Goal: Task Accomplishment & Management: Complete application form

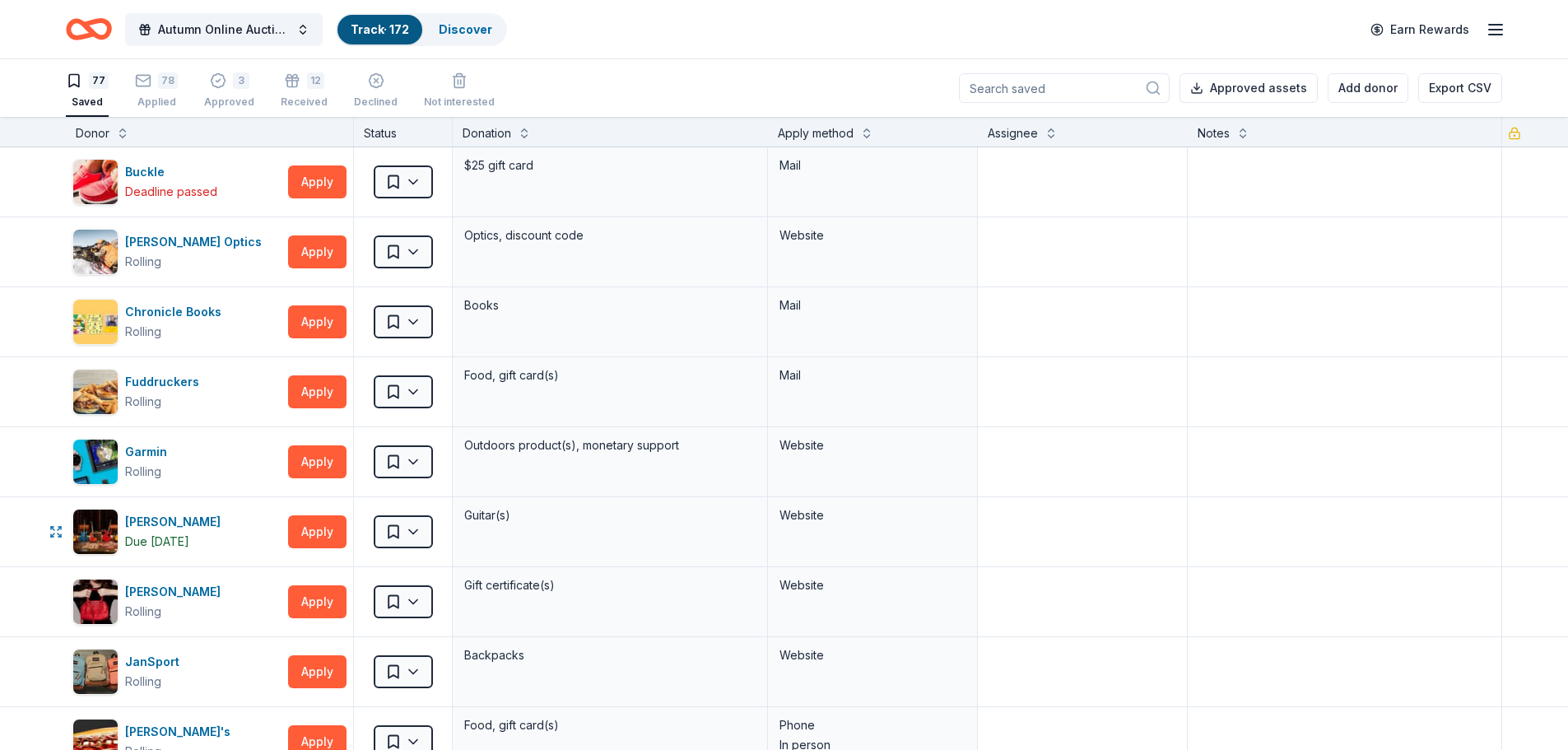
scroll to position [1, 0]
click at [309, 187] on button "Apply" at bounding box center [318, 181] width 59 height 33
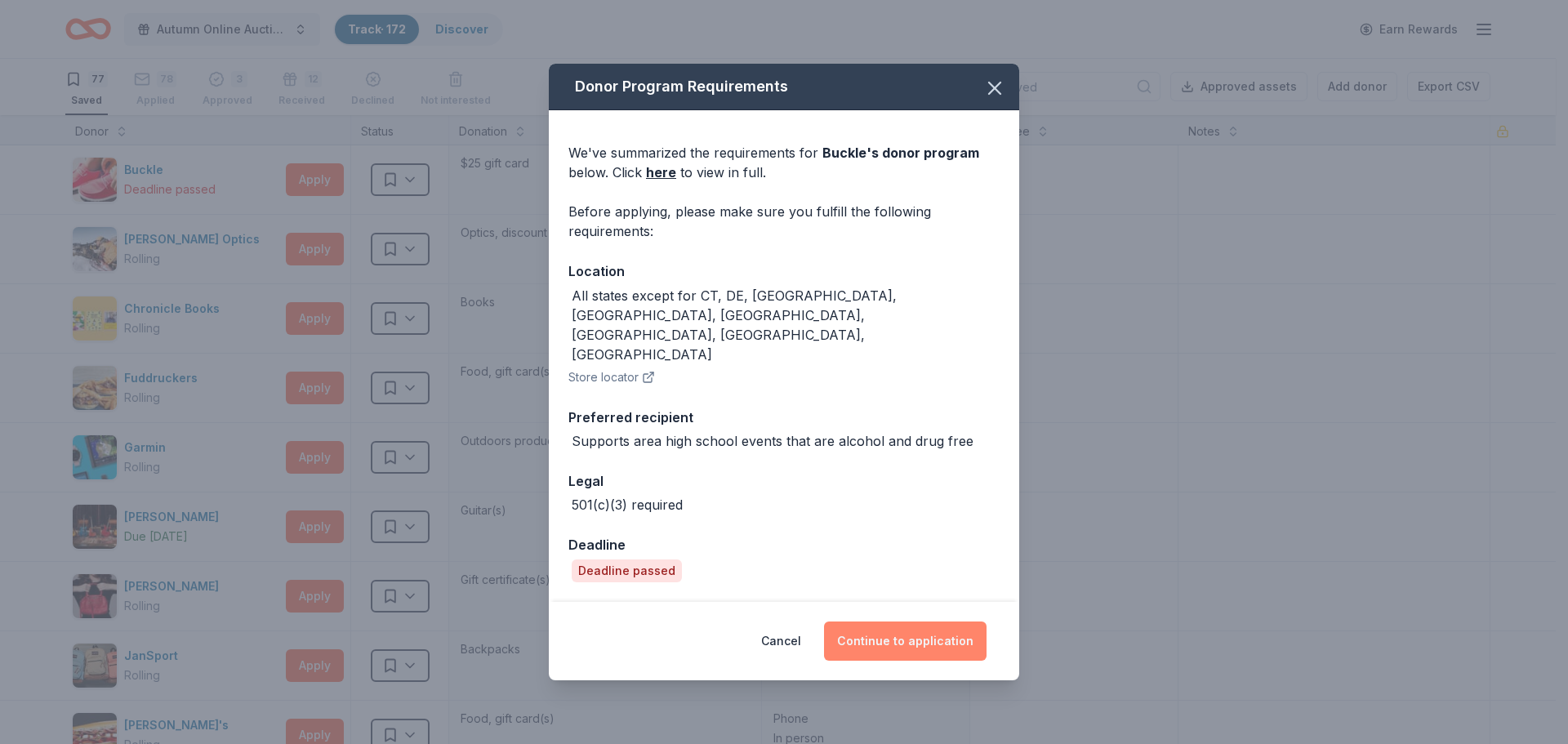
click at [896, 621] on button "Continue to application" at bounding box center [905, 641] width 162 height 39
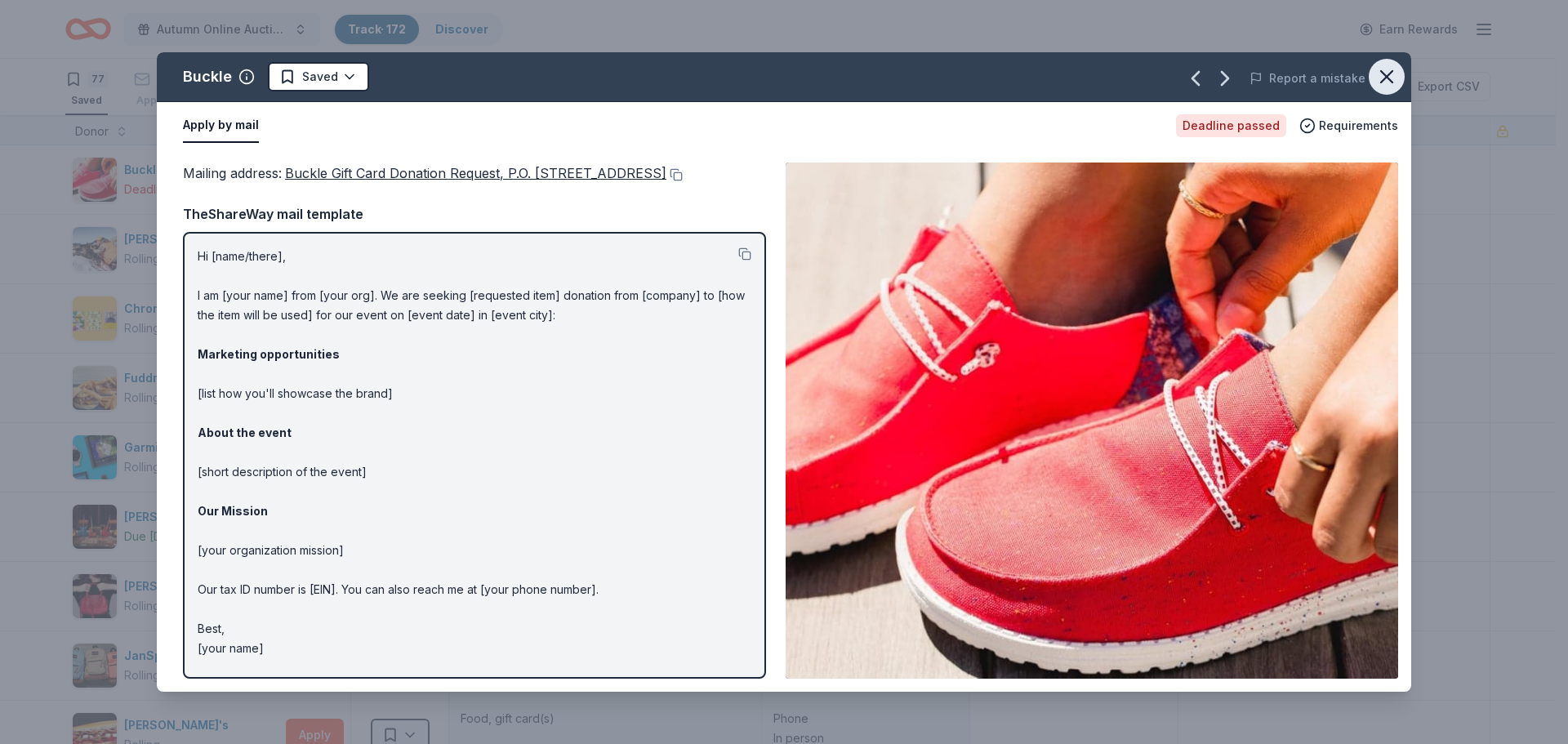
click at [1386, 76] on icon "button" at bounding box center [1387, 77] width 12 height 12
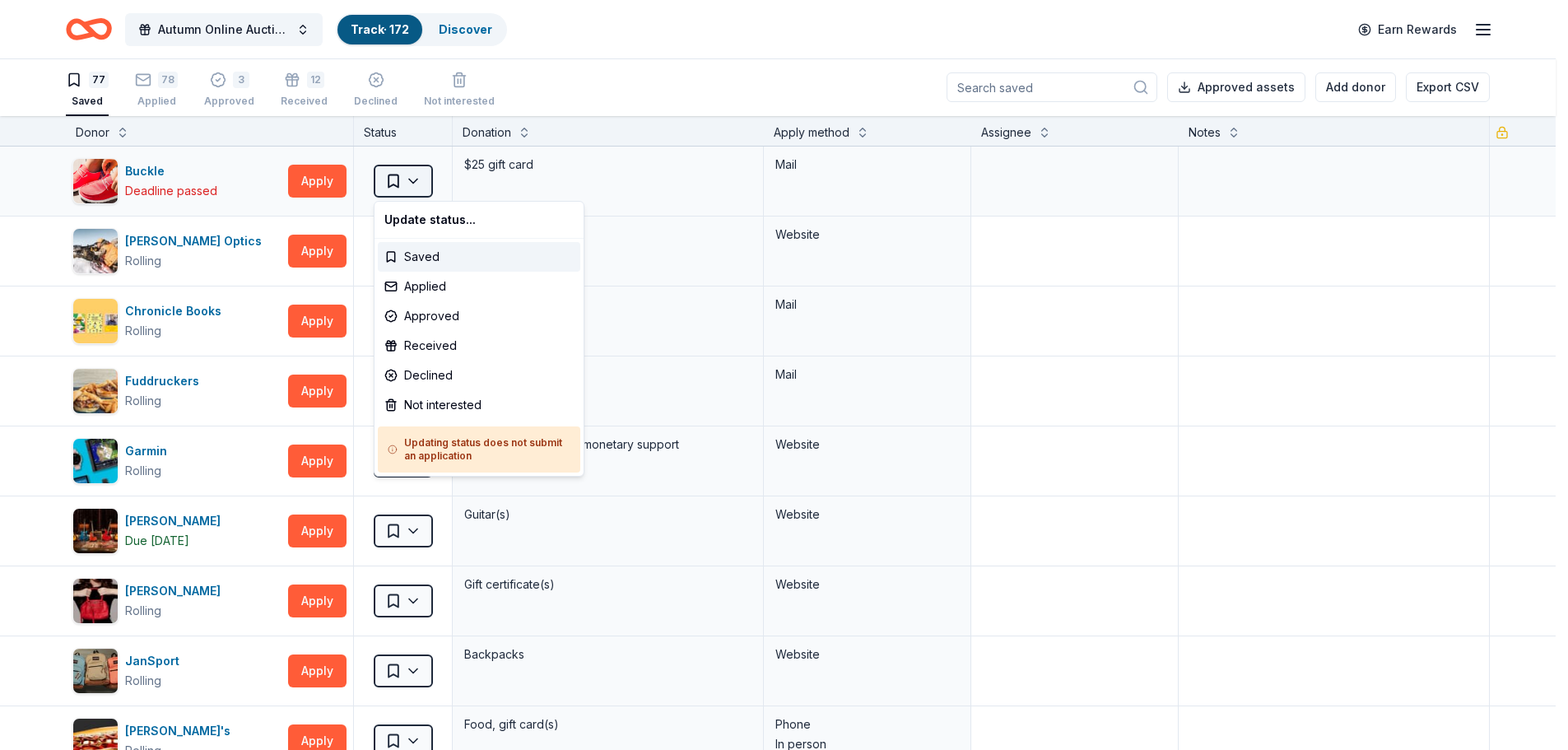
click at [402, 175] on html "Autumn Online Auction & Basket Social Track · 172 Discover Earn Rewards 77 Save…" at bounding box center [784, 374] width 1568 height 750
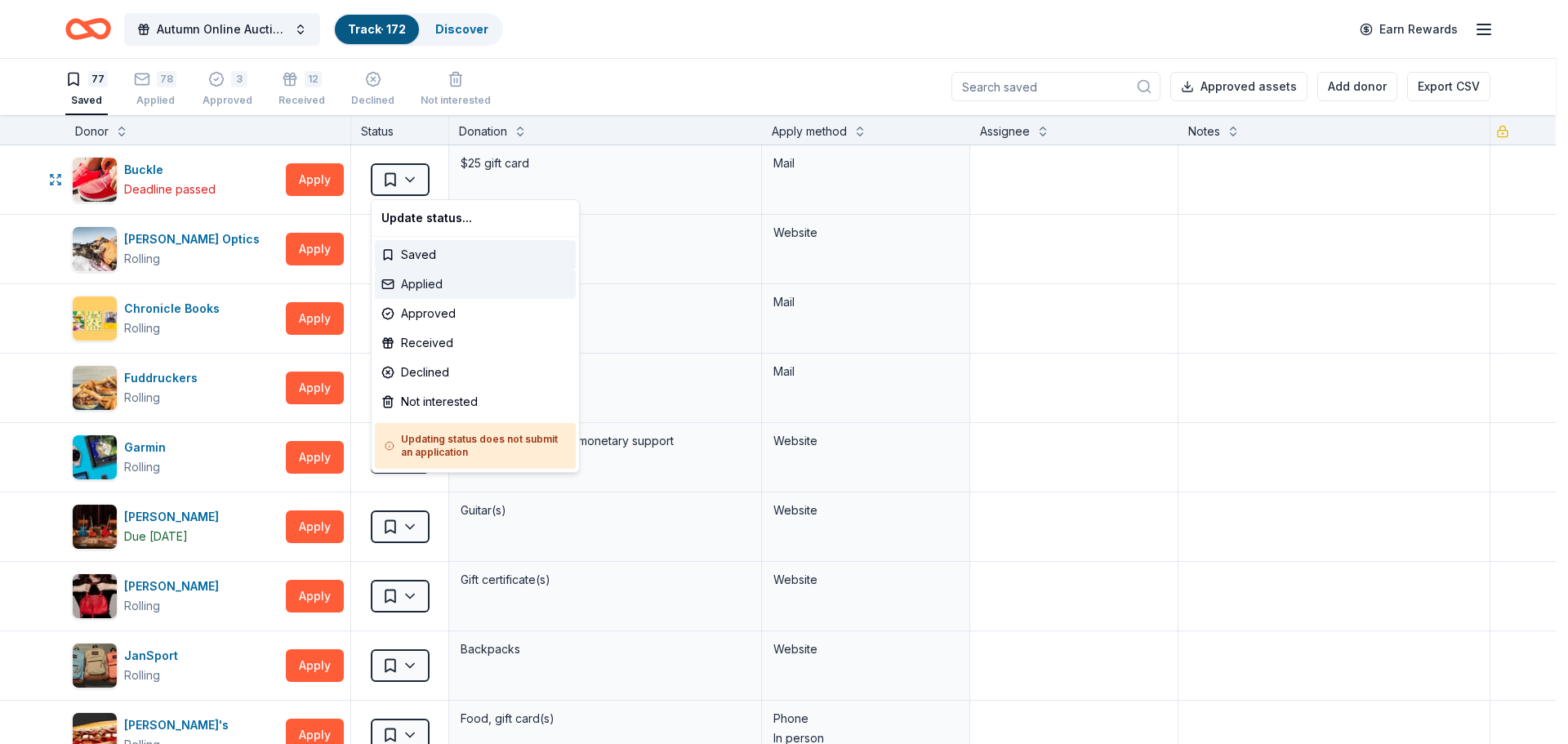
click at [424, 277] on div "Applied" at bounding box center [475, 284] width 201 height 29
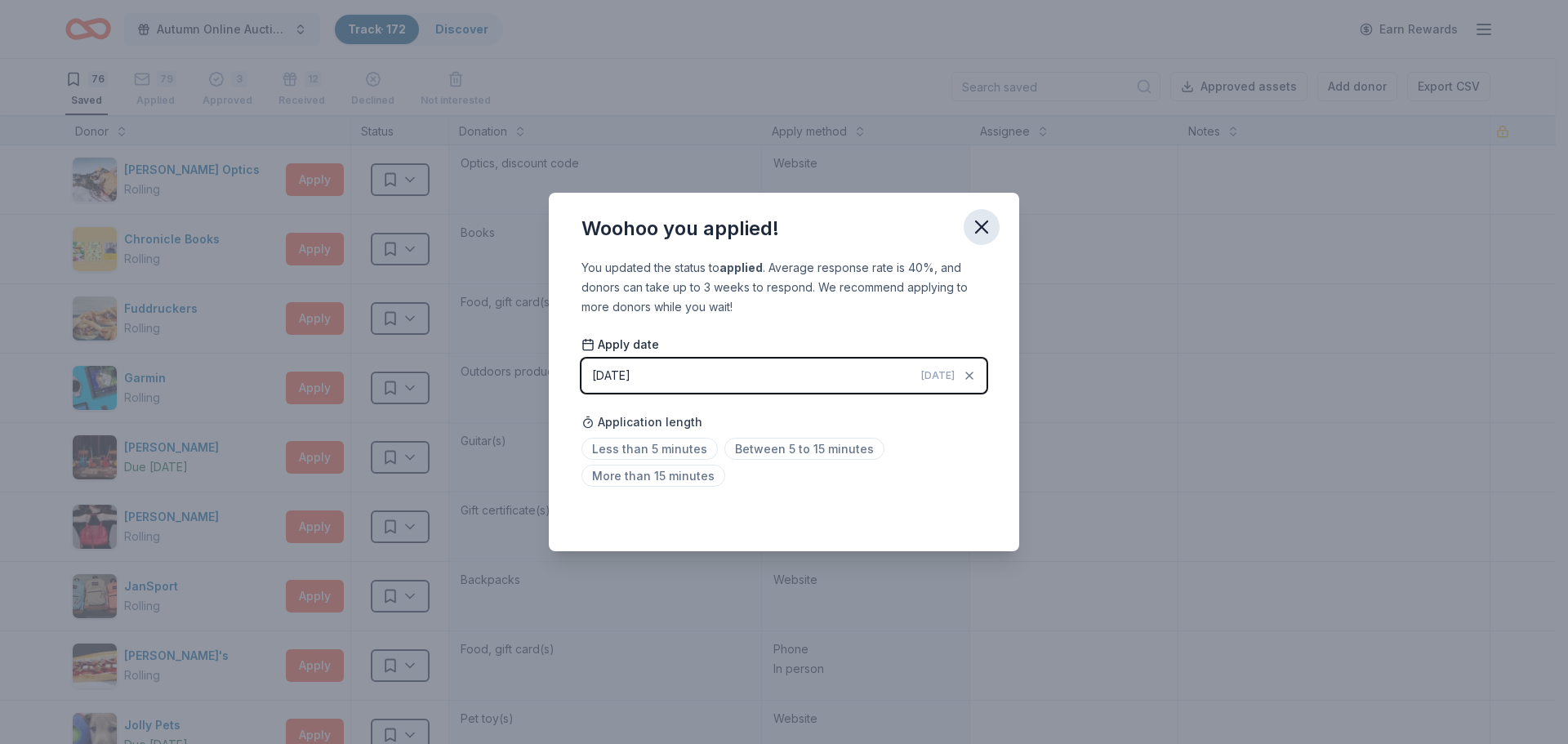
click at [984, 228] on icon "button" at bounding box center [982, 228] width 12 height 12
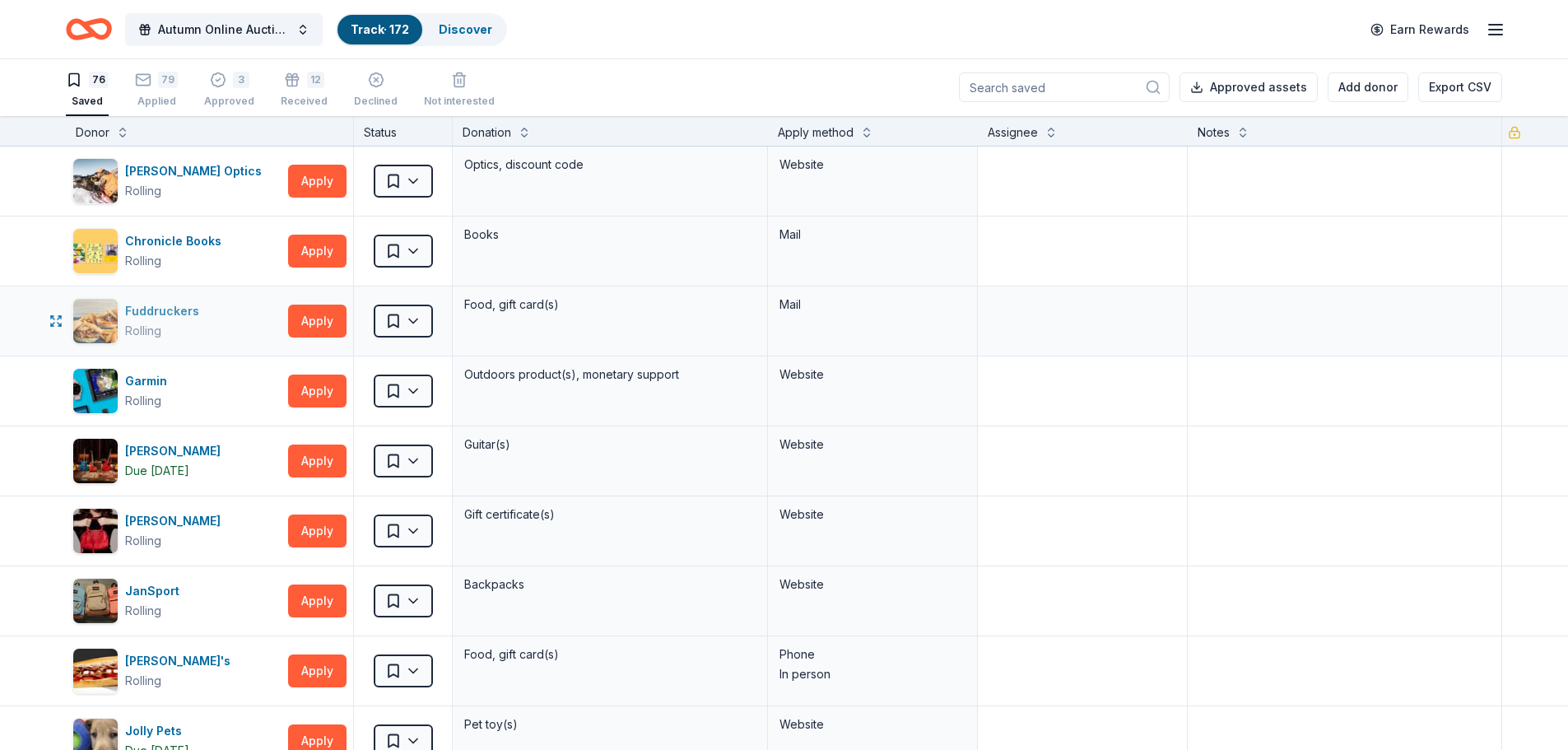
click at [228, 326] on div "Fuddruckers Rolling" at bounding box center [176, 321] width 209 height 46
click at [158, 79] on div "79" at bounding box center [168, 71] width 20 height 17
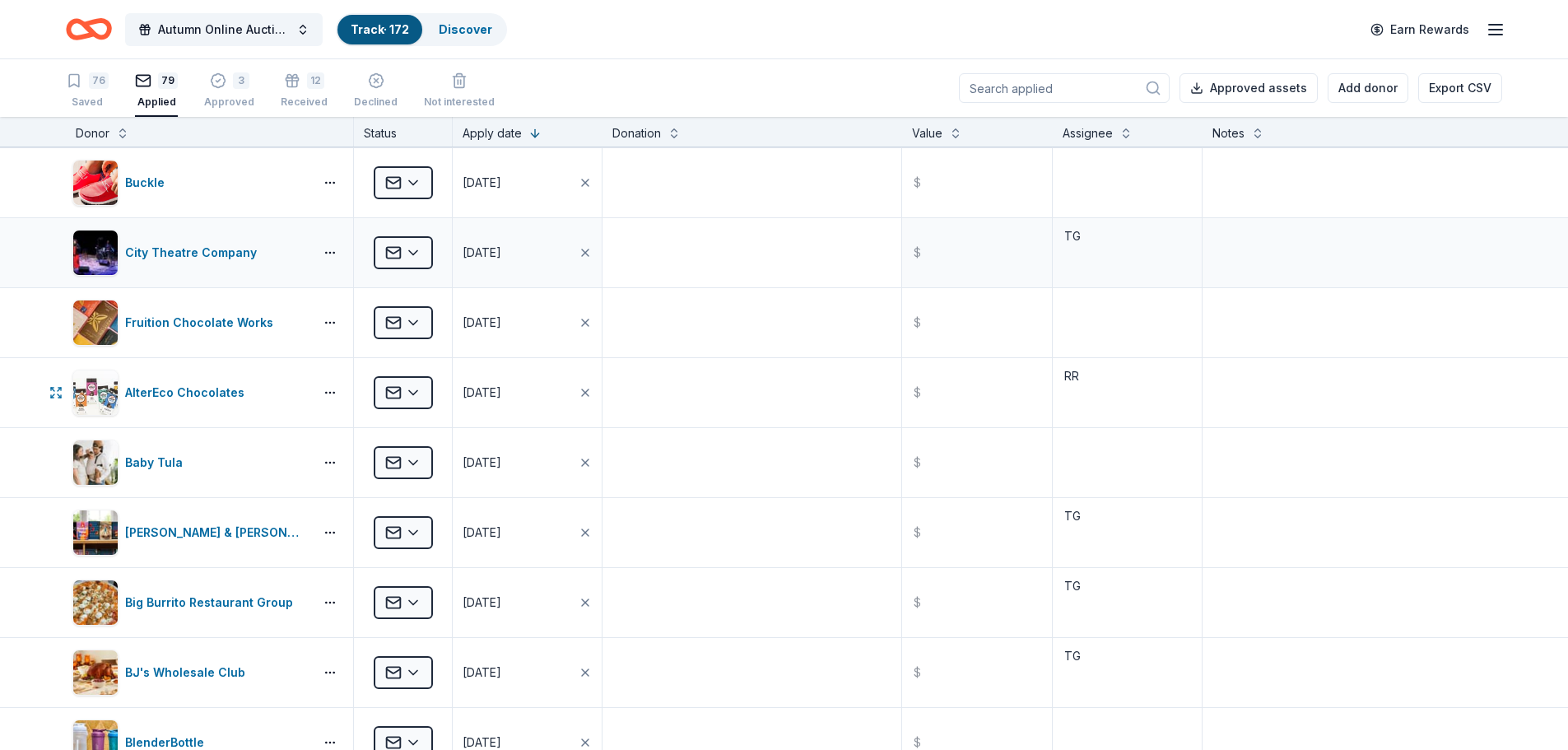
scroll to position [165, 0]
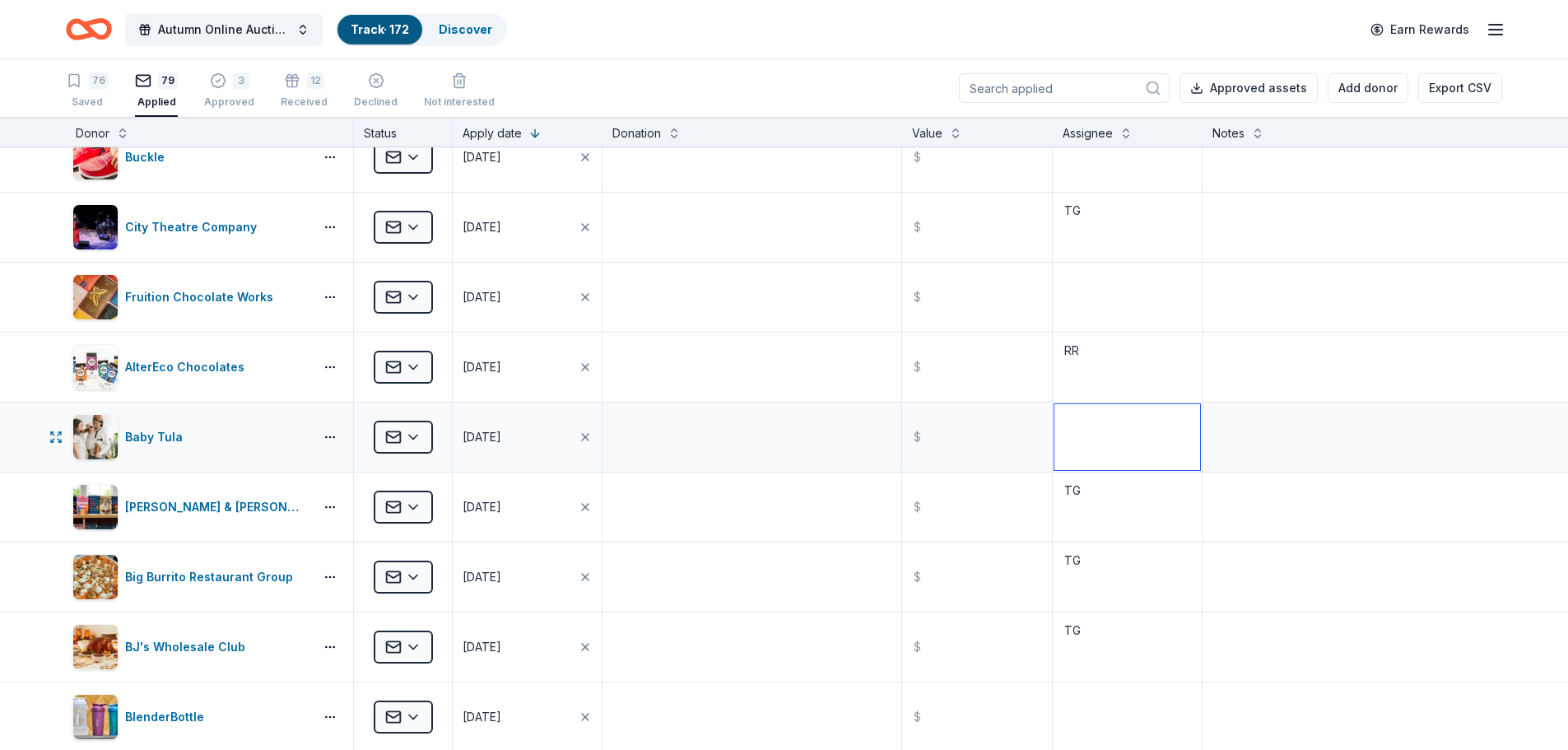
click at [1079, 443] on textarea at bounding box center [1127, 436] width 146 height 66
type textarea "RR"
click at [1054, 290] on textarea at bounding box center [1127, 297] width 146 height 66
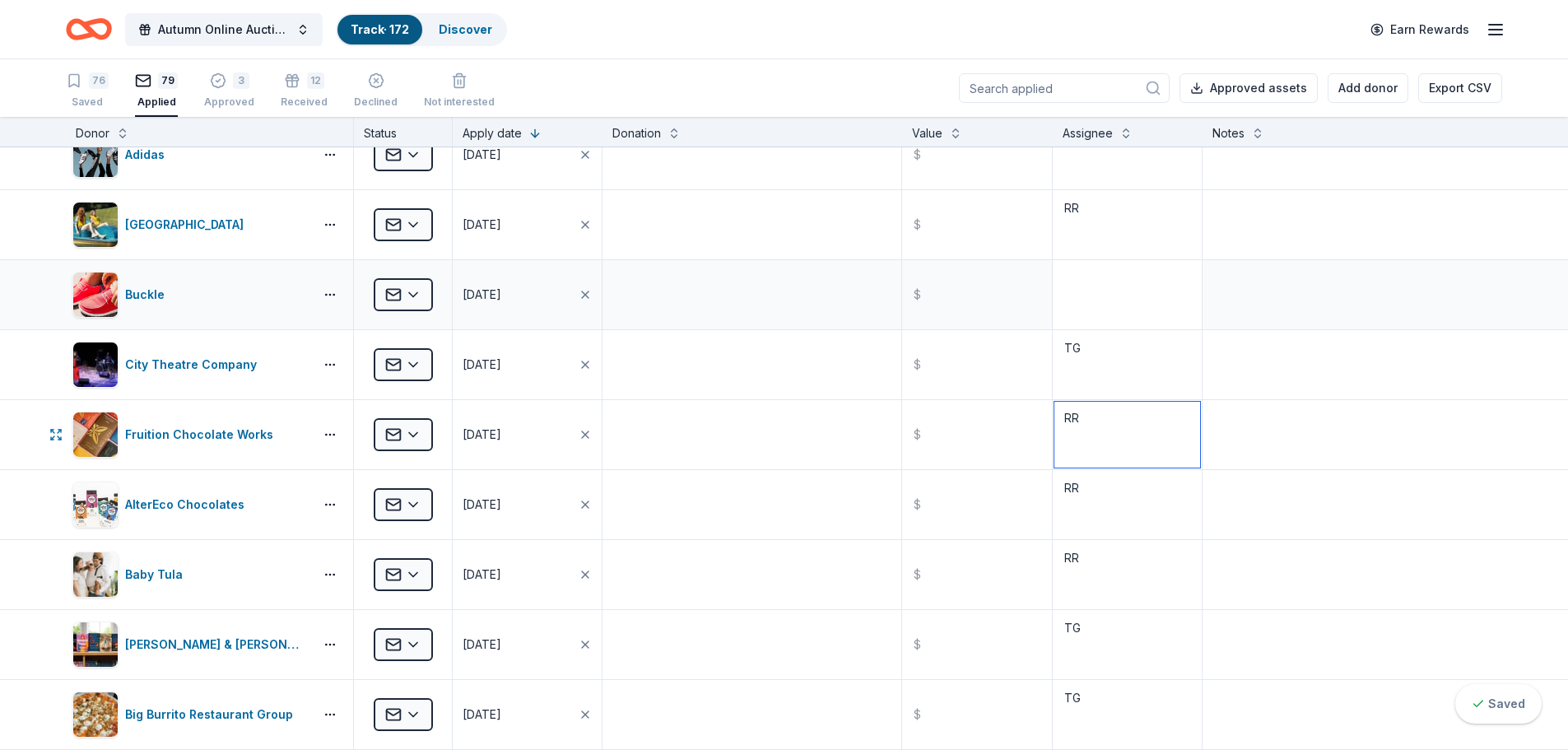
scroll to position [0, 0]
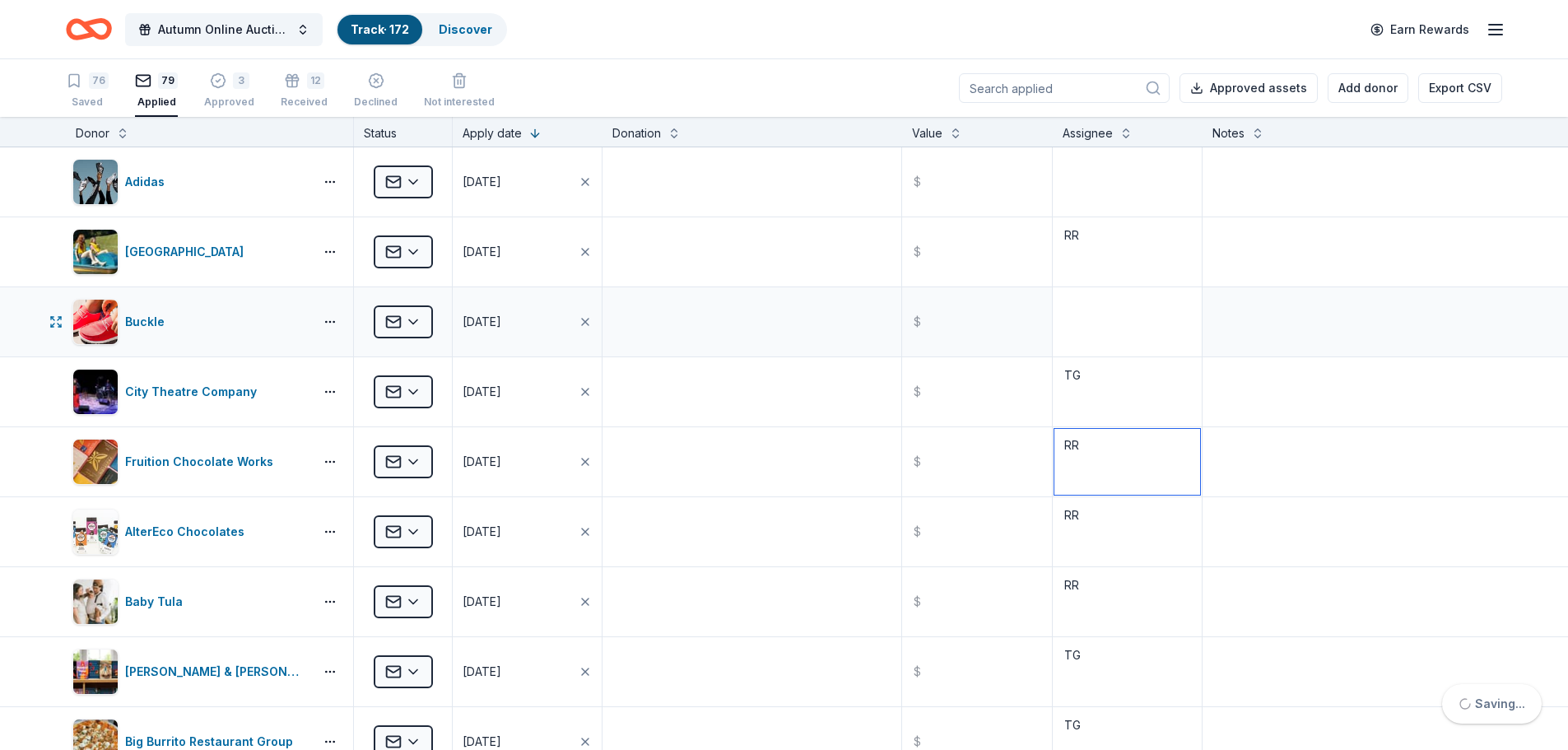
type textarea "RR"
click at [1079, 311] on textarea at bounding box center [1127, 322] width 146 height 66
type textarea "RR"
click at [1071, 173] on textarea at bounding box center [1127, 181] width 146 height 66
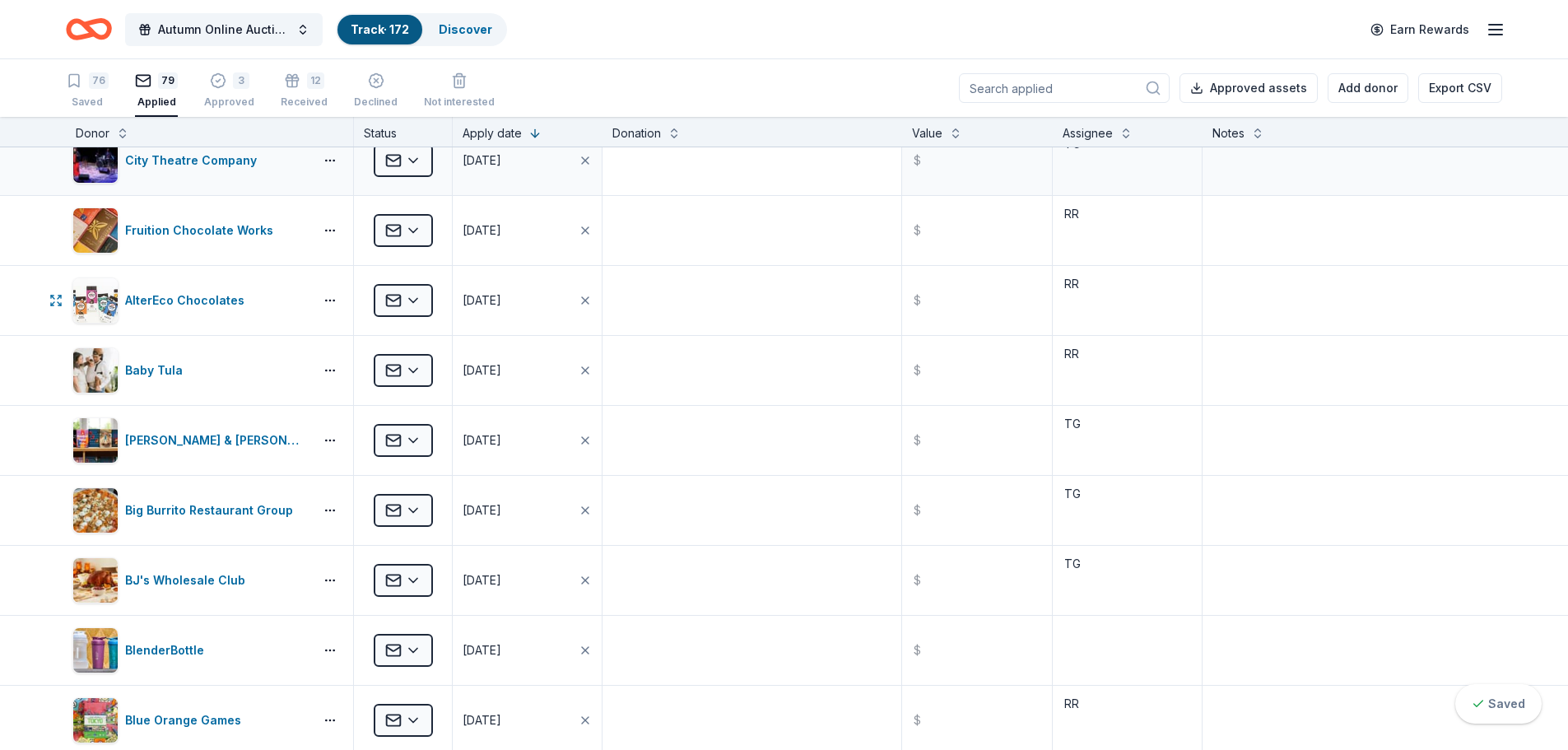
scroll to position [247, 0]
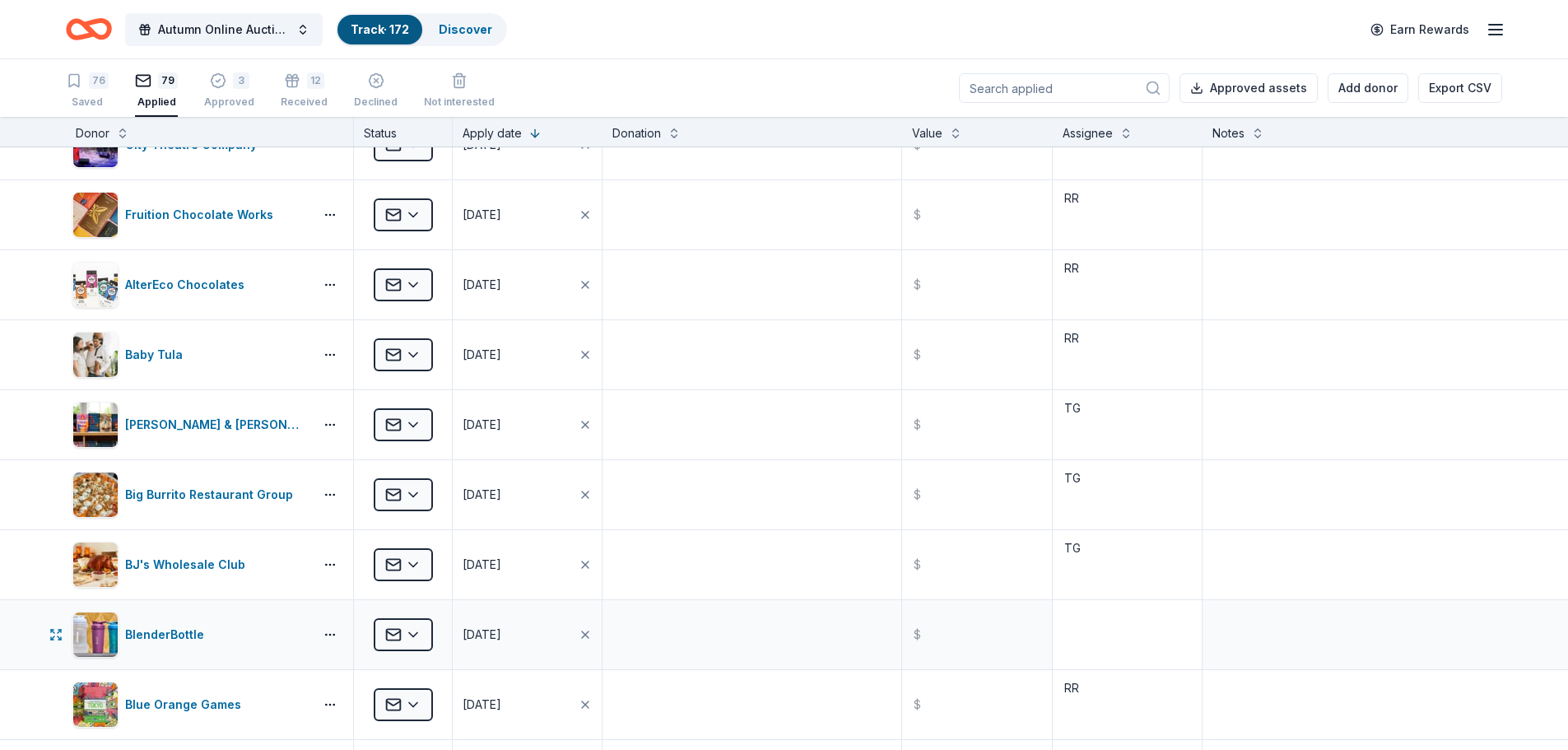
type textarea "RR"
click at [1086, 618] on textarea at bounding box center [1127, 634] width 146 height 66
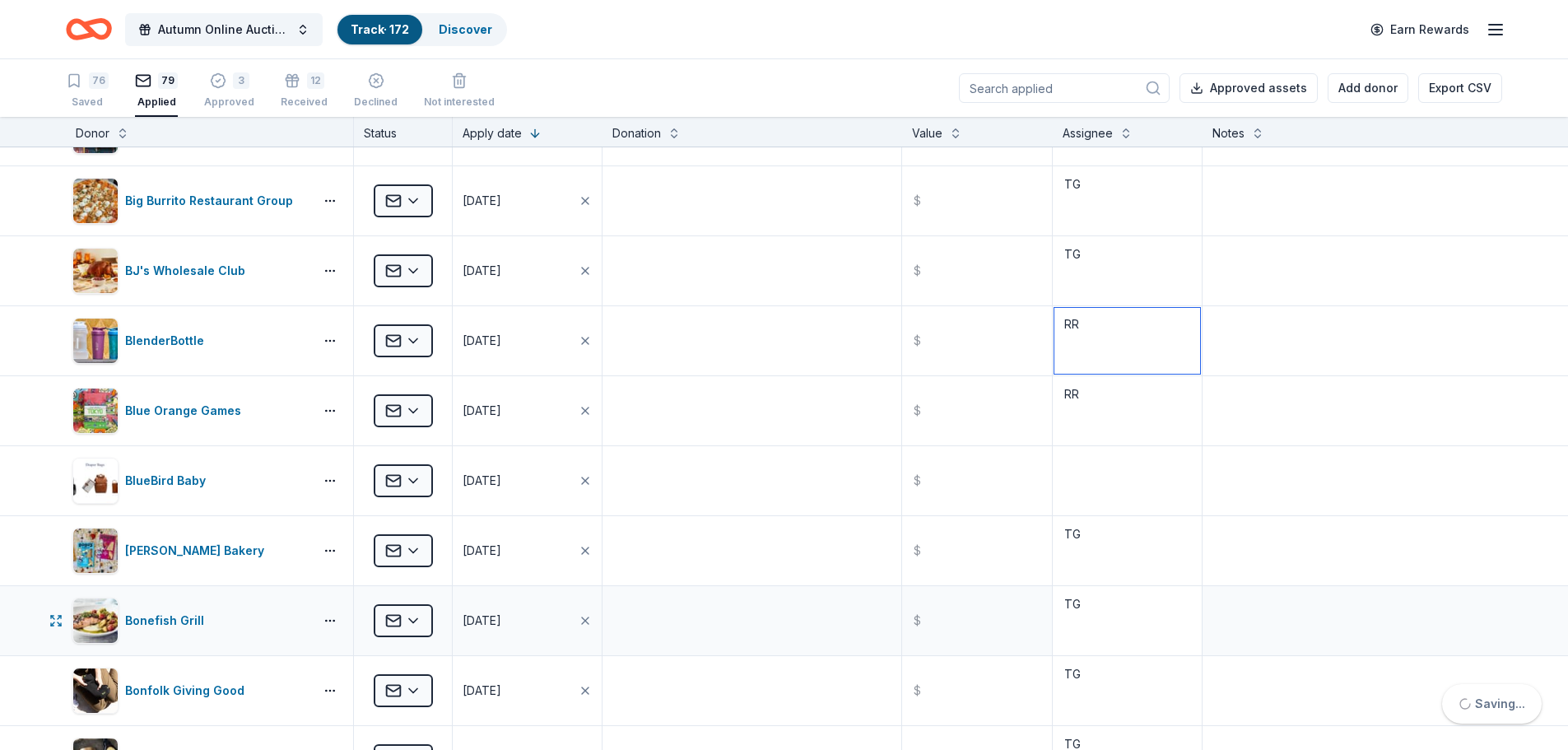
scroll to position [576, 0]
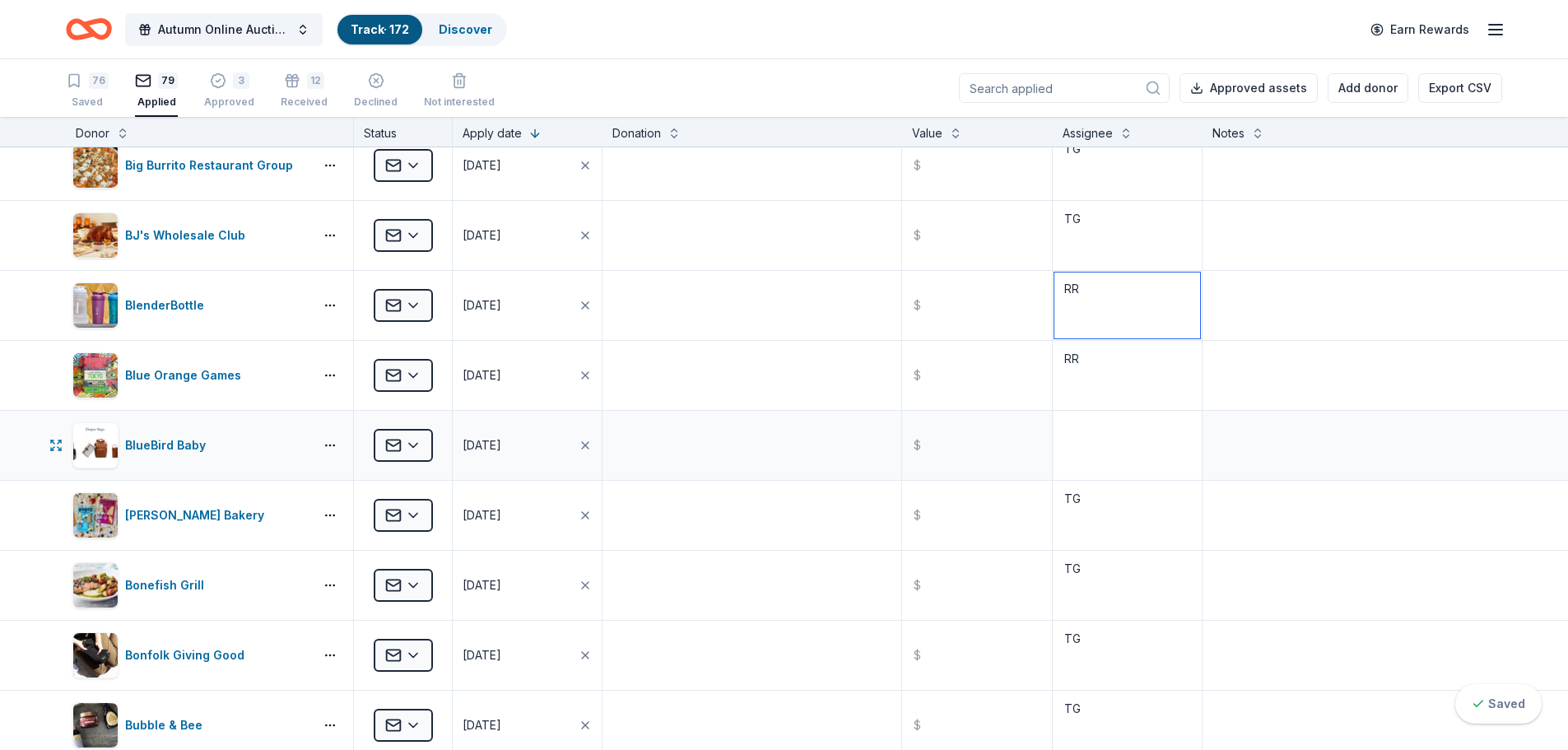
type textarea "RR"
click at [1067, 435] on textarea at bounding box center [1127, 445] width 146 height 66
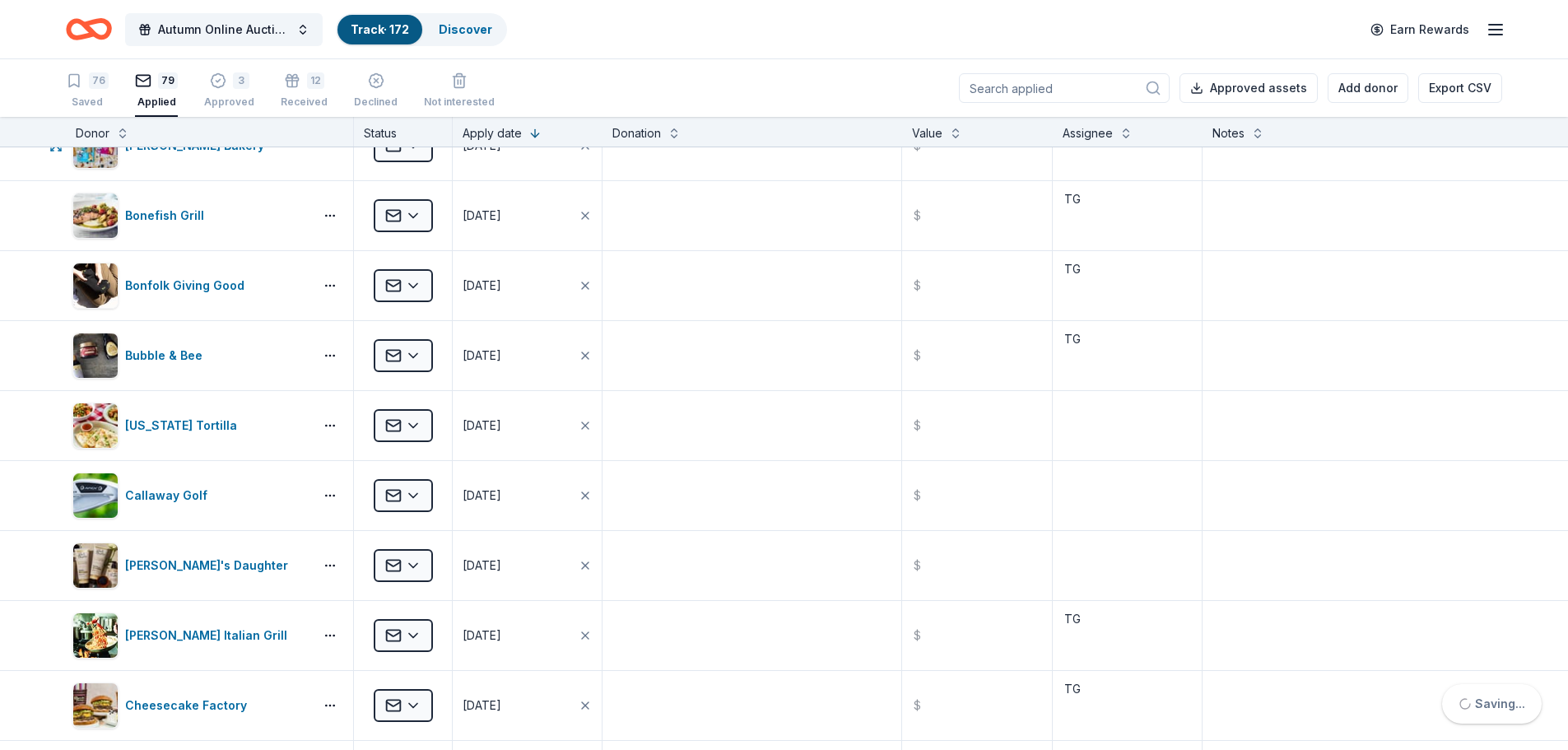
scroll to position [988, 0]
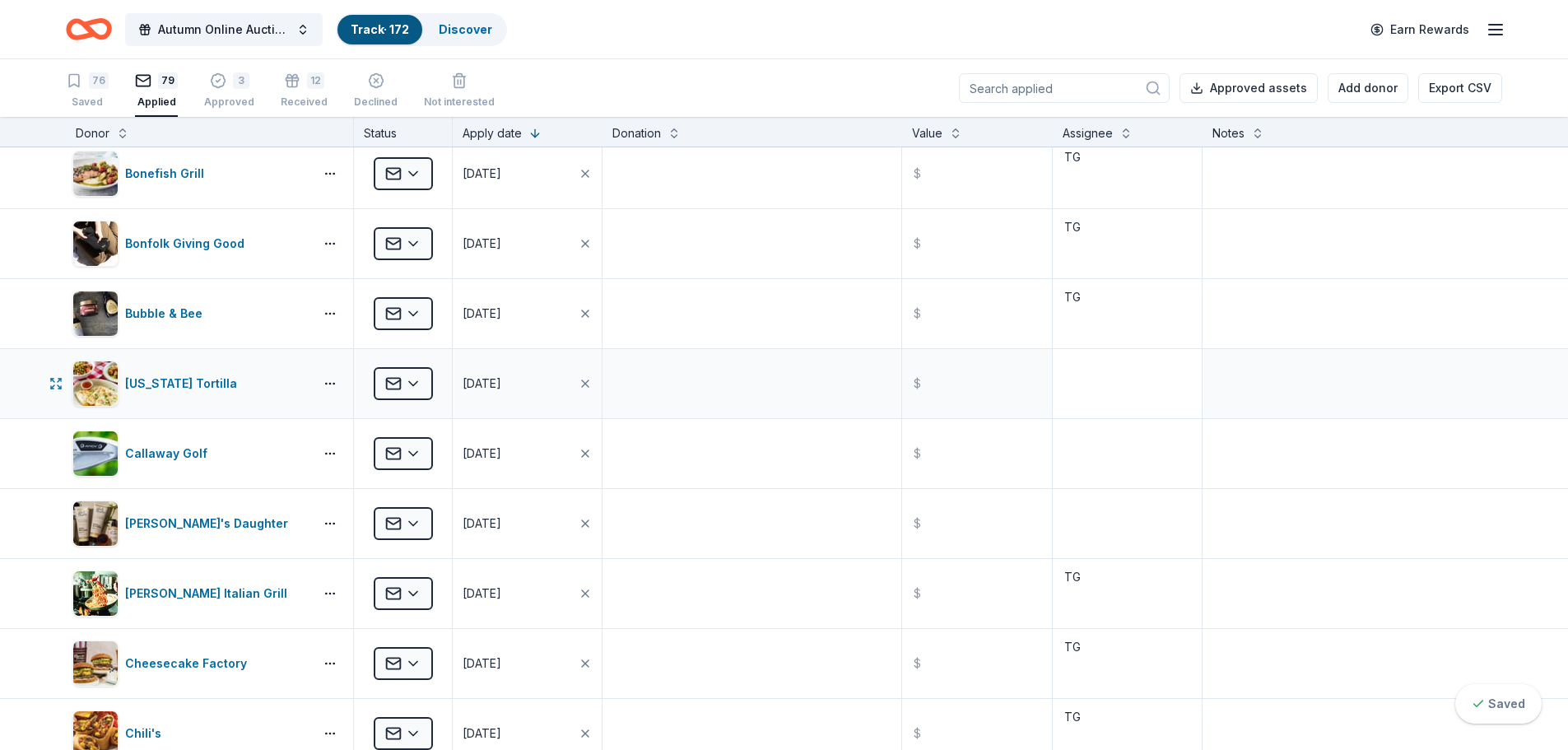
type textarea "RR"
click at [1072, 377] on textarea at bounding box center [1127, 383] width 146 height 66
click at [1054, 514] on textarea at bounding box center [1127, 524] width 146 height 66
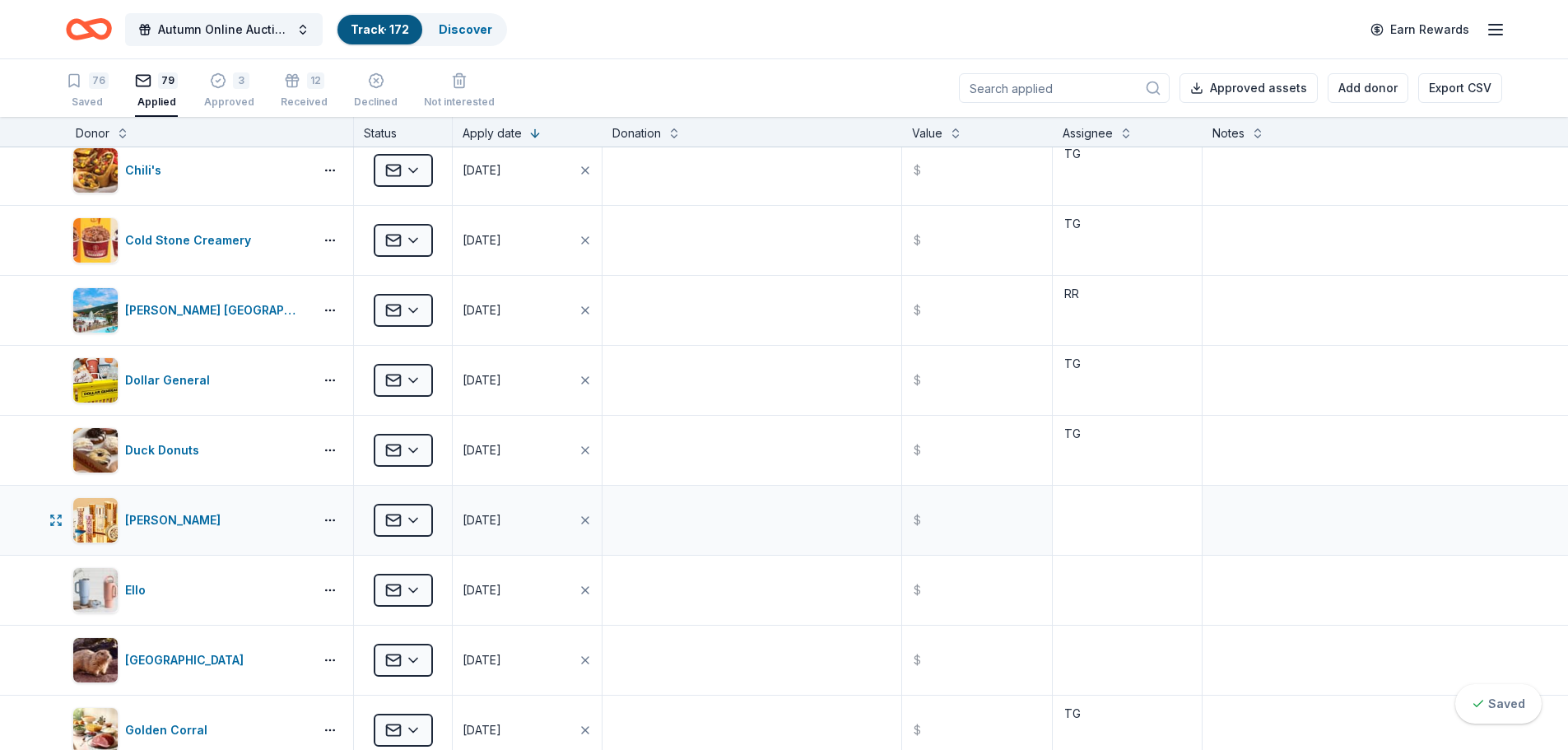
scroll to position [1565, 0]
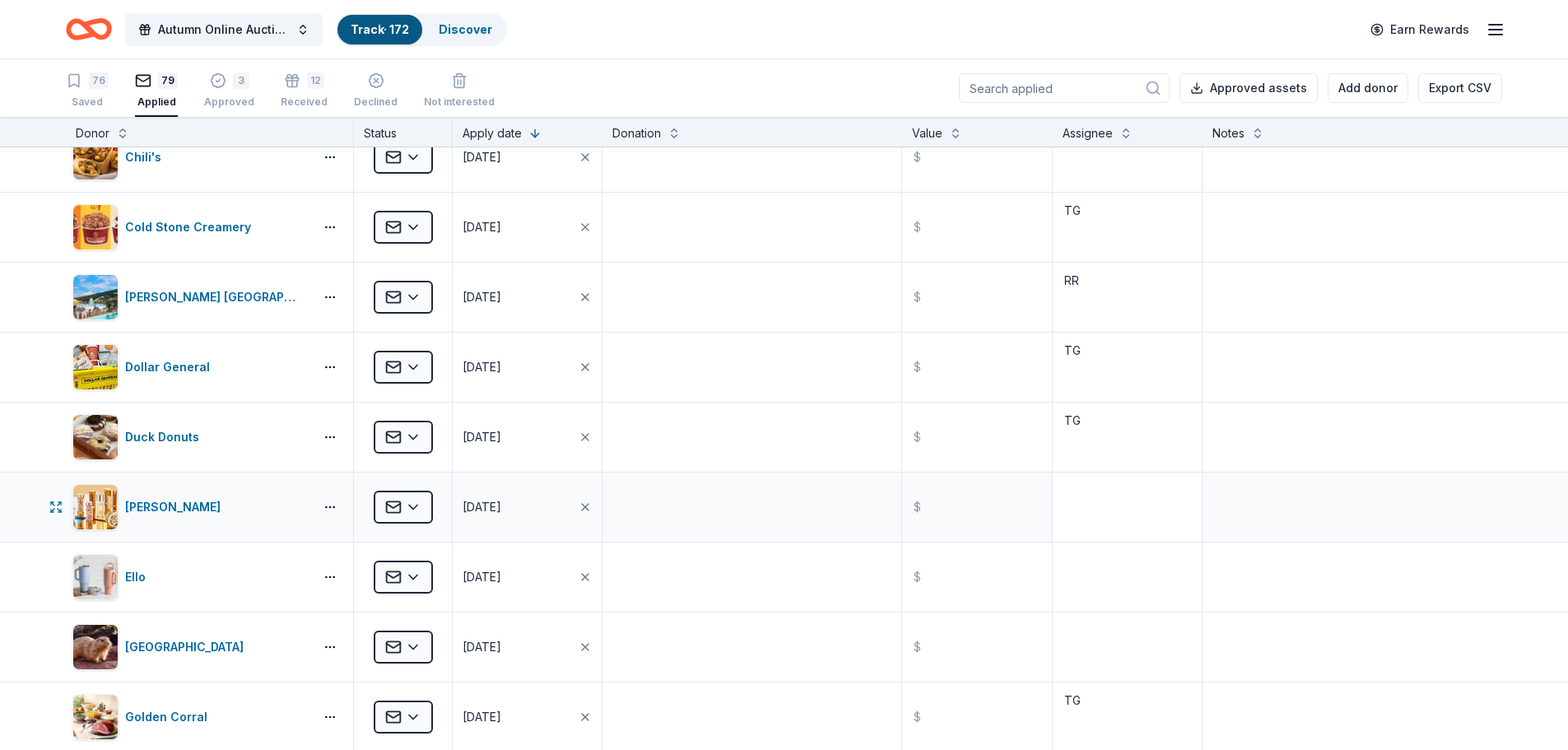
type textarea "RR"
click at [1054, 508] on textarea at bounding box center [1127, 507] width 146 height 66
type textarea "RR"
click at [1077, 559] on textarea at bounding box center [1127, 576] width 146 height 66
type textarea "RR"
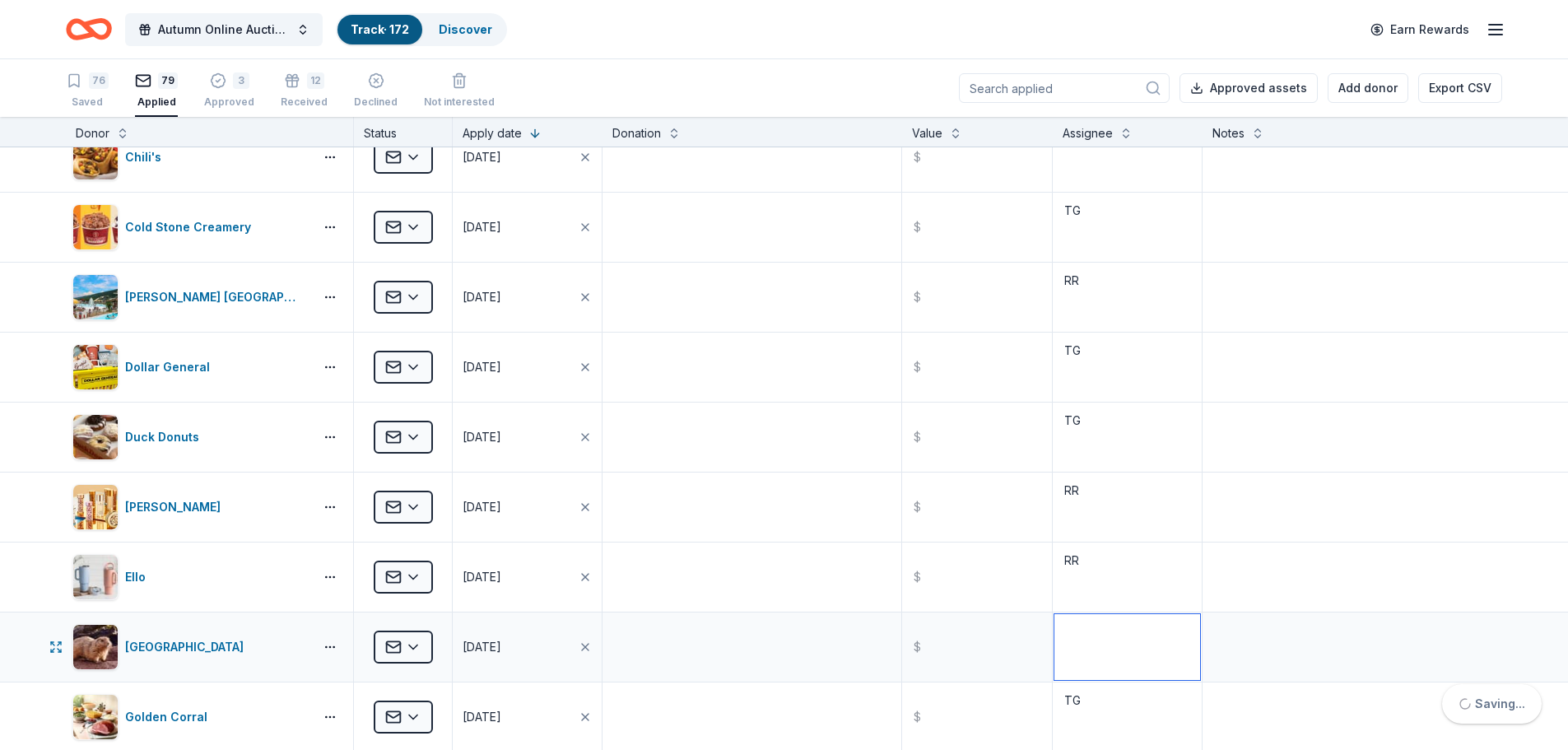
click at [1082, 627] on textarea at bounding box center [1127, 647] width 146 height 66
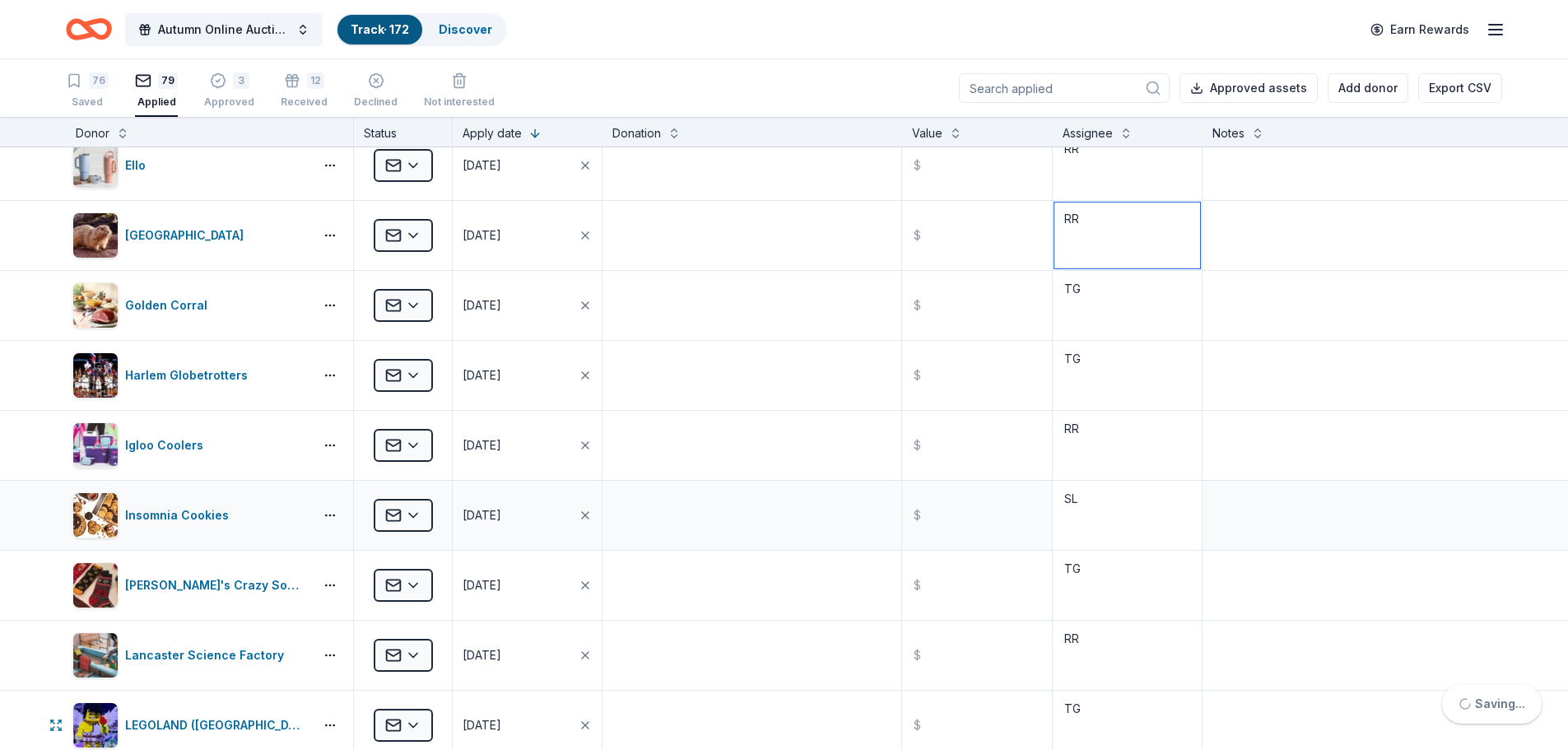
scroll to position [2306, 0]
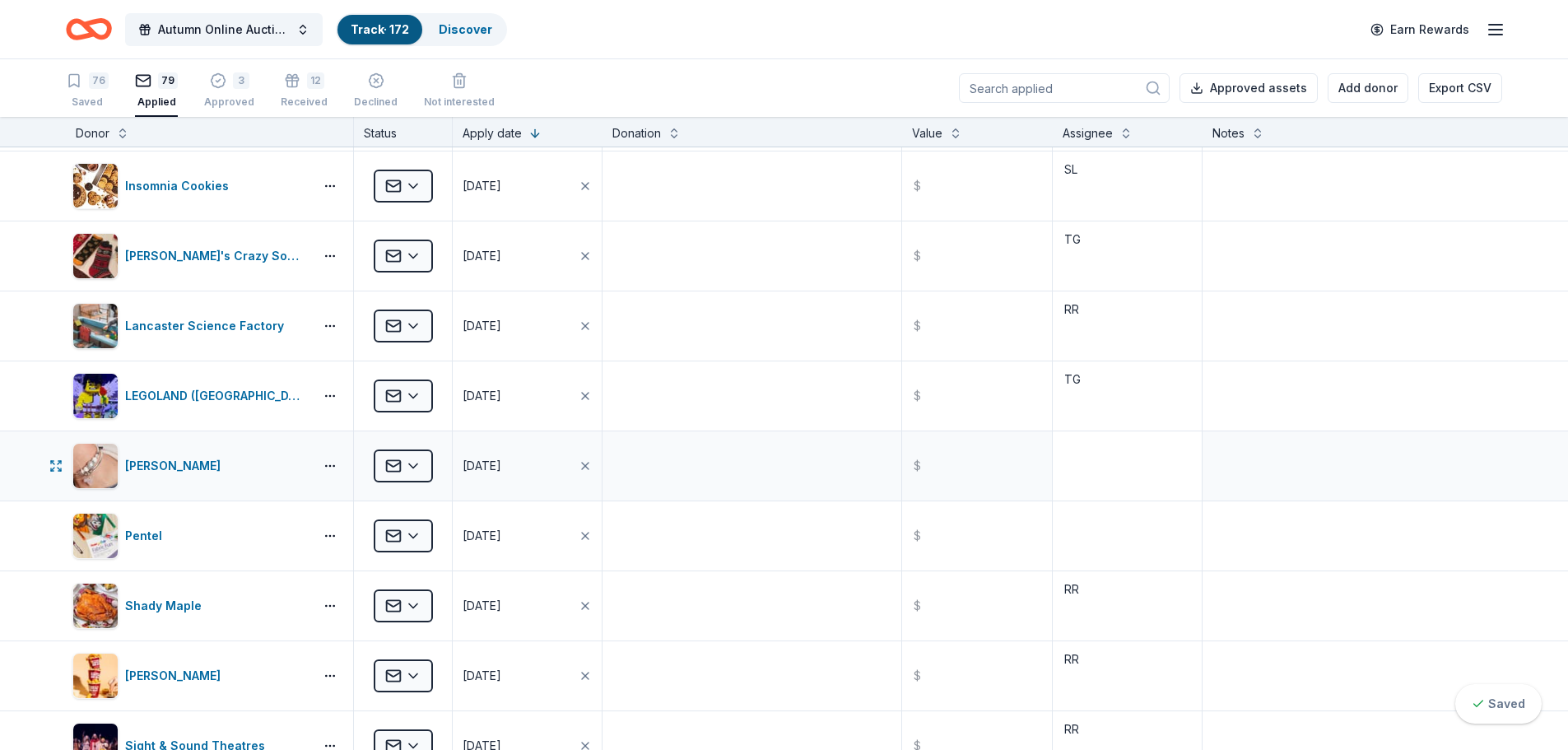
type textarea "RR"
click at [1067, 474] on textarea at bounding box center [1127, 466] width 146 height 66
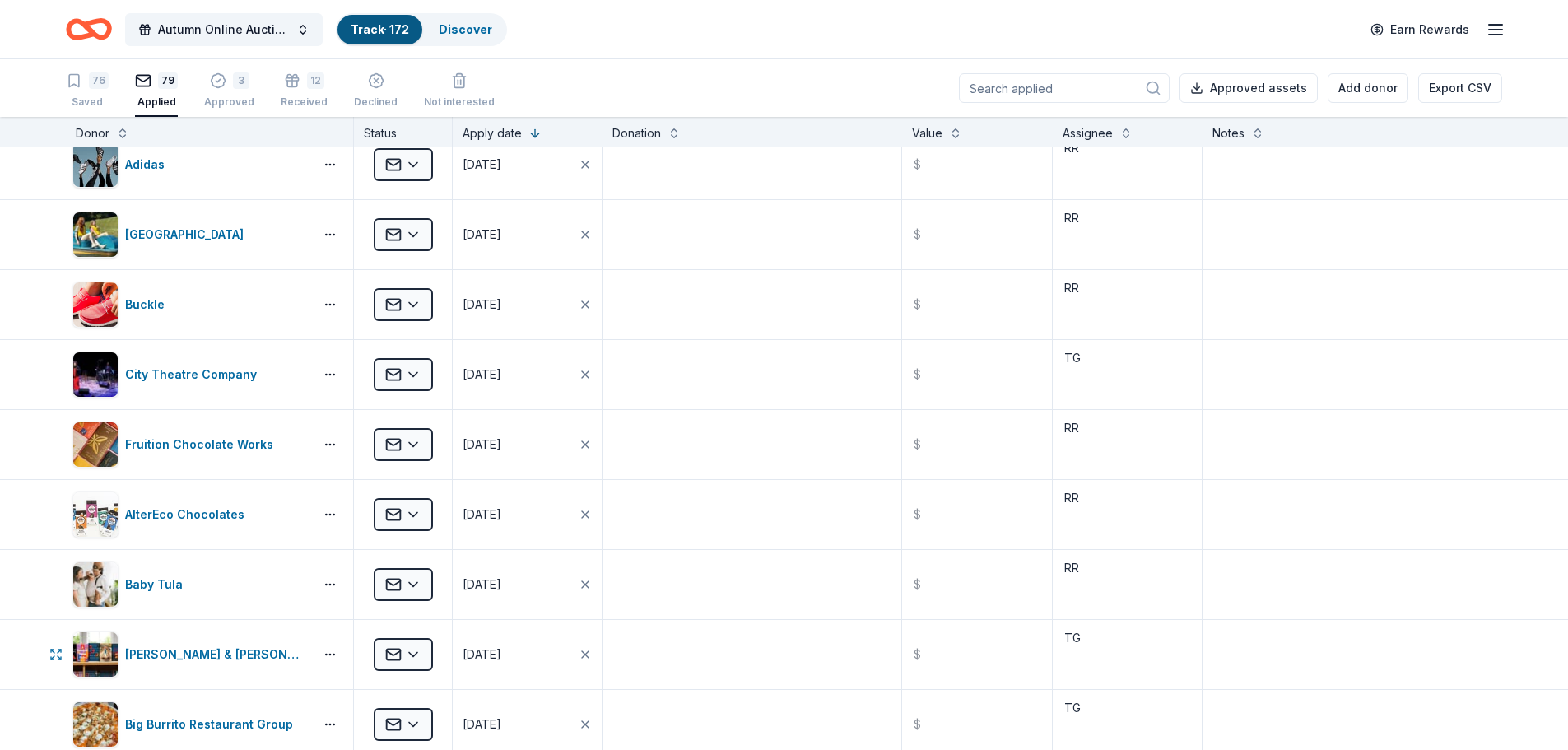
scroll to position [0, 0]
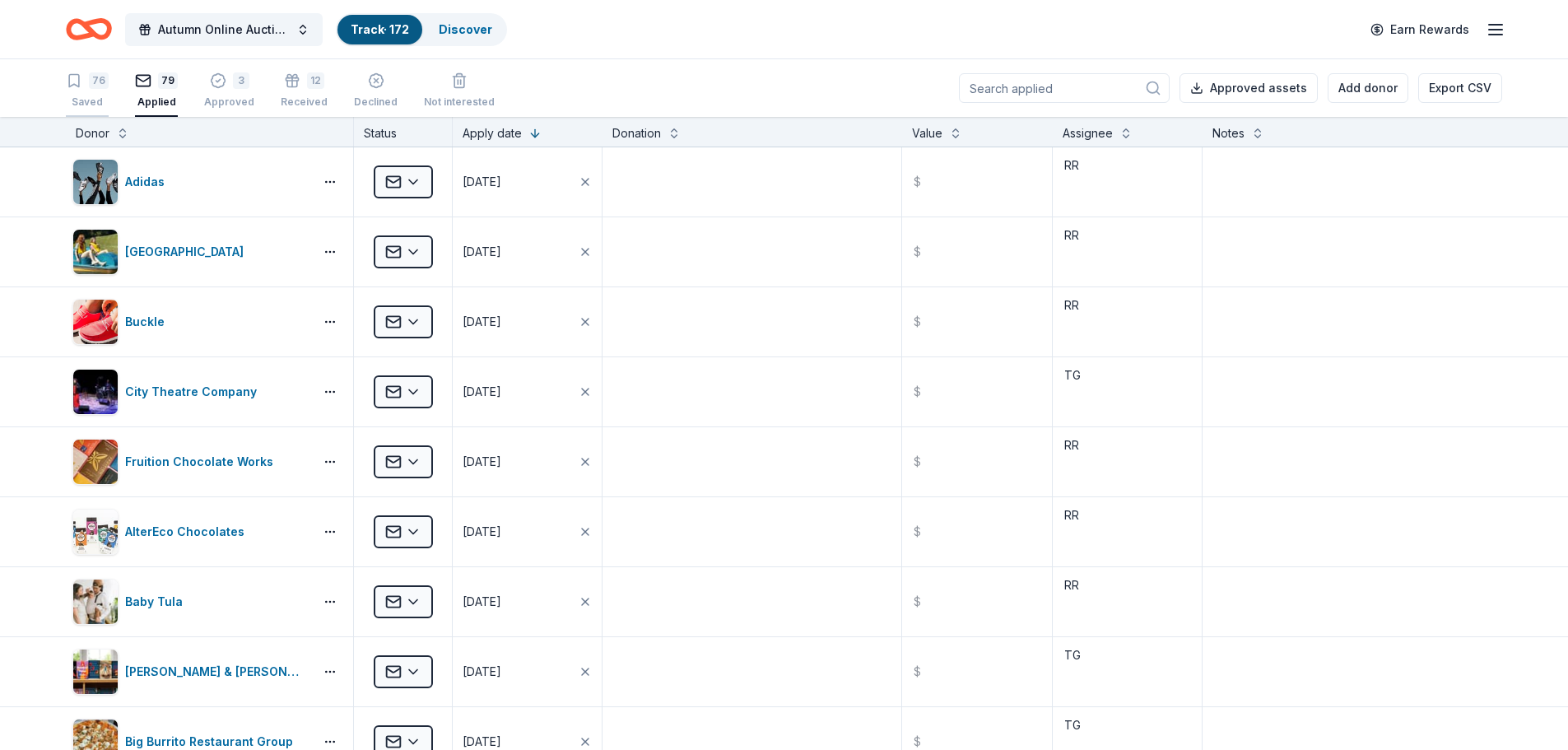
type textarea "RR"
click at [91, 80] on div "76" at bounding box center [99, 80] width 20 height 17
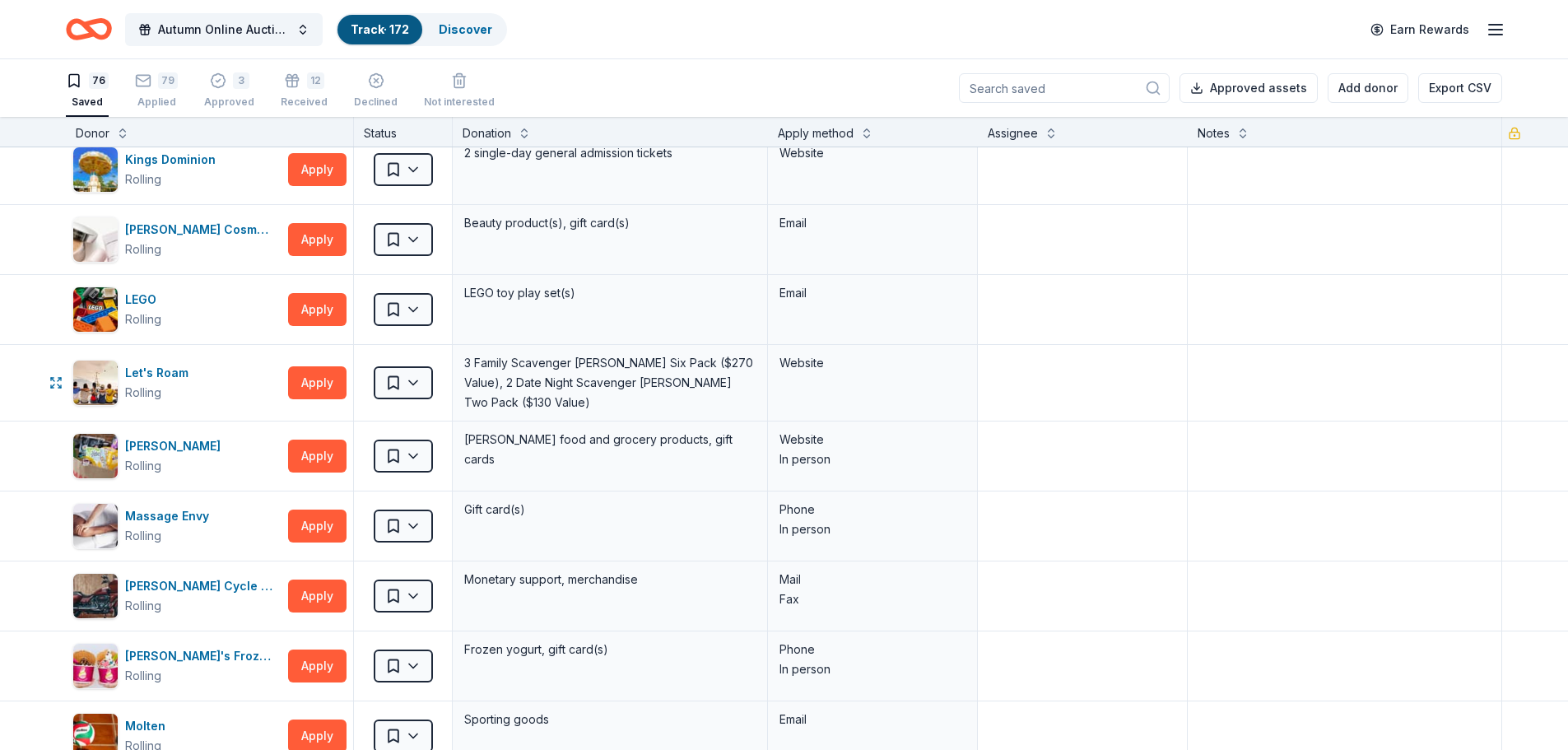
scroll to position [824, 0]
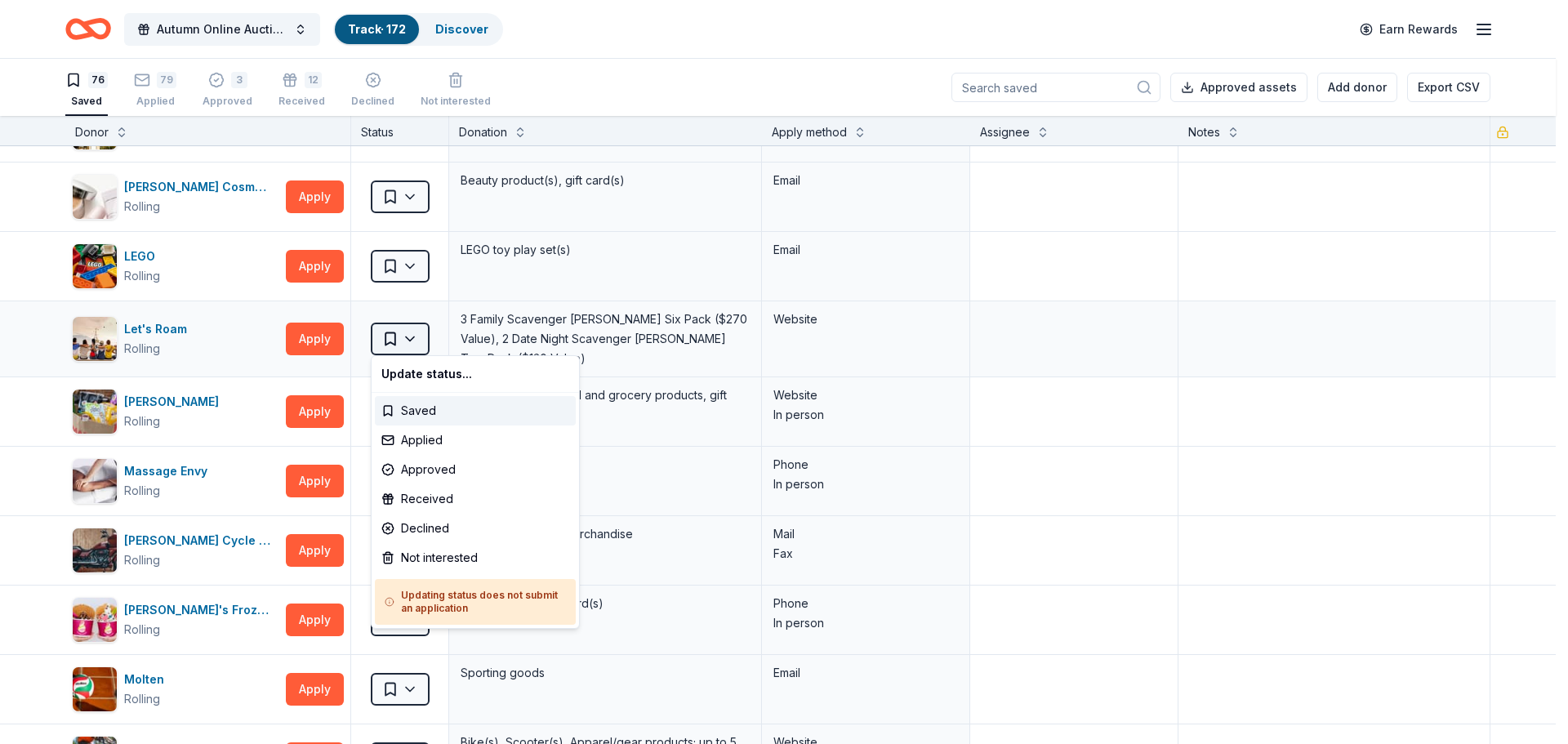
click at [413, 330] on html "Autumn Online Auction & Basket Social Track · 172 Discover Earn Rewards 76 Save…" at bounding box center [784, 372] width 1568 height 744
click at [420, 550] on div "Not interested" at bounding box center [475, 558] width 201 height 29
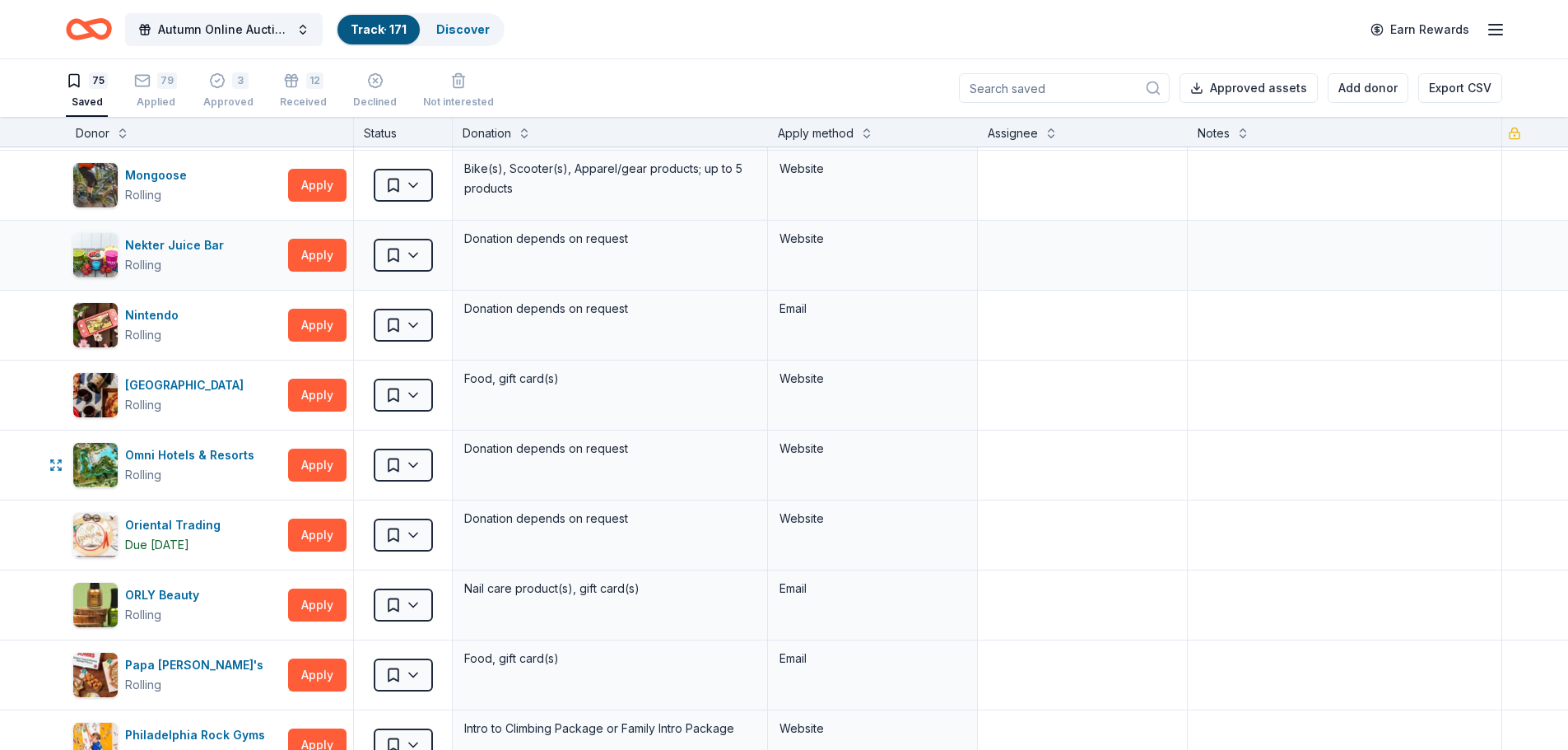
scroll to position [1482, 0]
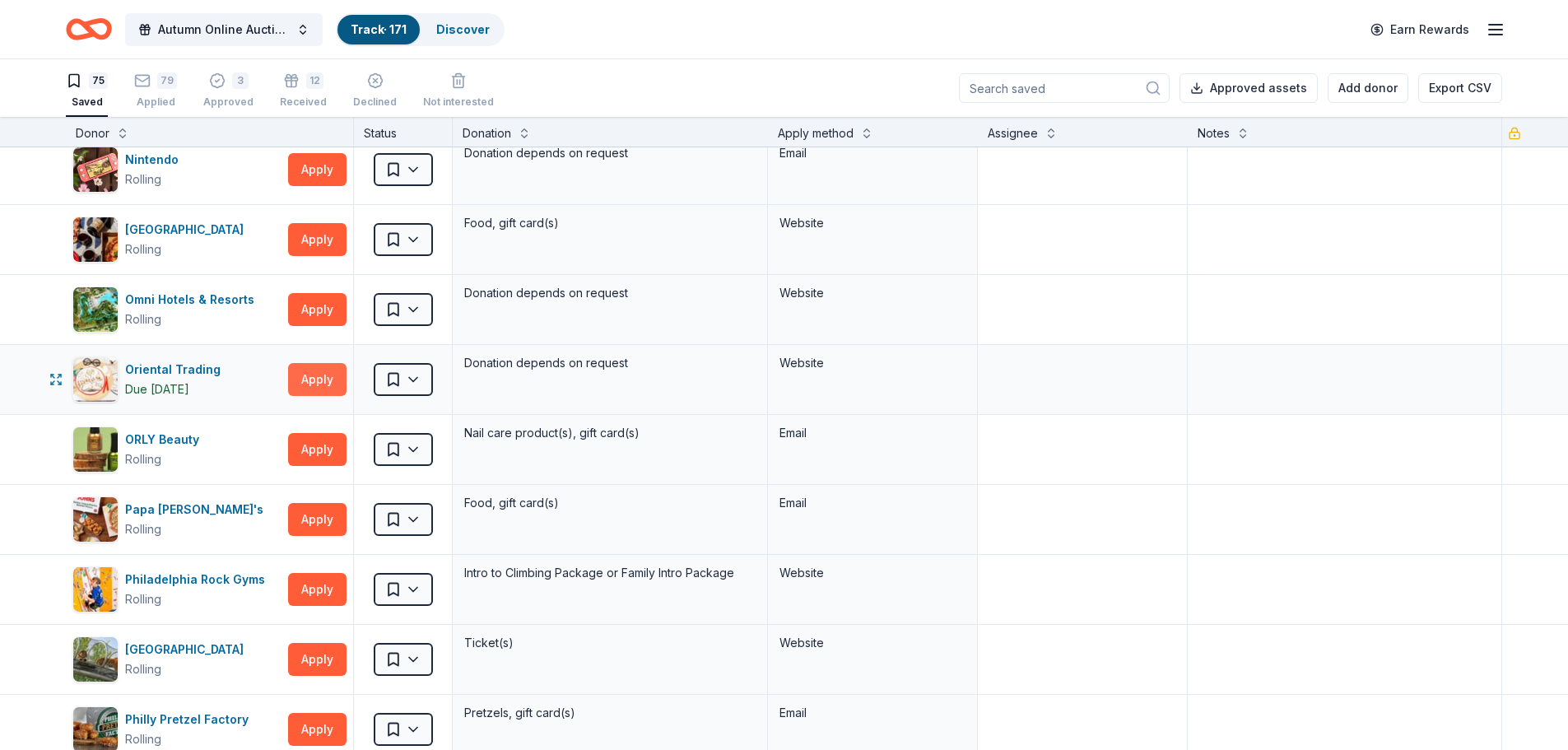
click at [301, 376] on button "Apply" at bounding box center [318, 379] width 59 height 33
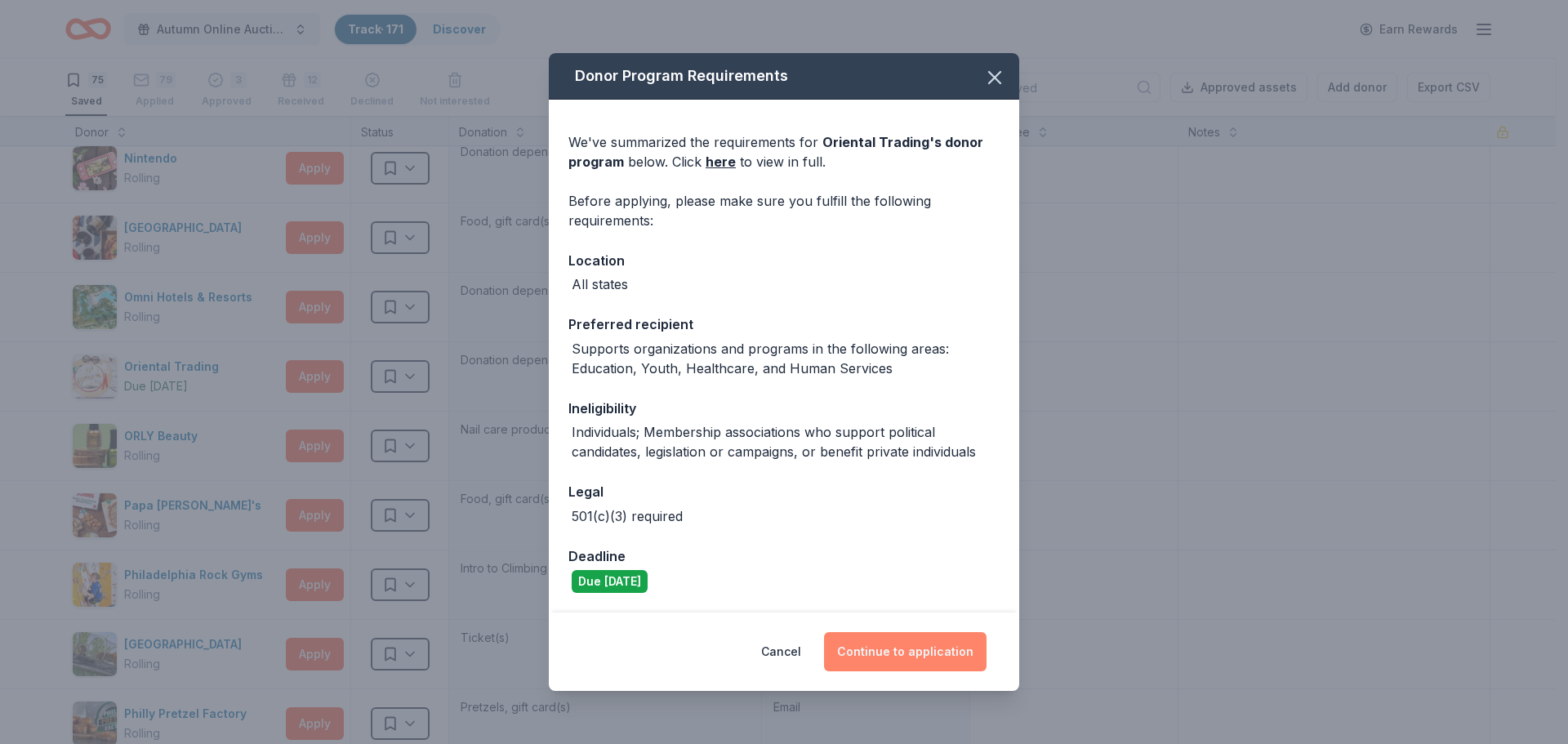
click at [909, 640] on button "Continue to application" at bounding box center [905, 652] width 162 height 39
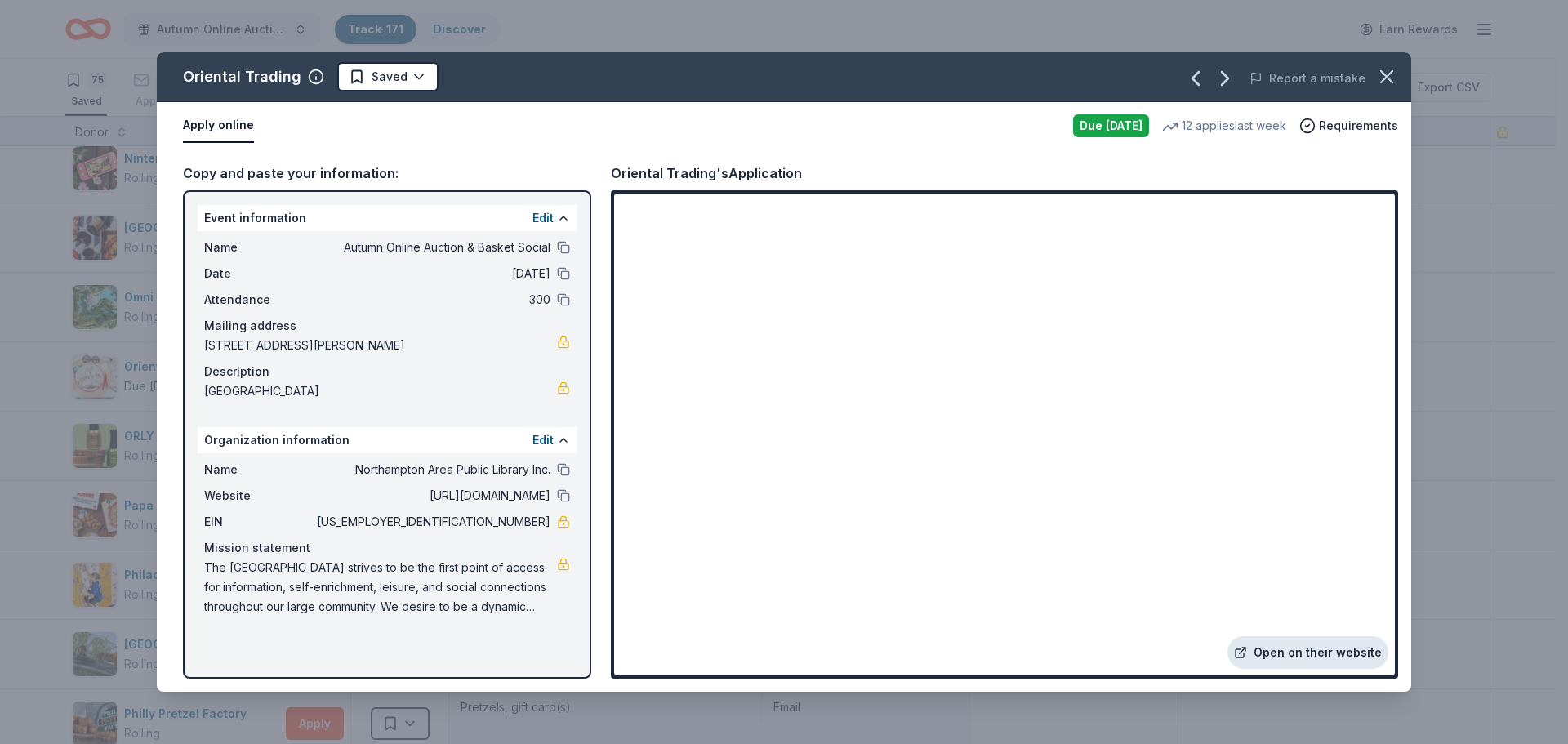
click at [1304, 656] on link "Open on their website" at bounding box center [1308, 653] width 161 height 33
click at [1386, 74] on icon "button" at bounding box center [1387, 77] width 23 height 23
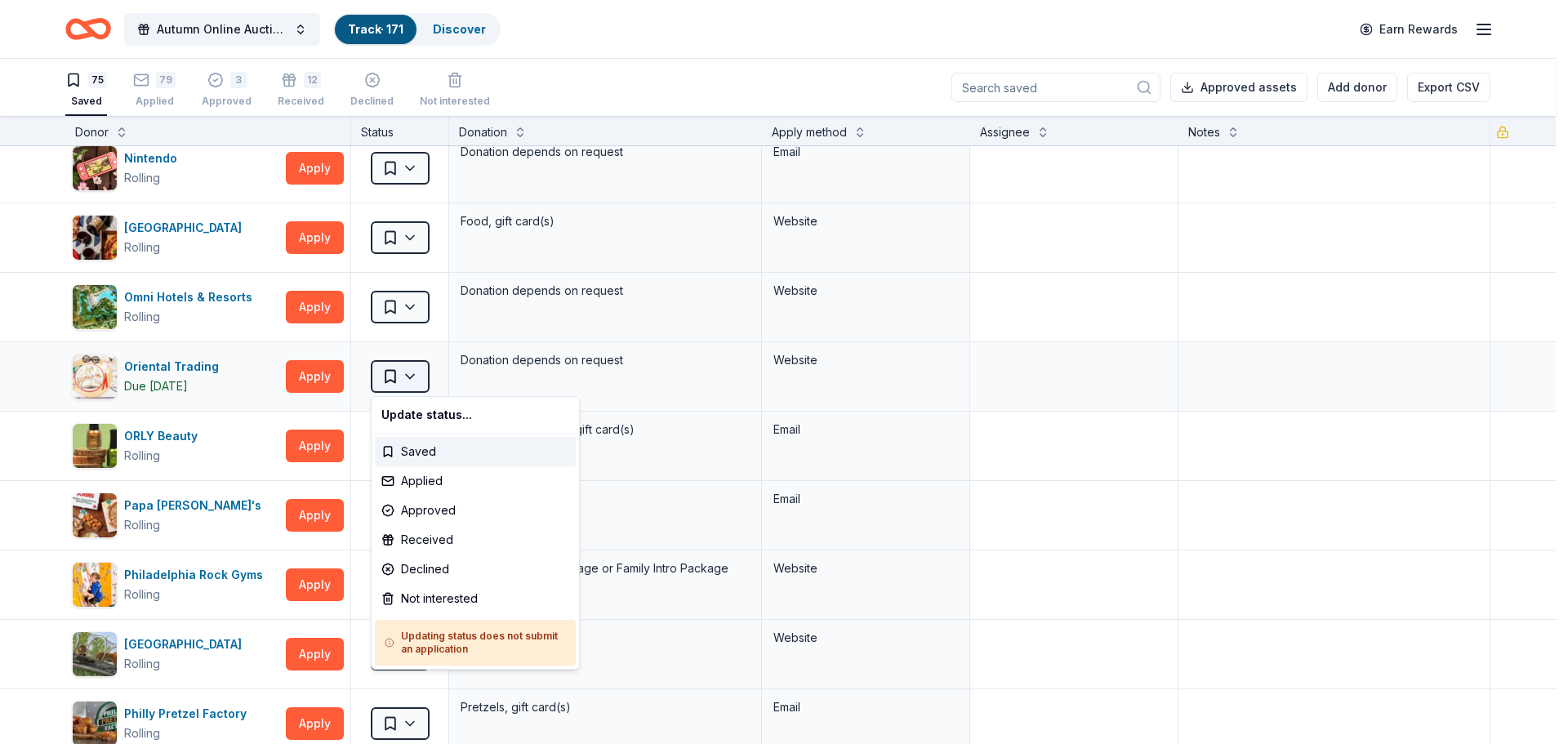
click at [401, 375] on html "Autumn Online Auction & Basket Social Track · 171 Discover Earn Rewards 75 Save…" at bounding box center [784, 372] width 1568 height 744
click at [405, 478] on div "Applied" at bounding box center [475, 481] width 201 height 29
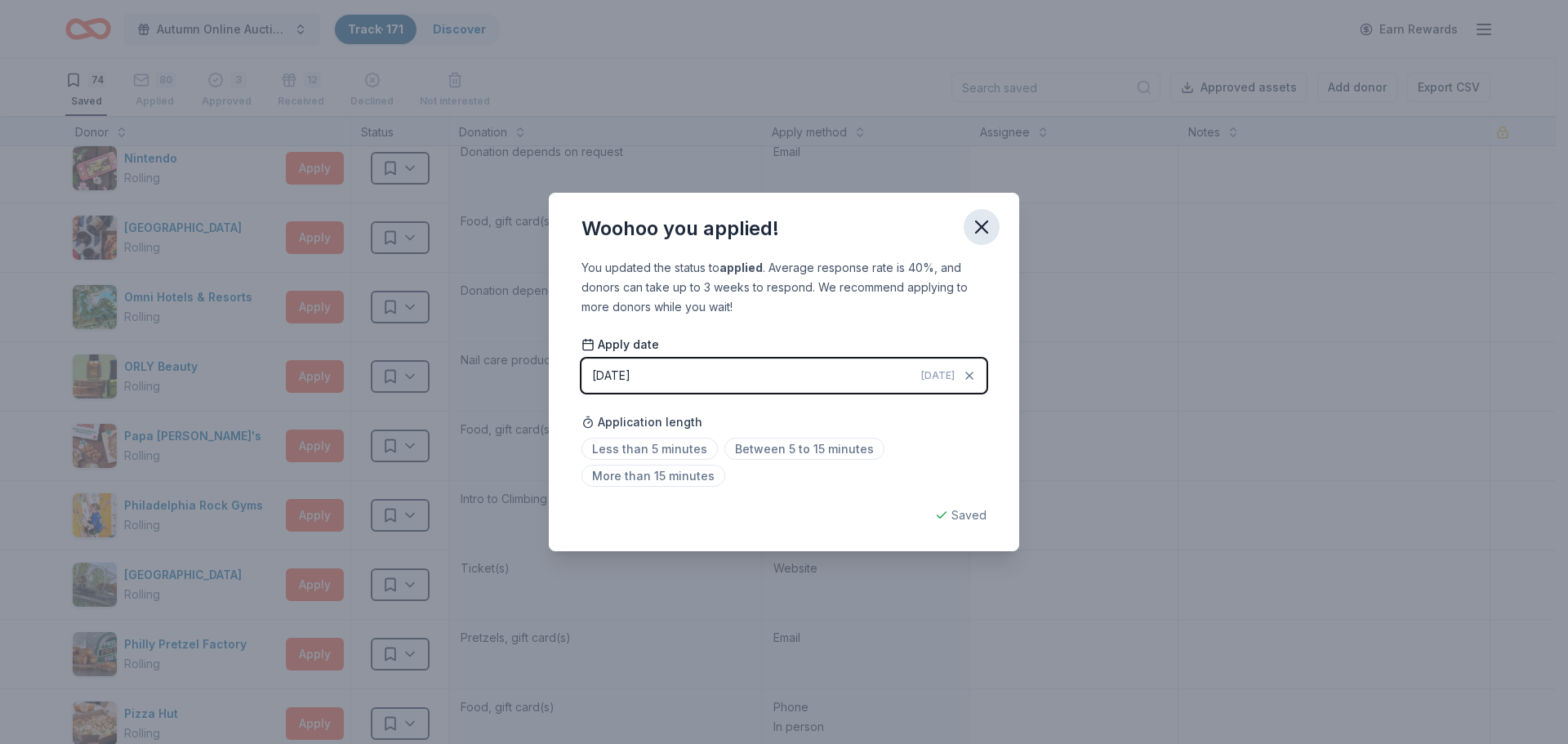
click at [981, 230] on icon "button" at bounding box center [982, 228] width 23 height 23
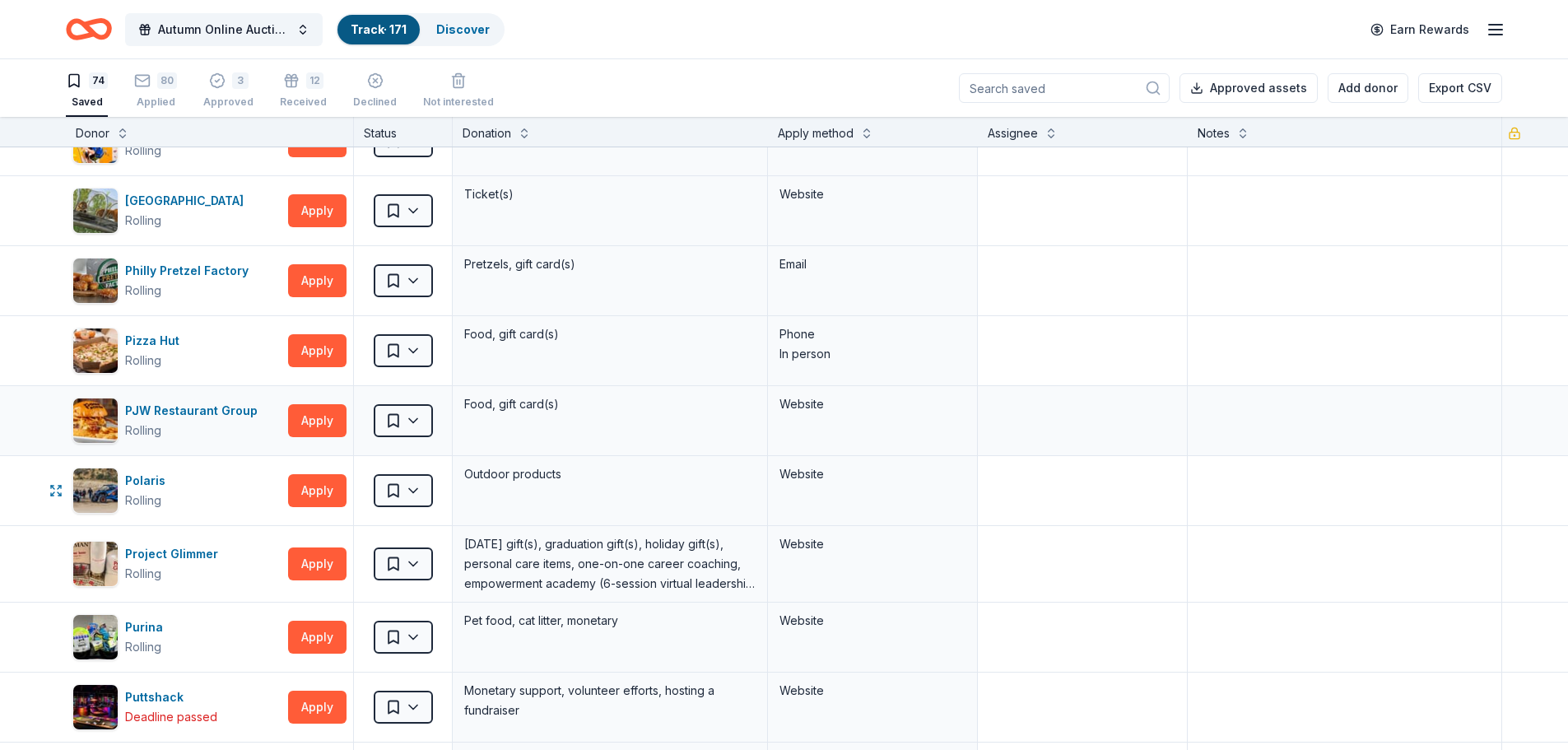
scroll to position [1894, 0]
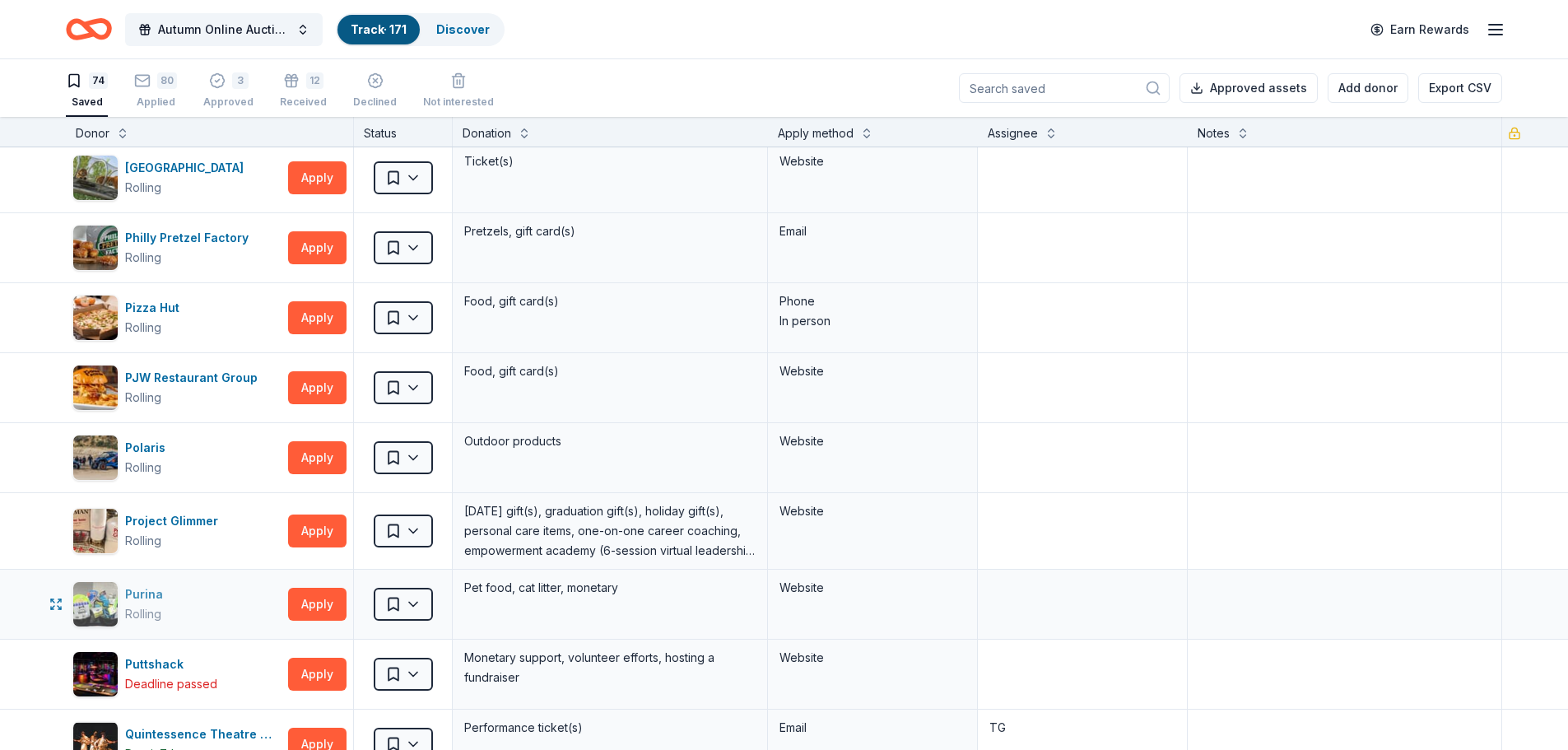
click at [220, 590] on div "Purina Rolling" at bounding box center [176, 604] width 209 height 46
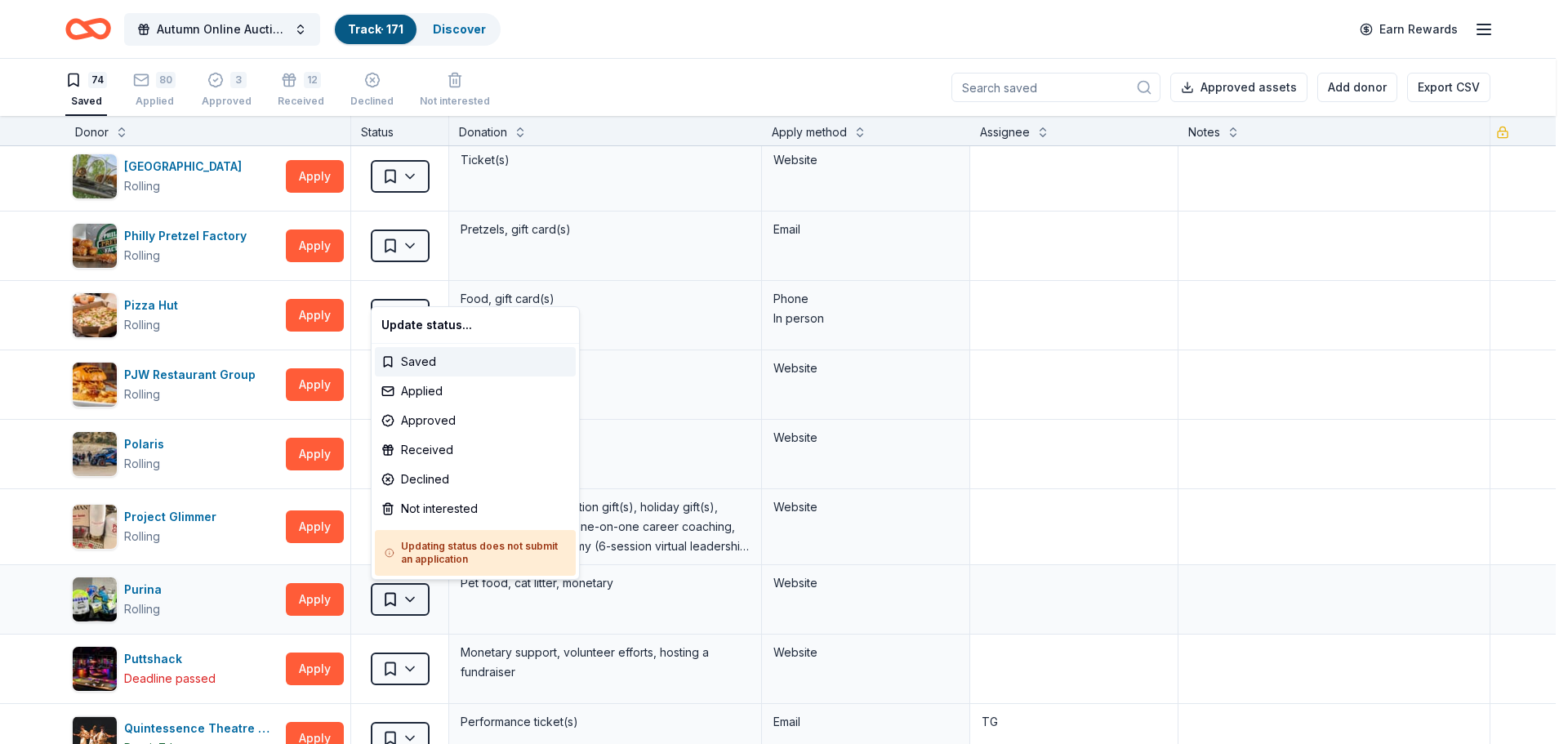
click at [397, 603] on html "Autumn Online Auction & Basket Social Track · 171 Discover Earn Rewards 74 Save…" at bounding box center [784, 372] width 1568 height 744
click at [409, 517] on div "Not interested" at bounding box center [475, 509] width 201 height 29
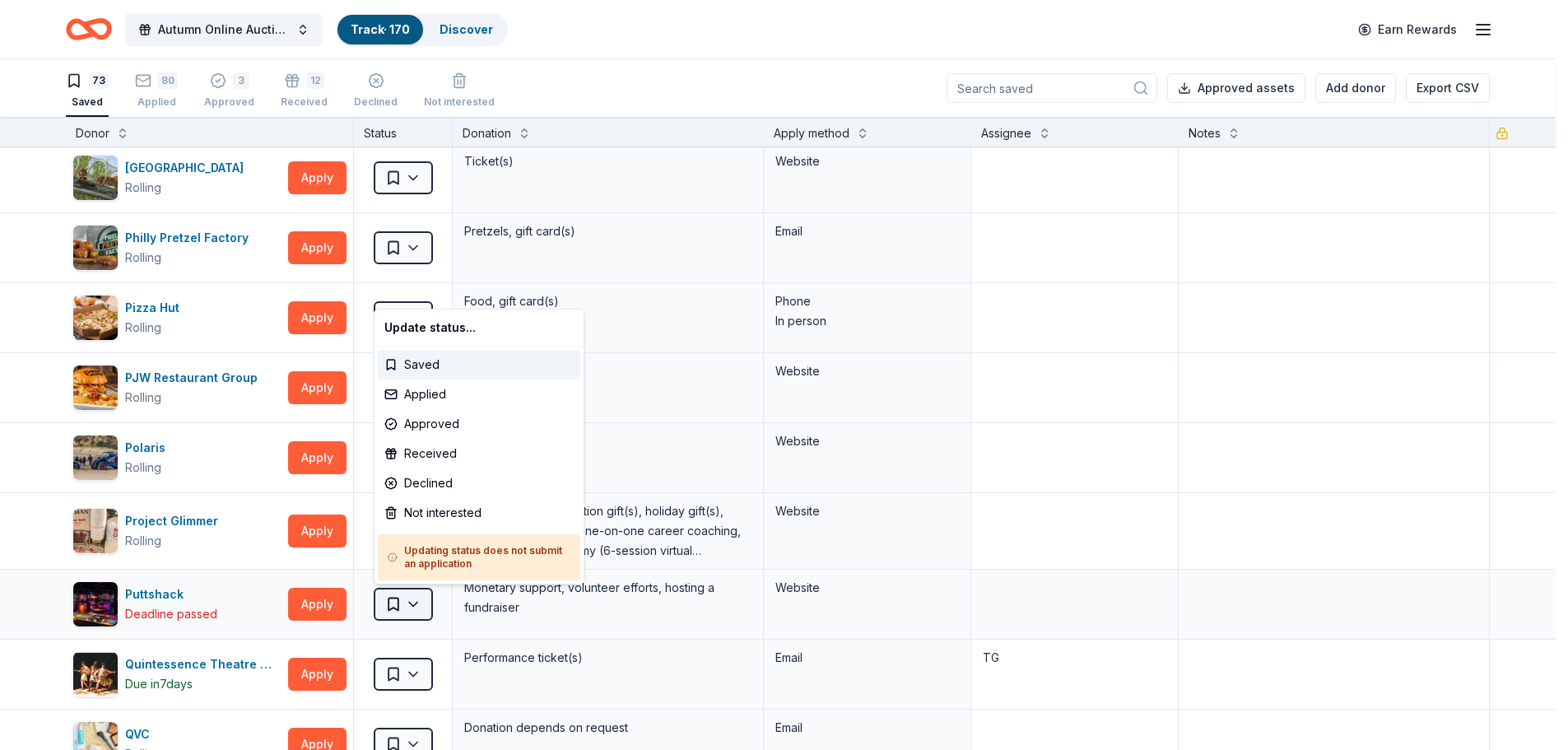
click at [416, 599] on html "Autumn Online Auction & Basket Social Track · 170 Discover Earn Rewards 73 Save…" at bounding box center [784, 375] width 1568 height 750
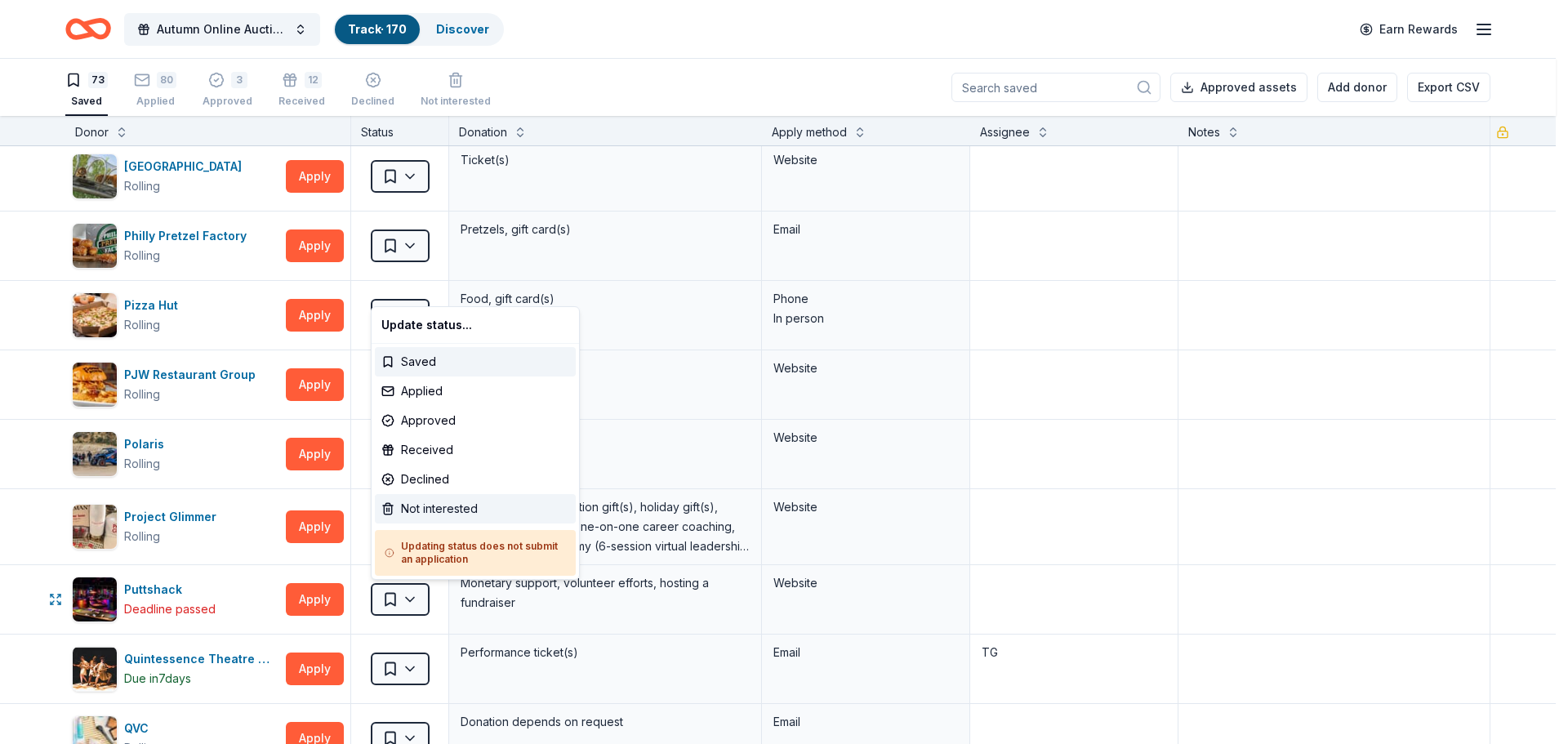
click at [432, 505] on div "Not interested" at bounding box center [475, 509] width 201 height 29
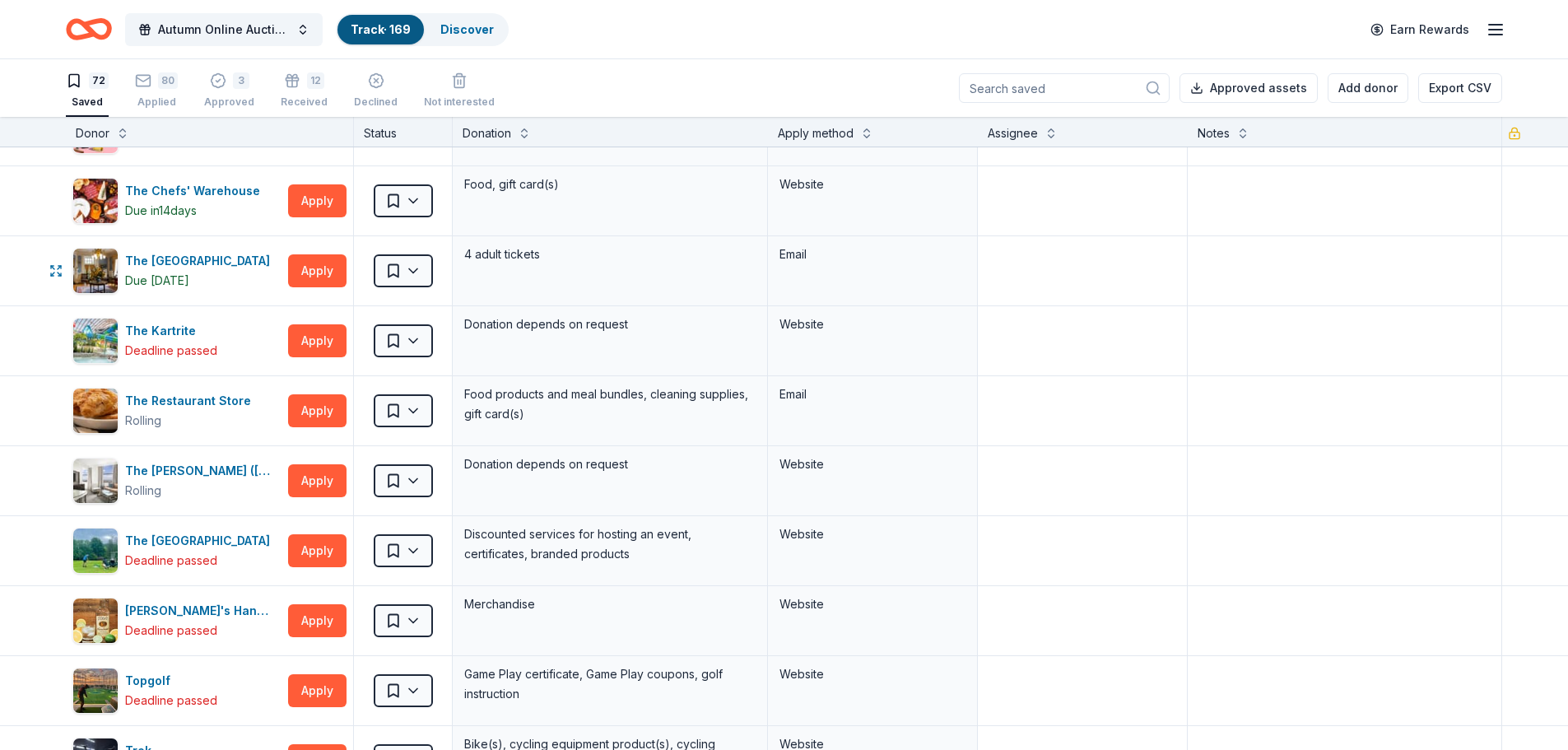
scroll to position [3707, 0]
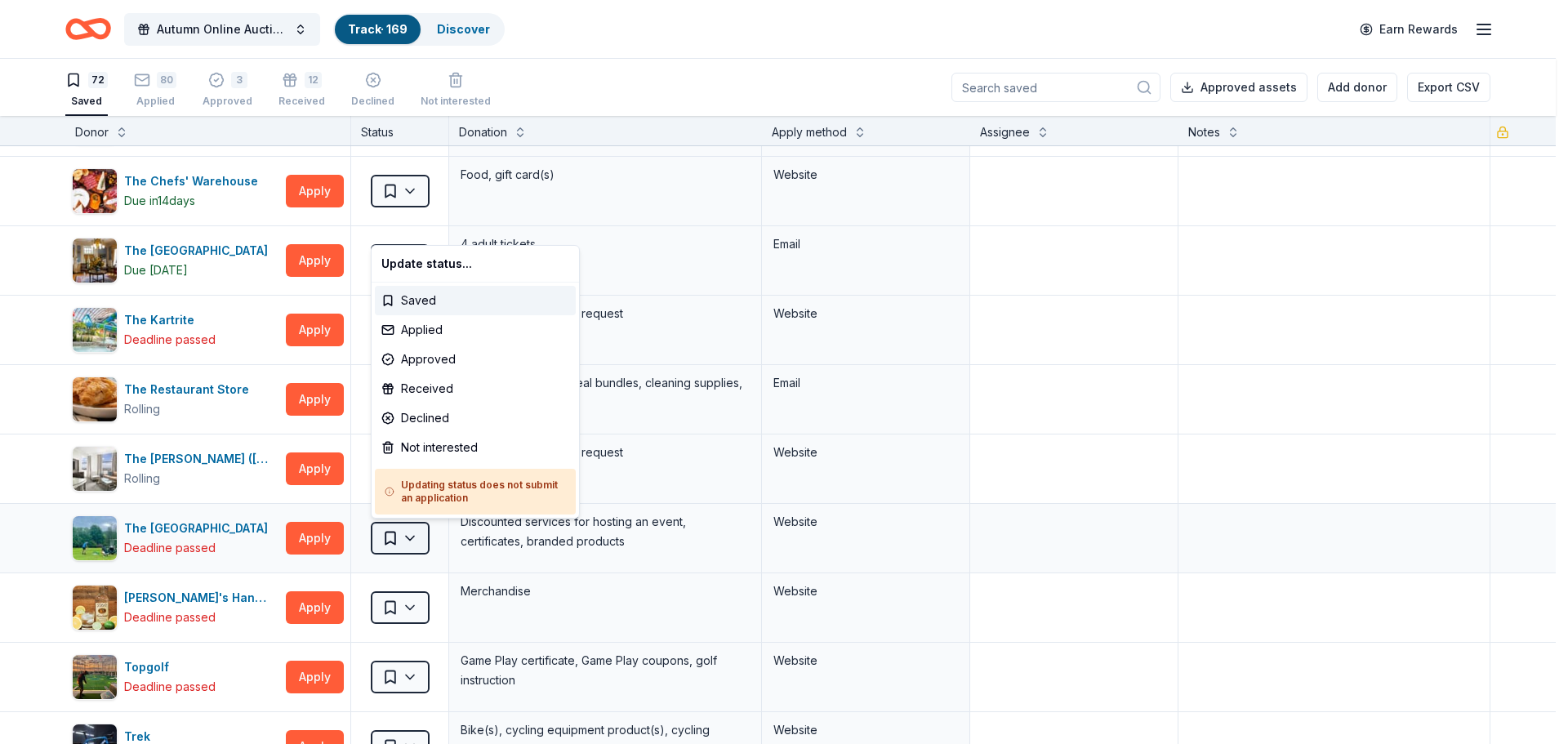
click at [412, 534] on html "Autumn Online Auction & Basket Social Track · 169 Discover Earn Rewards 72 Save…" at bounding box center [784, 372] width 1568 height 744
click at [425, 447] on div "Not interested" at bounding box center [475, 447] width 201 height 29
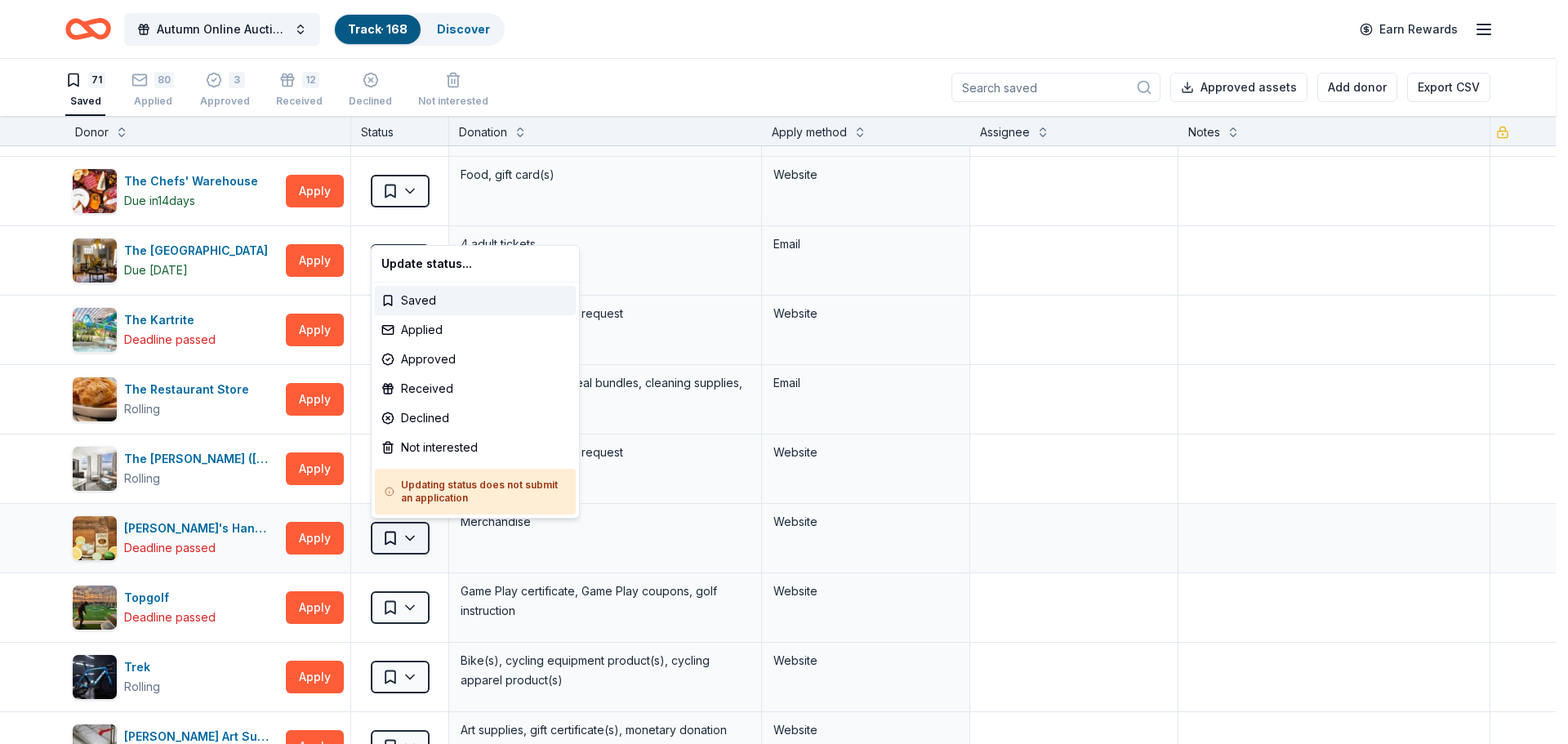
click at [423, 545] on html "Autumn Online Auction & Basket Social Track · 168 Discover Earn Rewards 71 Save…" at bounding box center [784, 372] width 1568 height 744
click at [433, 456] on div "Not interested" at bounding box center [475, 447] width 201 height 29
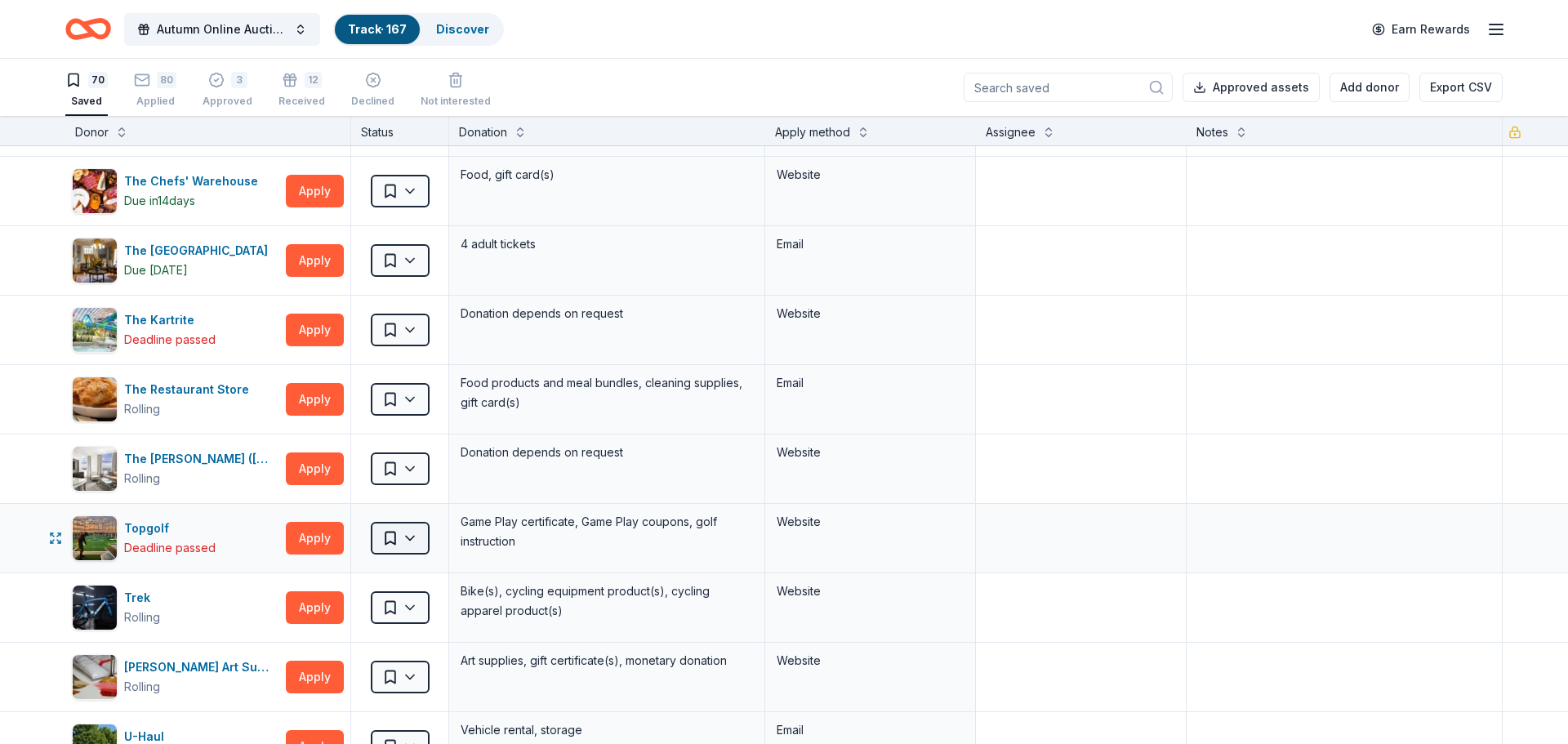
click at [418, 539] on html "Autumn Online Auction & Basket Social Track · 167 Discover Earn Rewards 70 Save…" at bounding box center [784, 372] width 1568 height 744
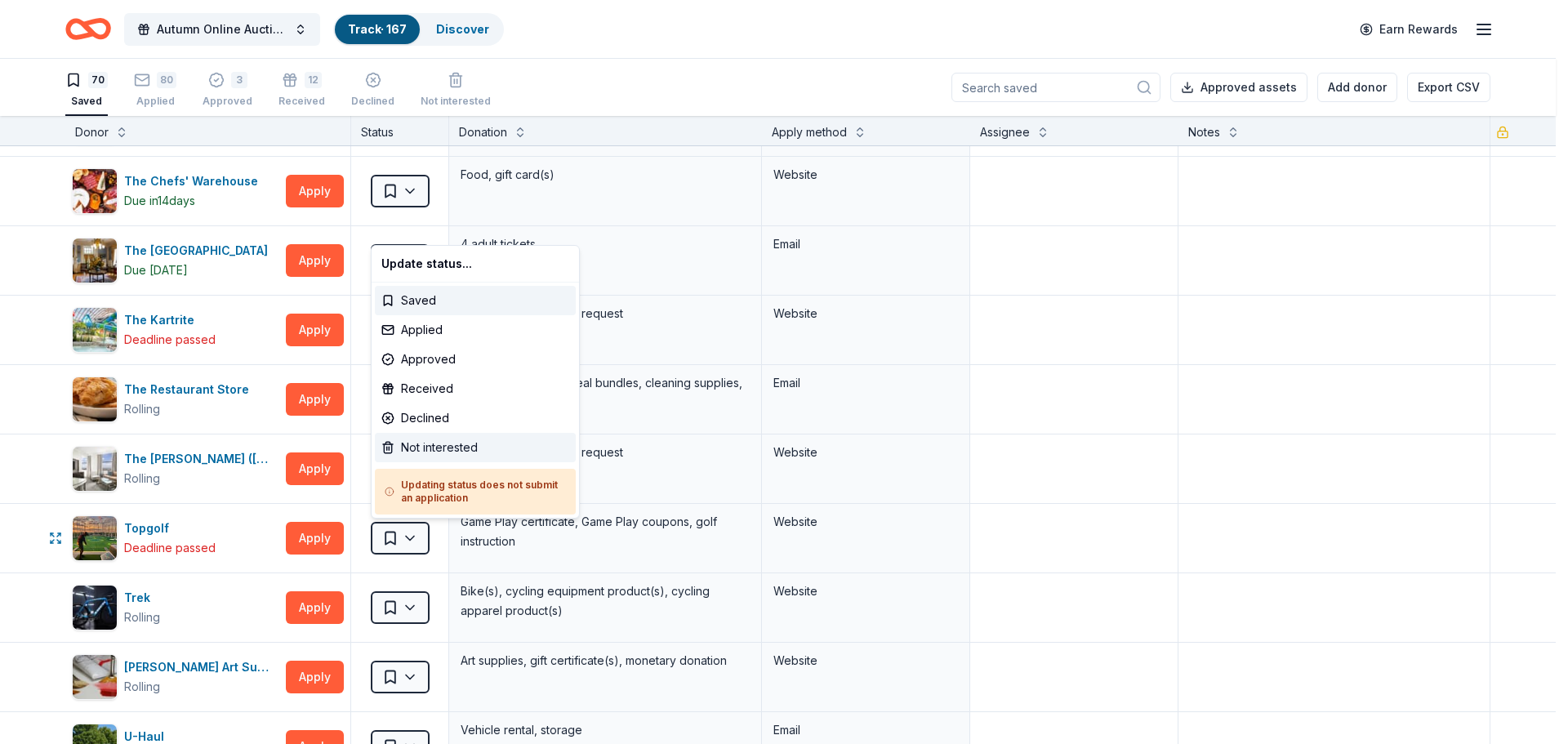
click at [416, 455] on div "Not interested" at bounding box center [475, 447] width 201 height 29
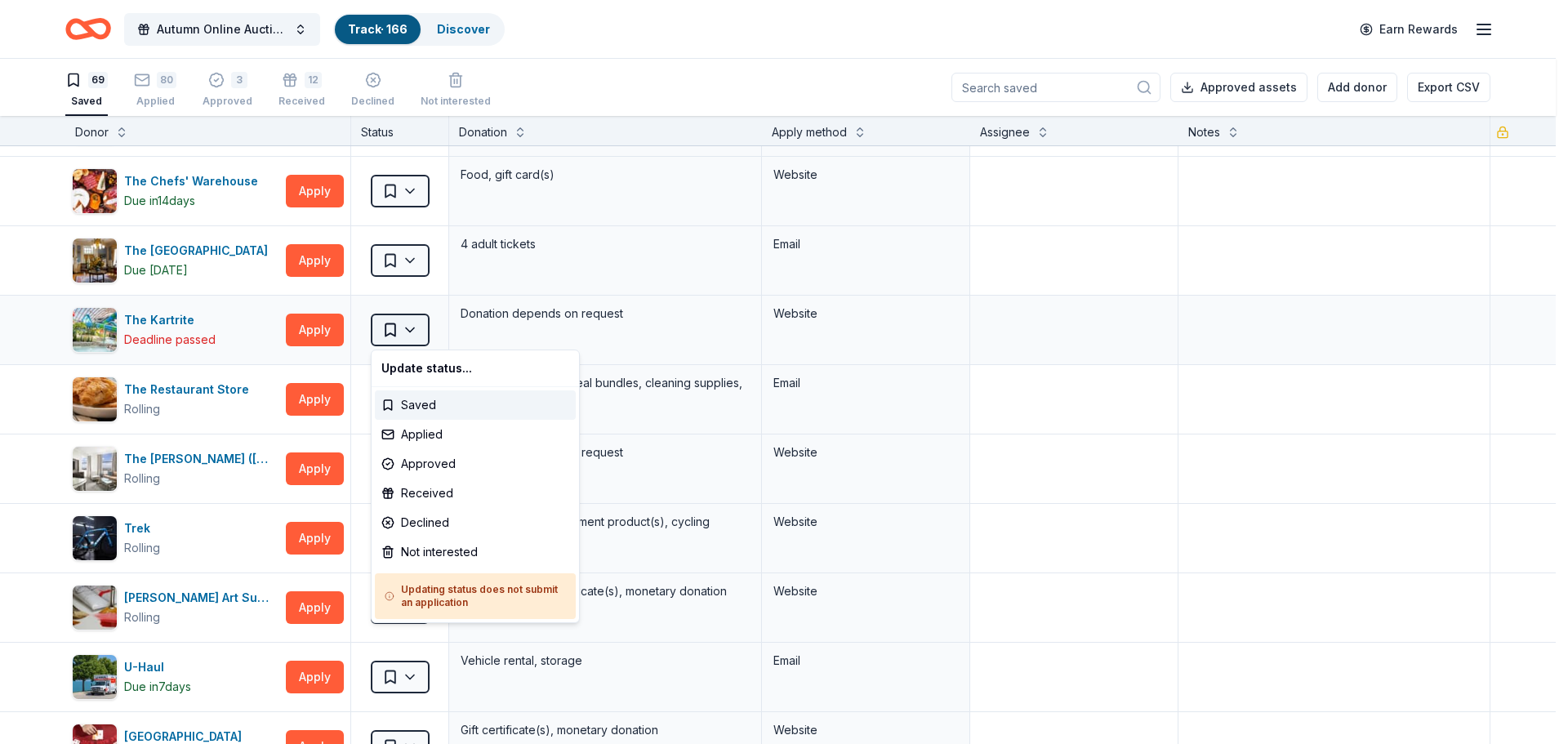
click at [420, 333] on html "Autumn Online Auction & Basket Social Track · 166 Discover Earn Rewards 69 Save…" at bounding box center [784, 372] width 1568 height 744
click at [432, 558] on div "Not interested" at bounding box center [475, 552] width 201 height 29
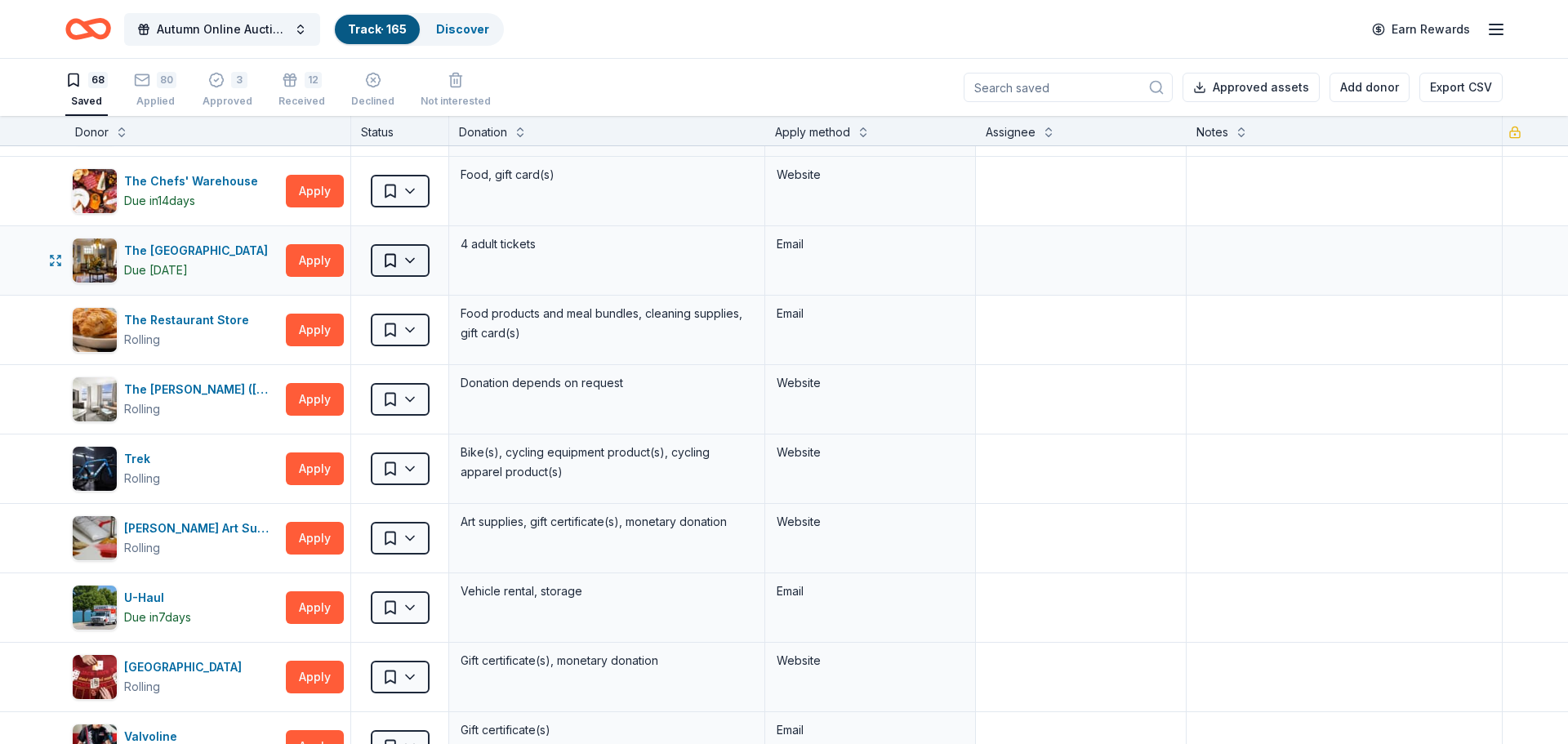
click at [420, 258] on html "Autumn Online Auction & Basket Social Track · 165 Discover Earn Rewards 68 Save…" at bounding box center [784, 372] width 1568 height 744
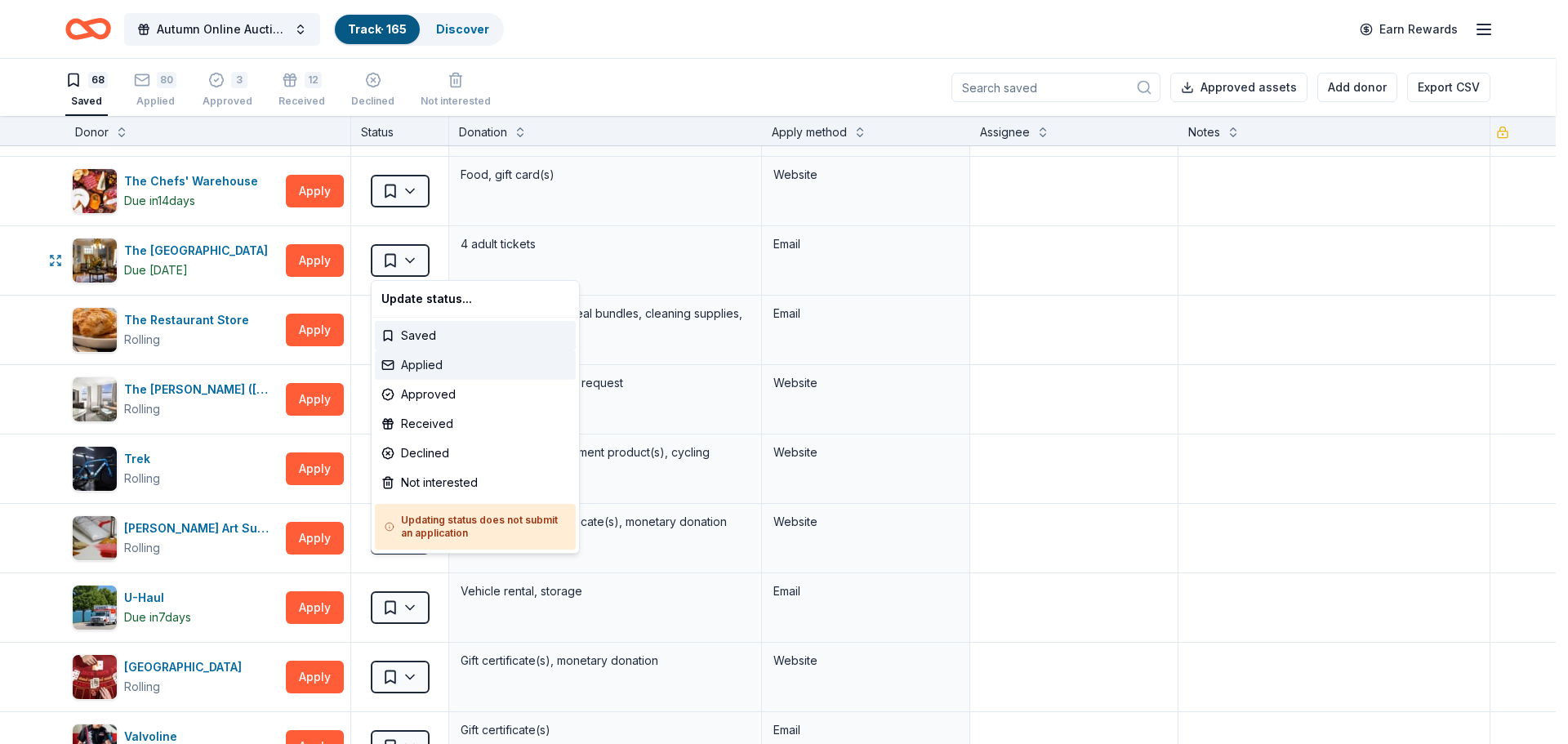
click at [418, 359] on div "Applied" at bounding box center [475, 365] width 201 height 29
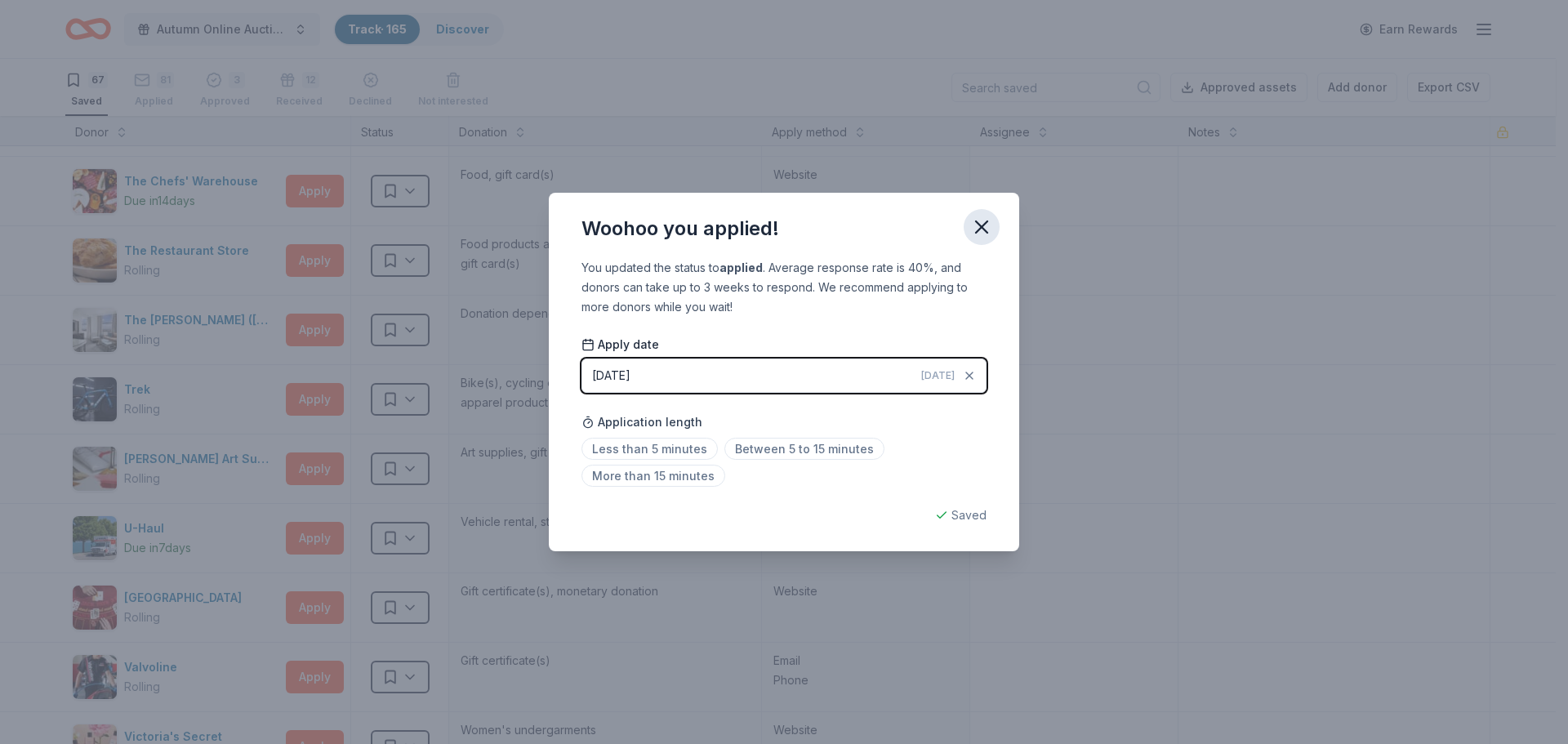
drag, startPoint x: 975, startPoint y: 220, endPoint x: 966, endPoint y: 223, distance: 9.5
click at [973, 220] on icon "button" at bounding box center [982, 228] width 23 height 23
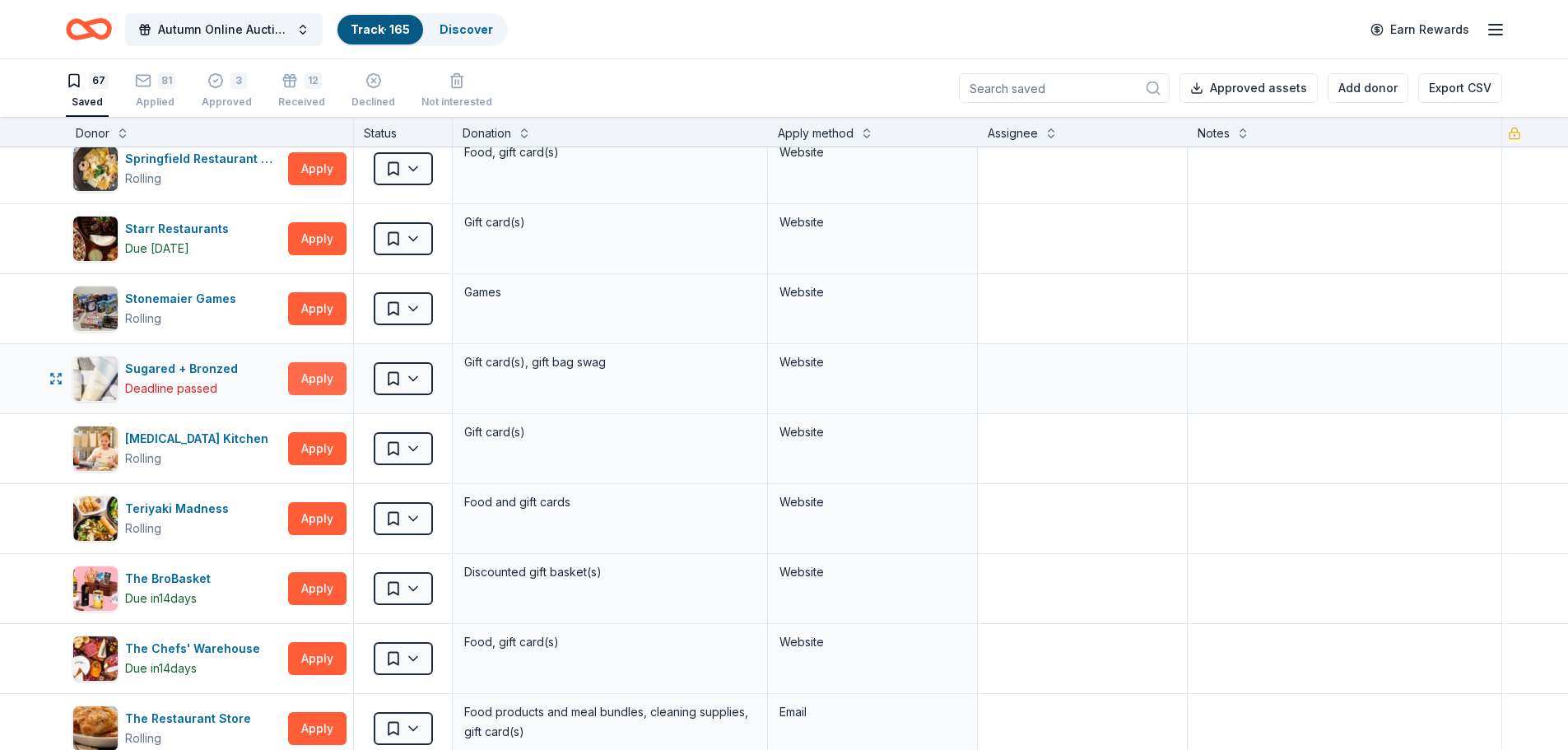
scroll to position [3212, 0]
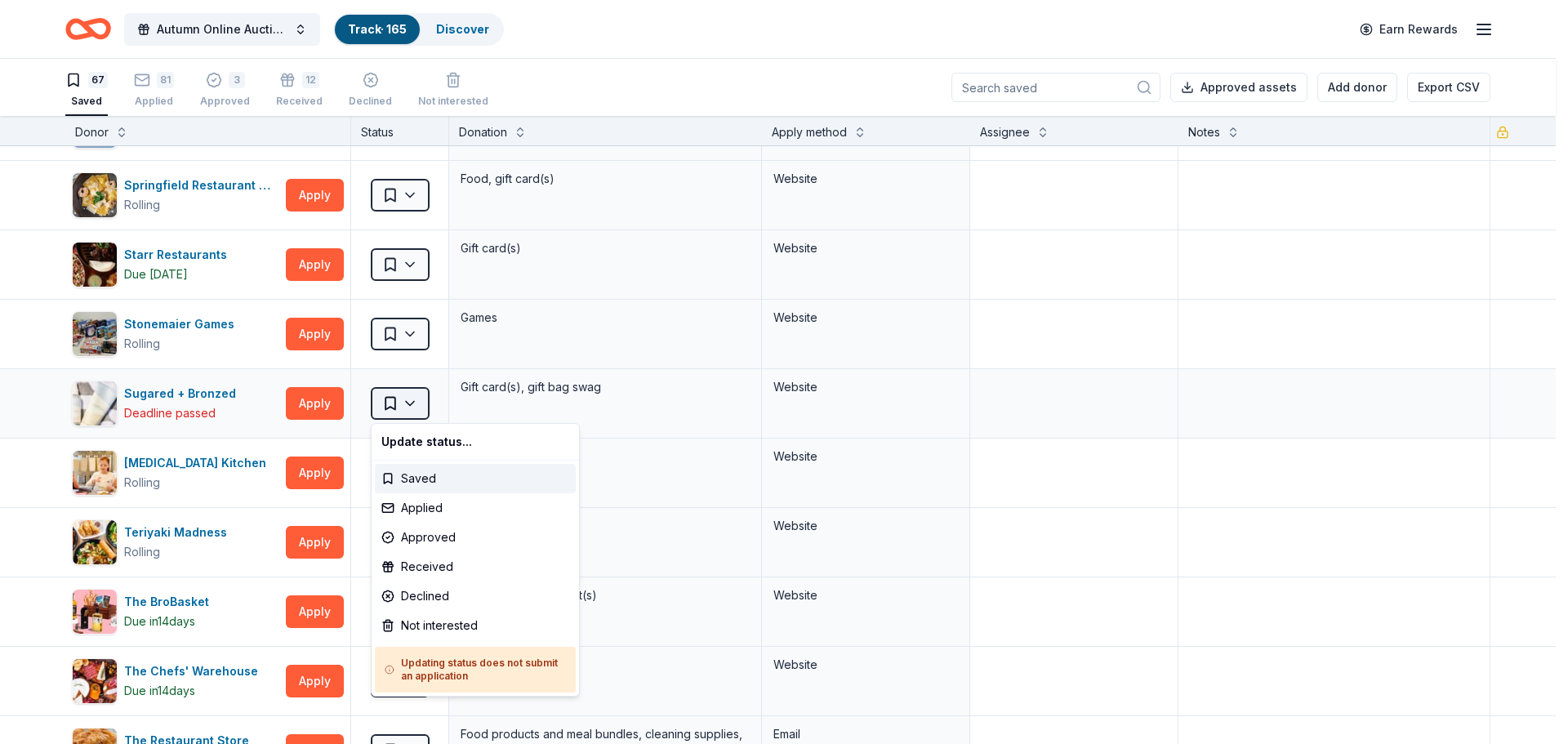
click at [413, 401] on html "Autumn Online Auction & Basket Social Track · 165 Discover Earn Rewards 67 Save…" at bounding box center [784, 372] width 1568 height 744
click at [447, 624] on div "Not interested" at bounding box center [475, 625] width 201 height 29
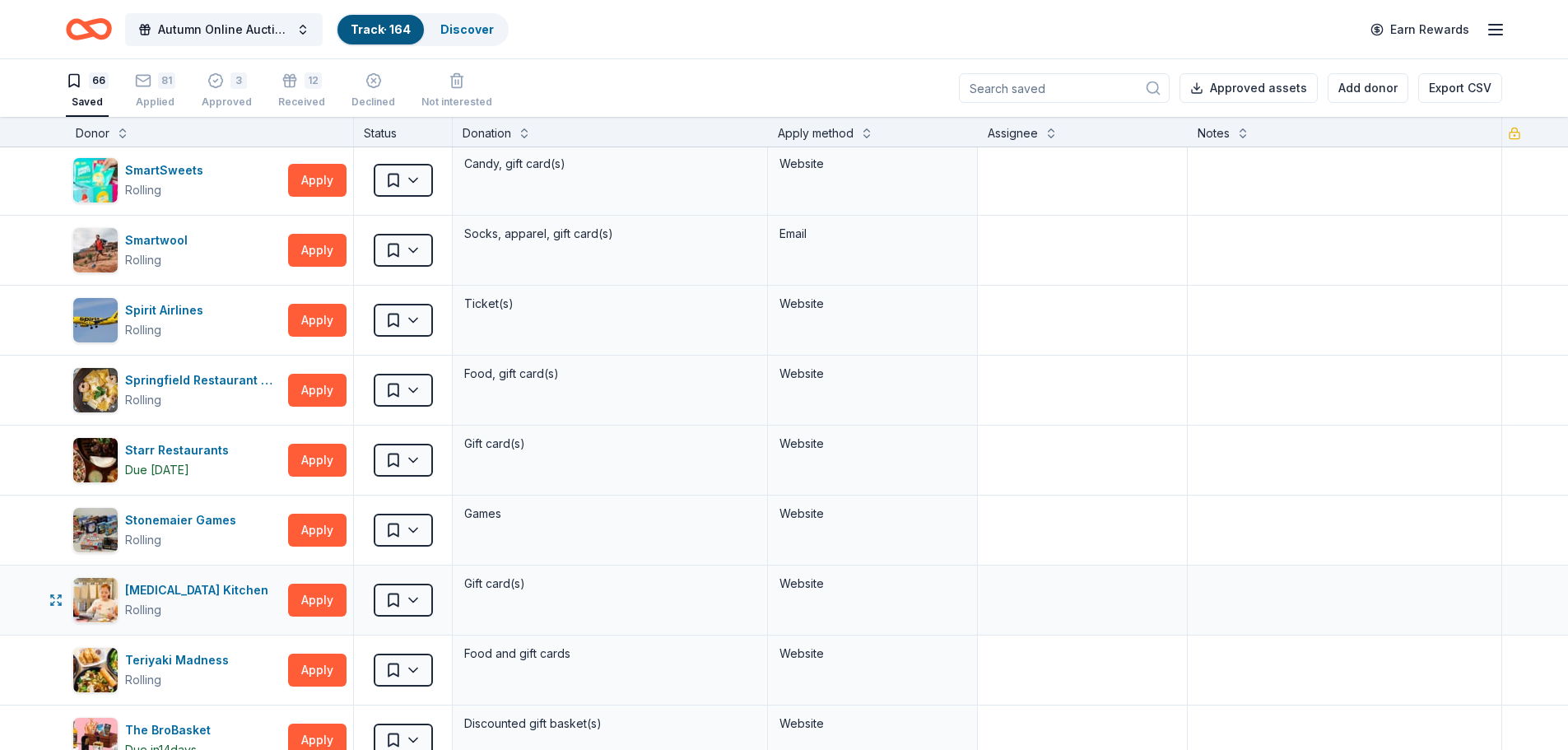
scroll to position [2965, 0]
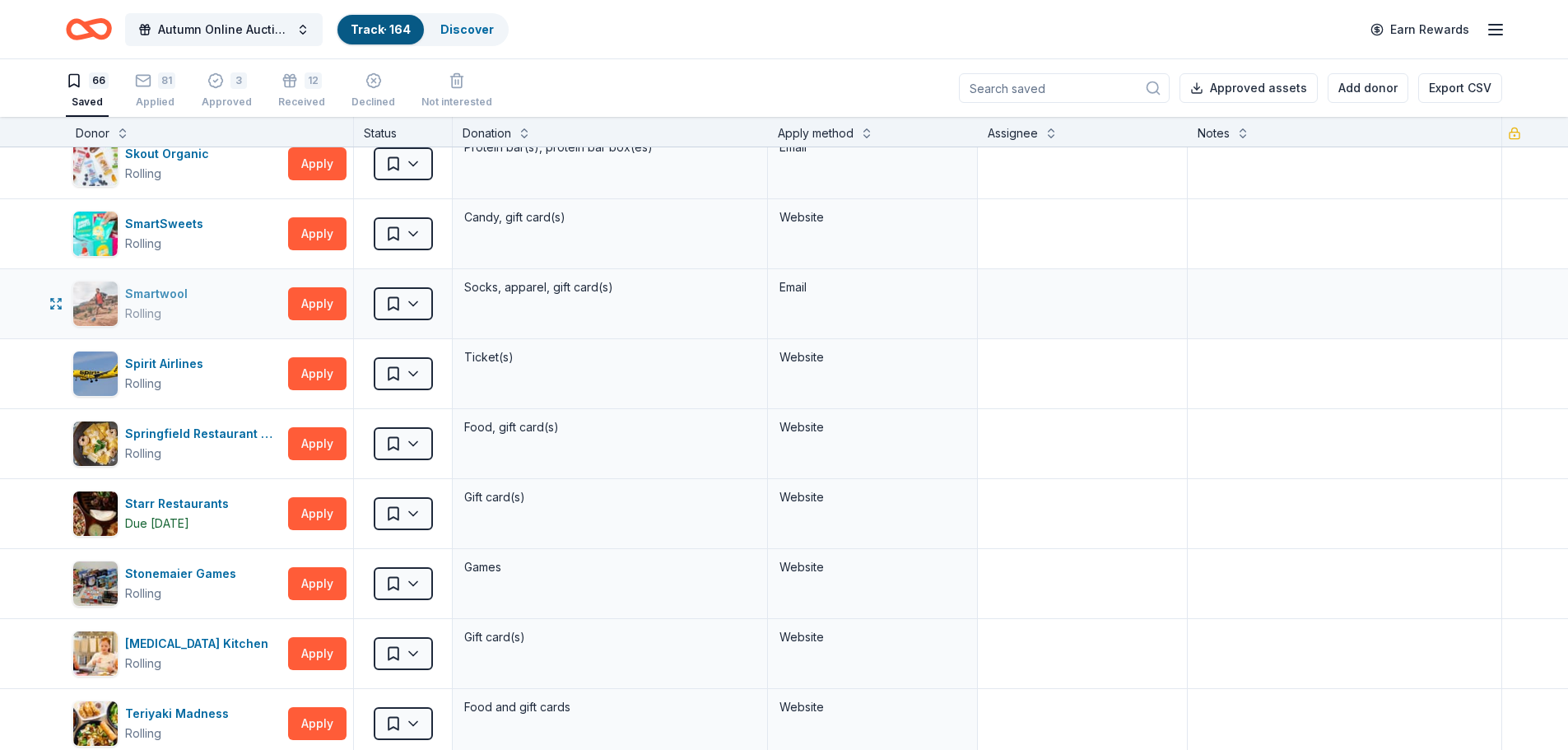
click at [217, 307] on div "Smartwool Rolling" at bounding box center [176, 303] width 209 height 46
click at [219, 301] on div "Smartwool Rolling" at bounding box center [176, 303] width 209 height 46
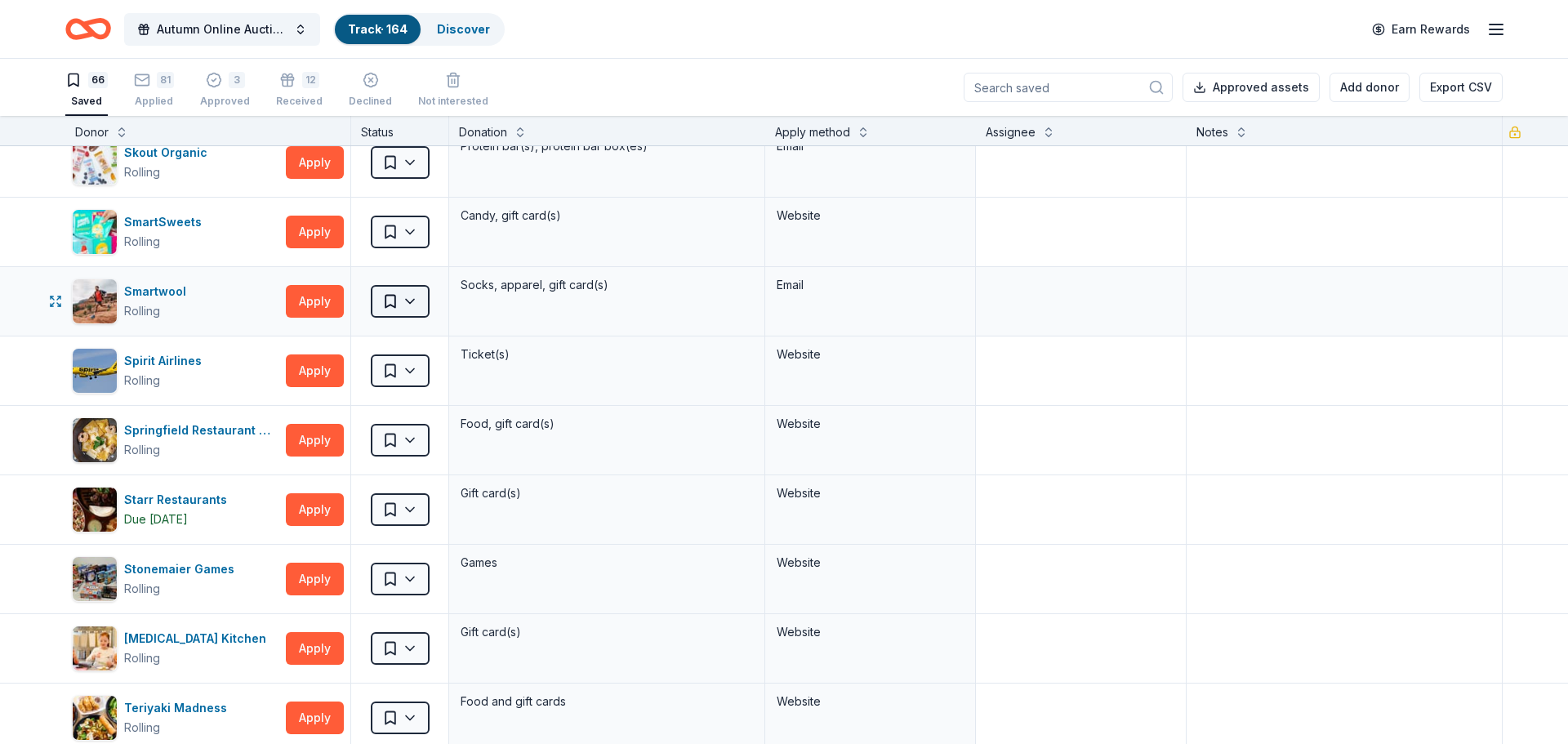
click at [417, 298] on html "Autumn Online Auction & Basket Social Track · 164 Discover Earn Rewards 66 Save…" at bounding box center [784, 372] width 1568 height 744
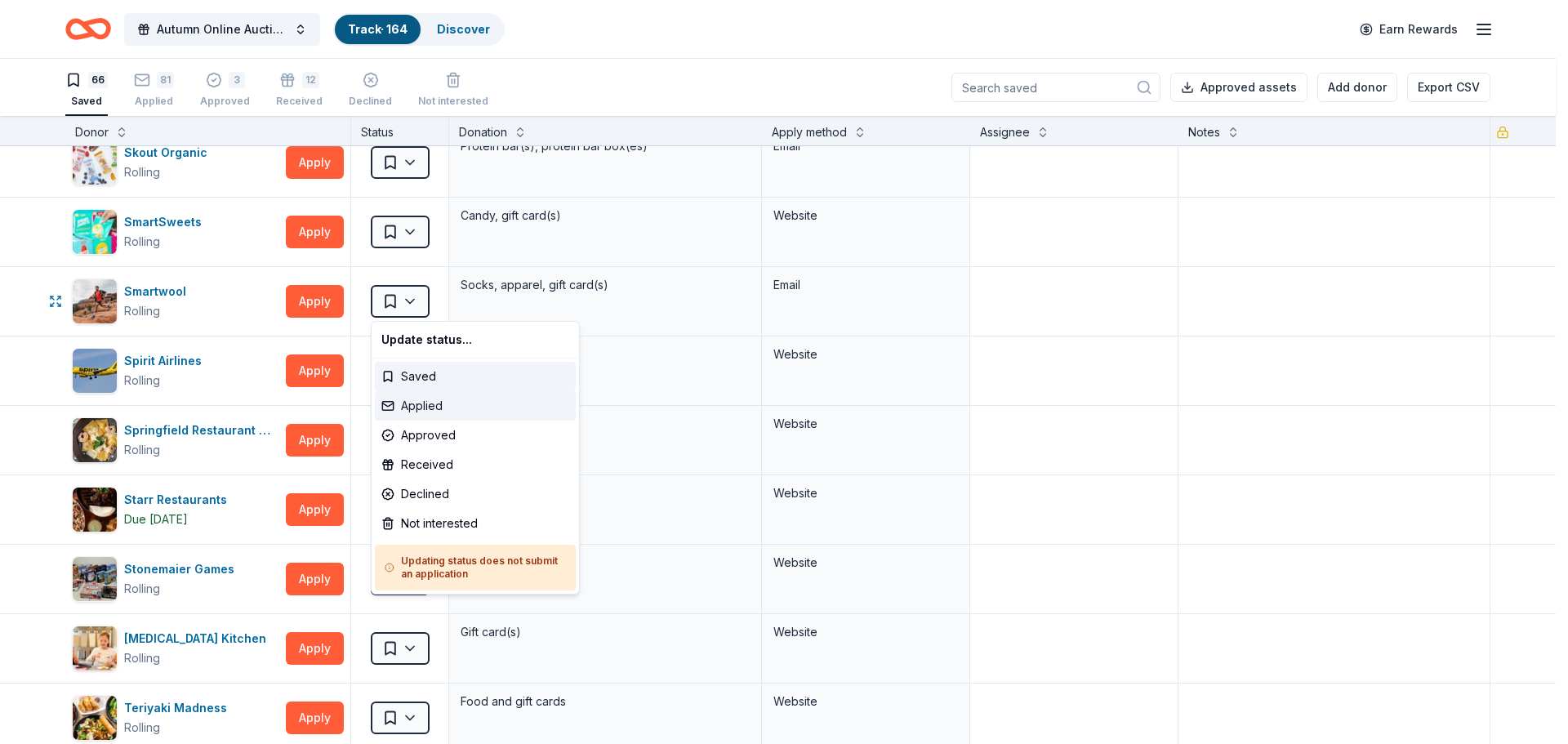
click at [429, 402] on div "Applied" at bounding box center [475, 406] width 201 height 29
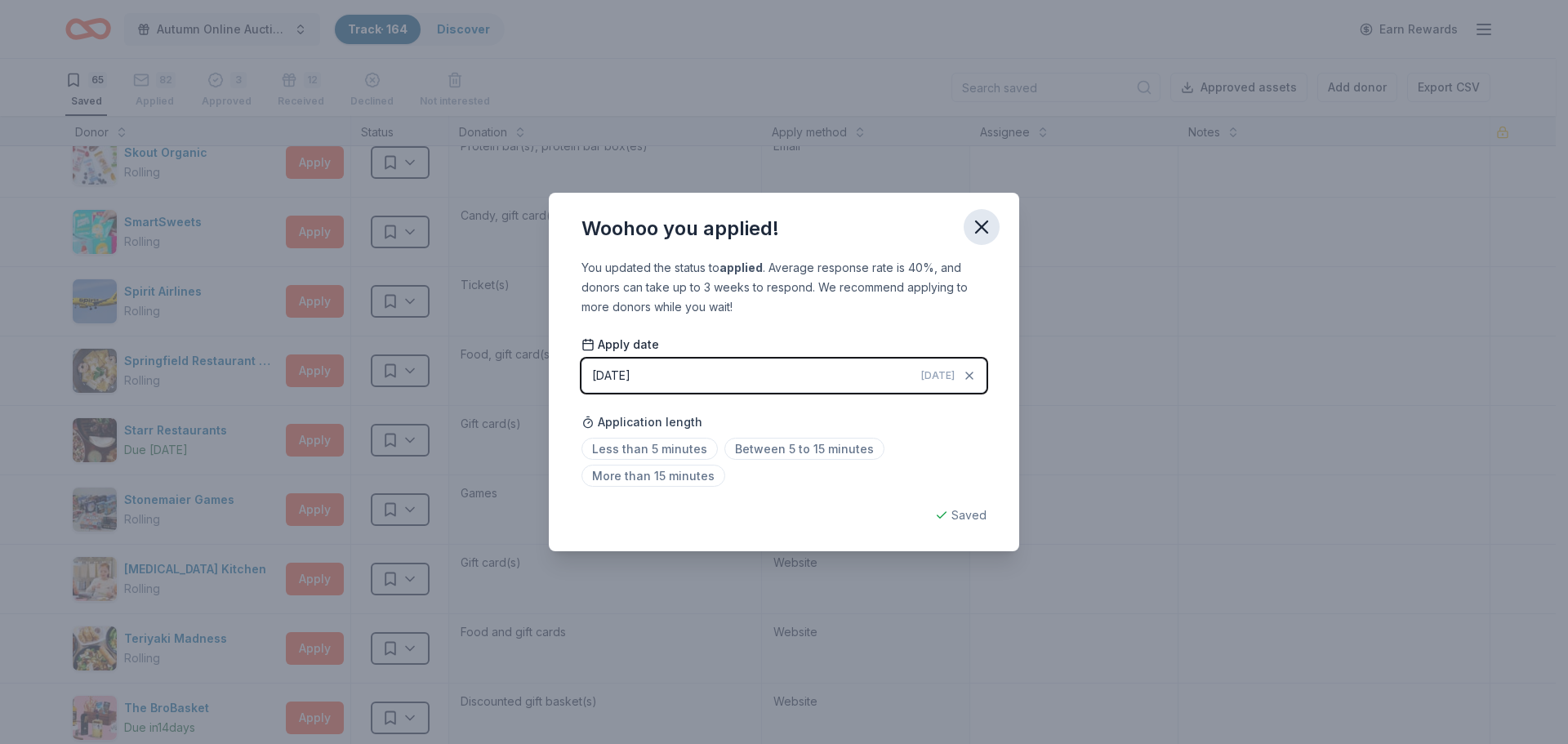
click at [982, 229] on icon "button" at bounding box center [982, 228] width 23 height 23
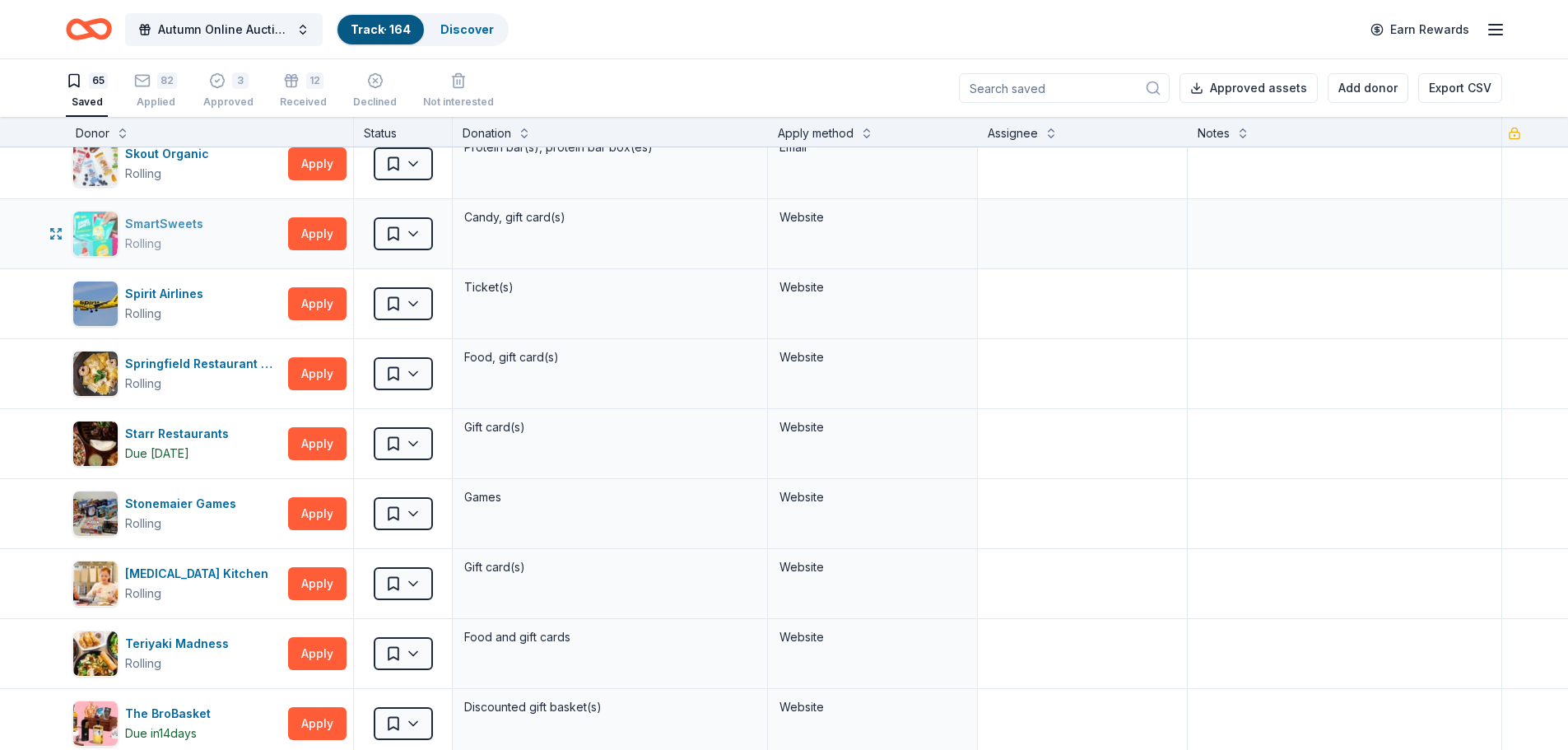
click at [229, 233] on div "SmartSweets Rolling" at bounding box center [176, 233] width 209 height 46
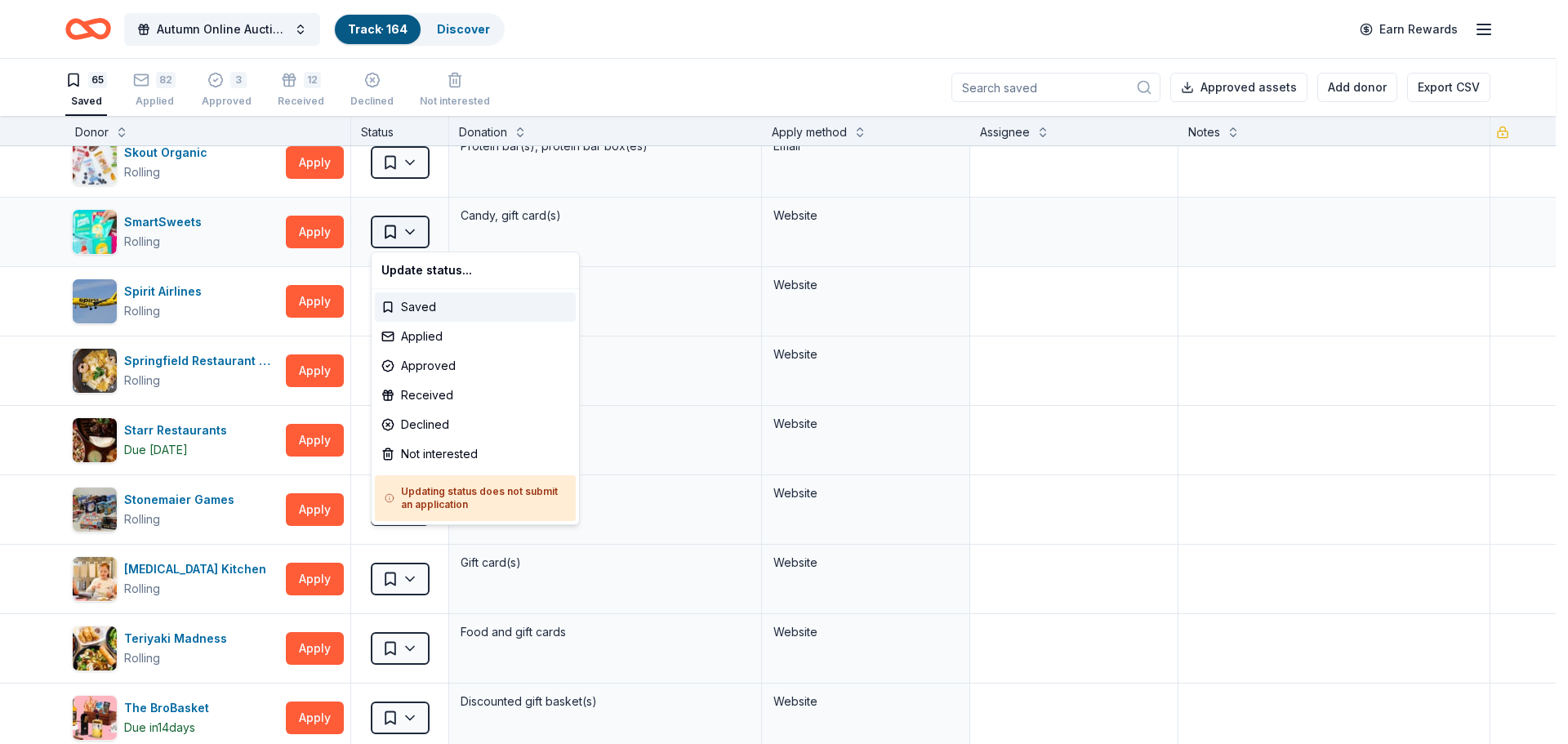
click at [417, 232] on html "Autumn Online Auction & Basket Social Track · 164 Discover Earn Rewards 65 Save…" at bounding box center [784, 372] width 1568 height 744
drag, startPoint x: 416, startPoint y: 366, endPoint x: 422, endPoint y: 330, distance: 36.5
click at [422, 330] on div "Update status... Saved Applied Approved Received Declined Not interested Updati…" at bounding box center [474, 388] width 209 height 273
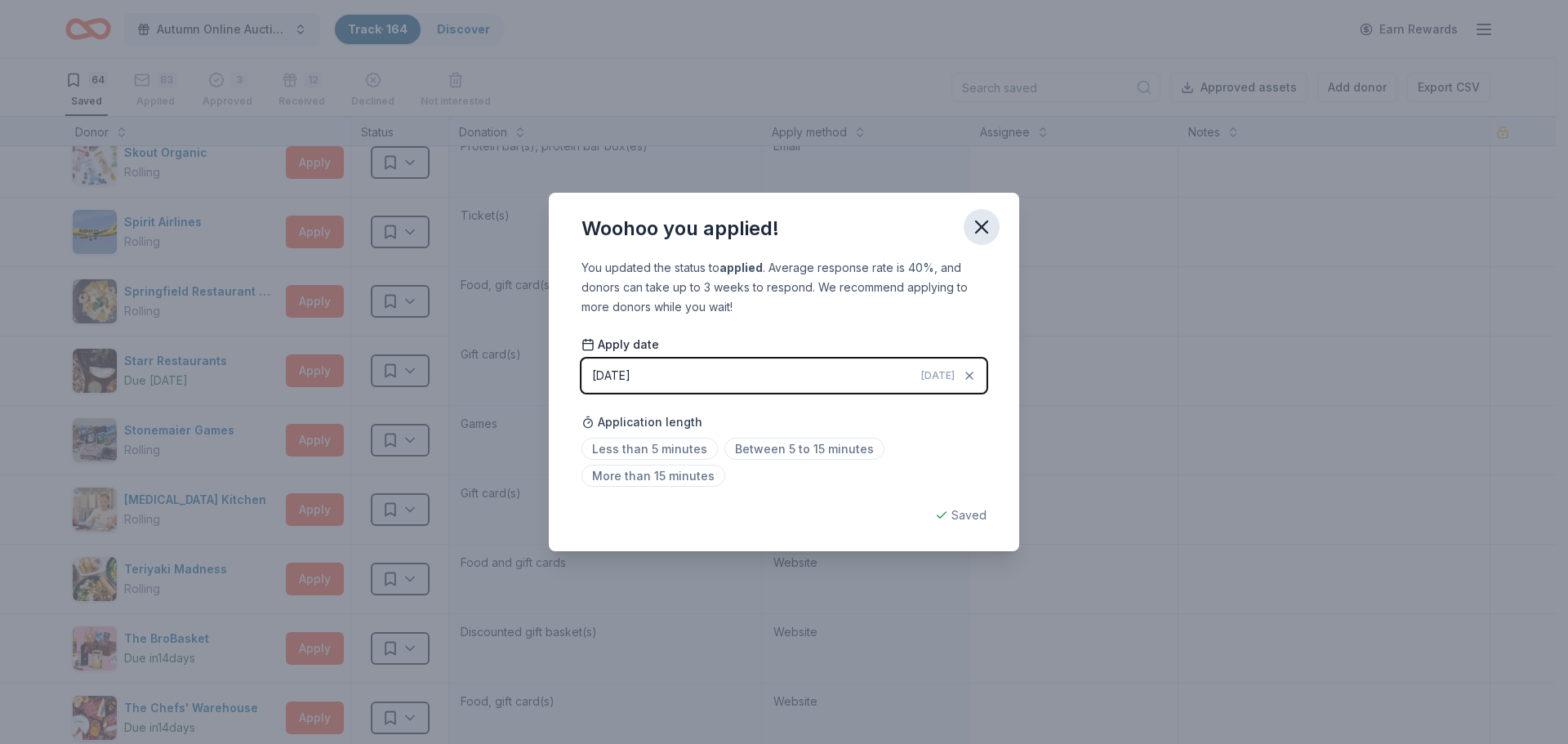
click at [981, 228] on icon "button" at bounding box center [982, 228] width 12 height 12
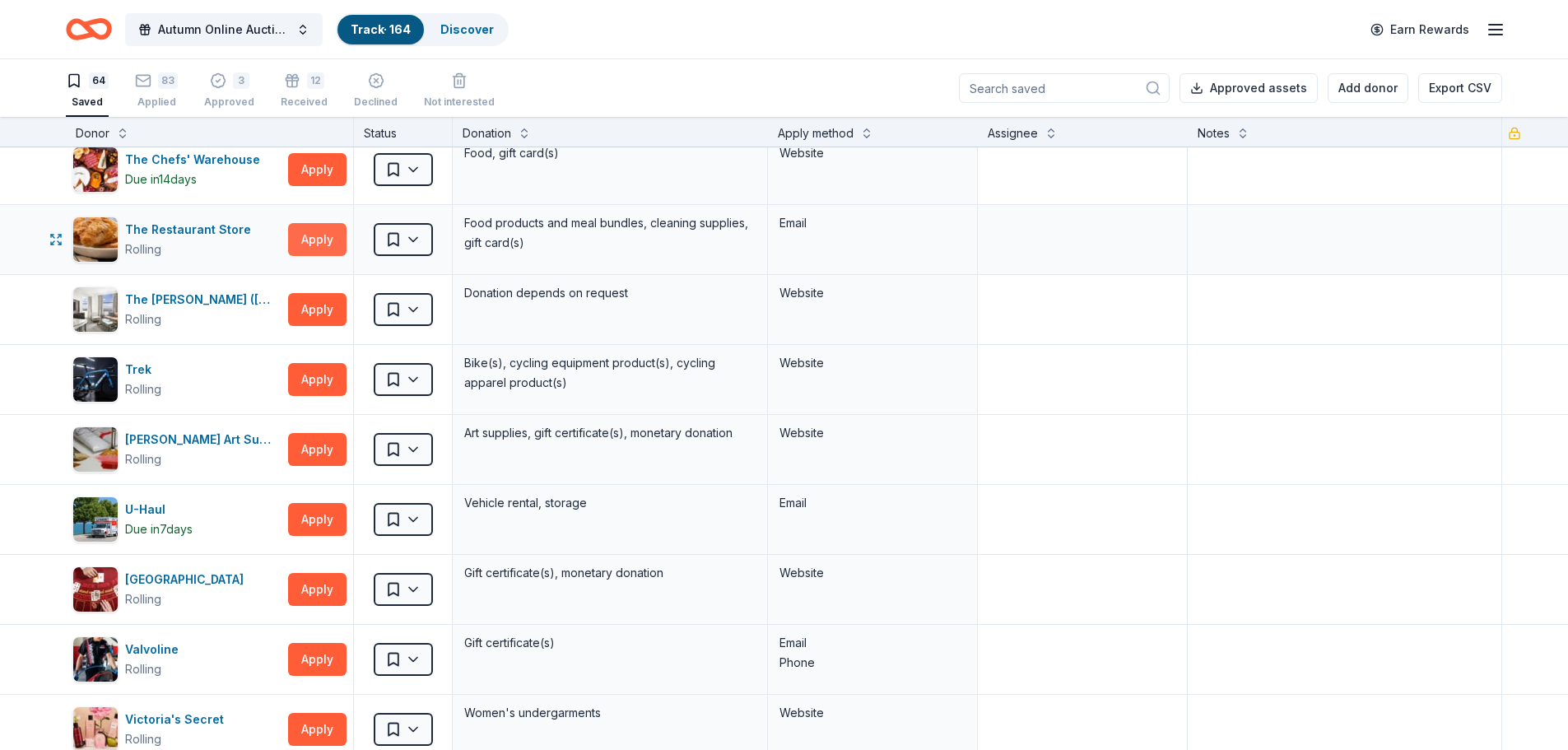
scroll to position [3625, 0]
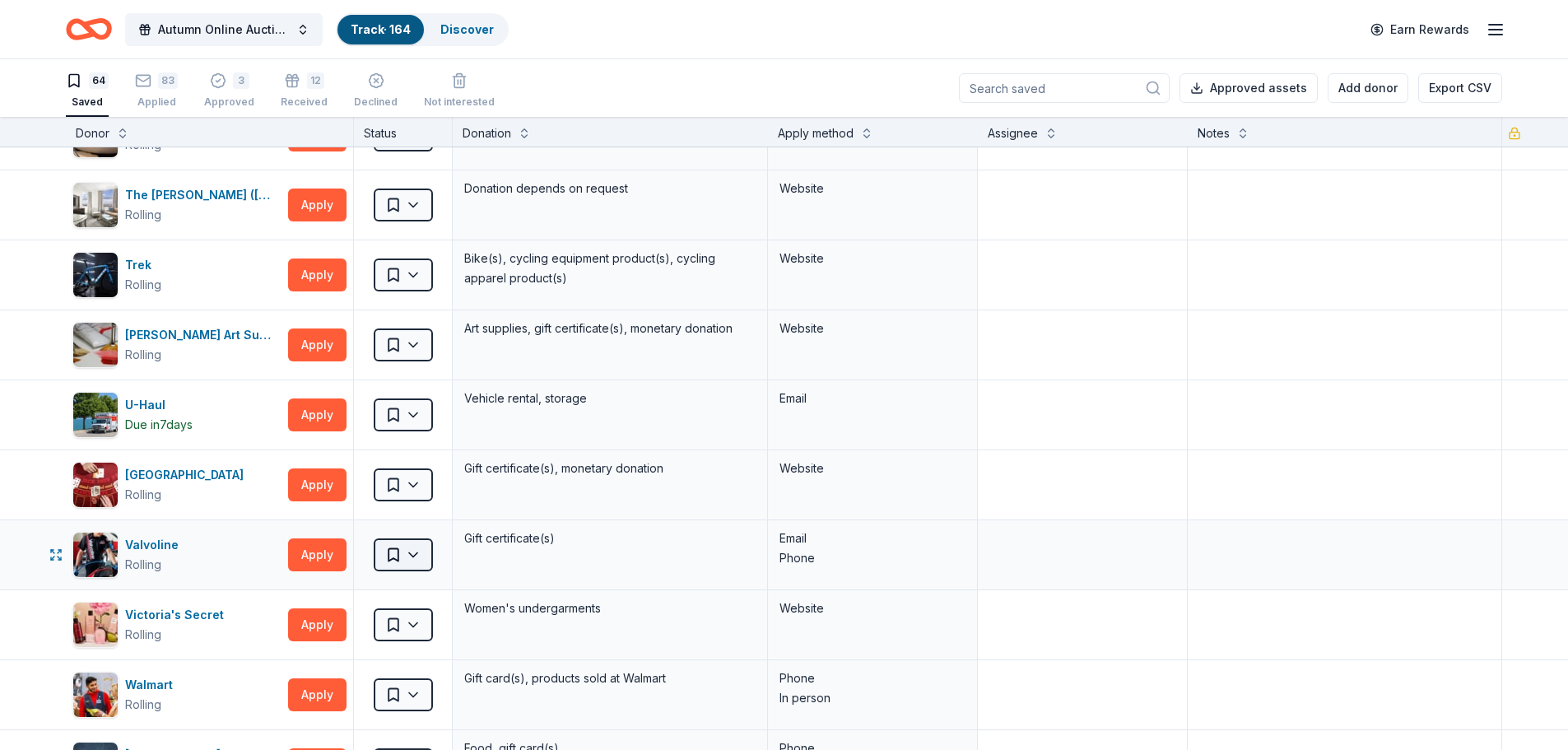
click at [413, 570] on html "Autumn Online Auction & Basket Social Track · 164 Discover Earn Rewards 64 Save…" at bounding box center [784, 375] width 1568 height 750
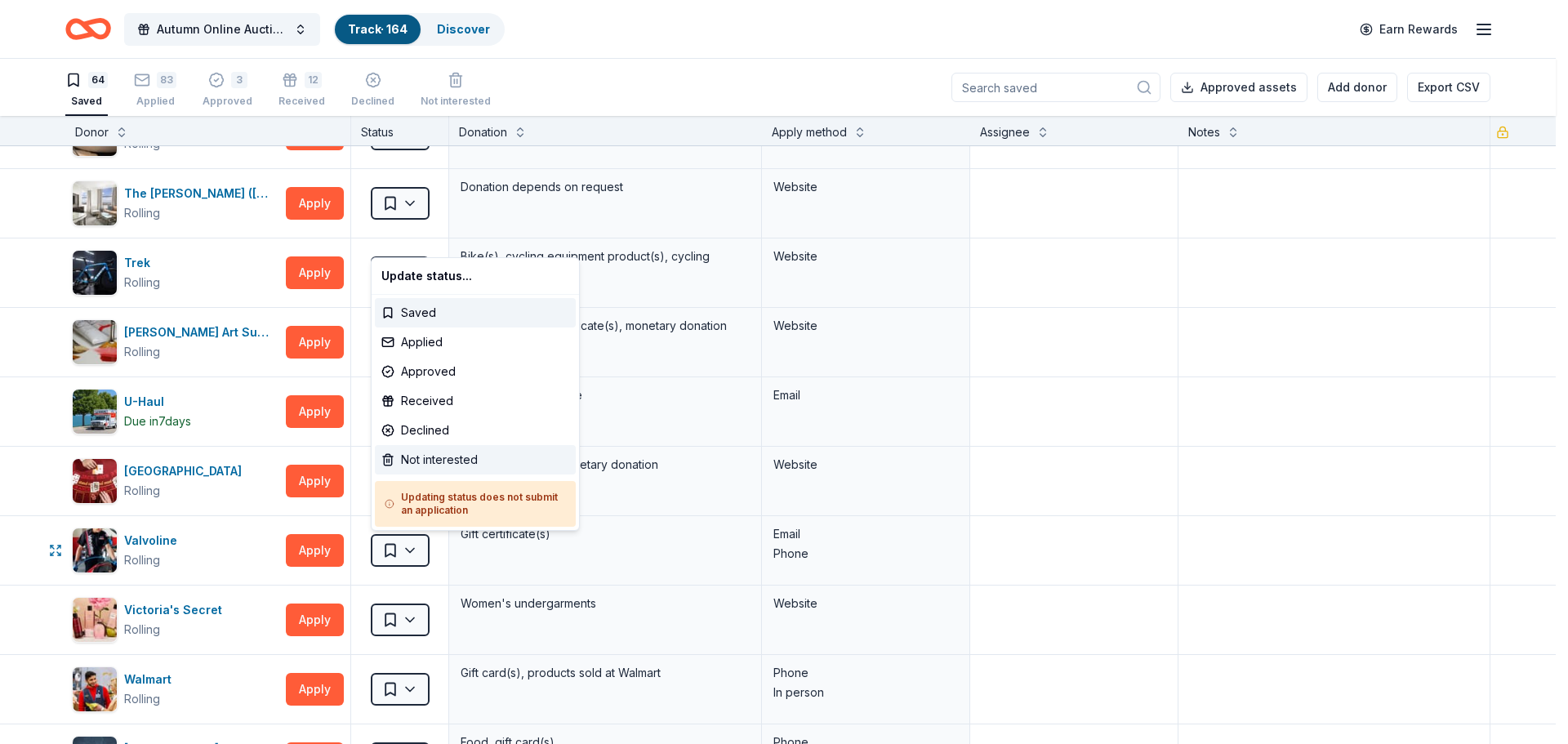
click at [434, 464] on div "Not interested" at bounding box center [475, 460] width 201 height 29
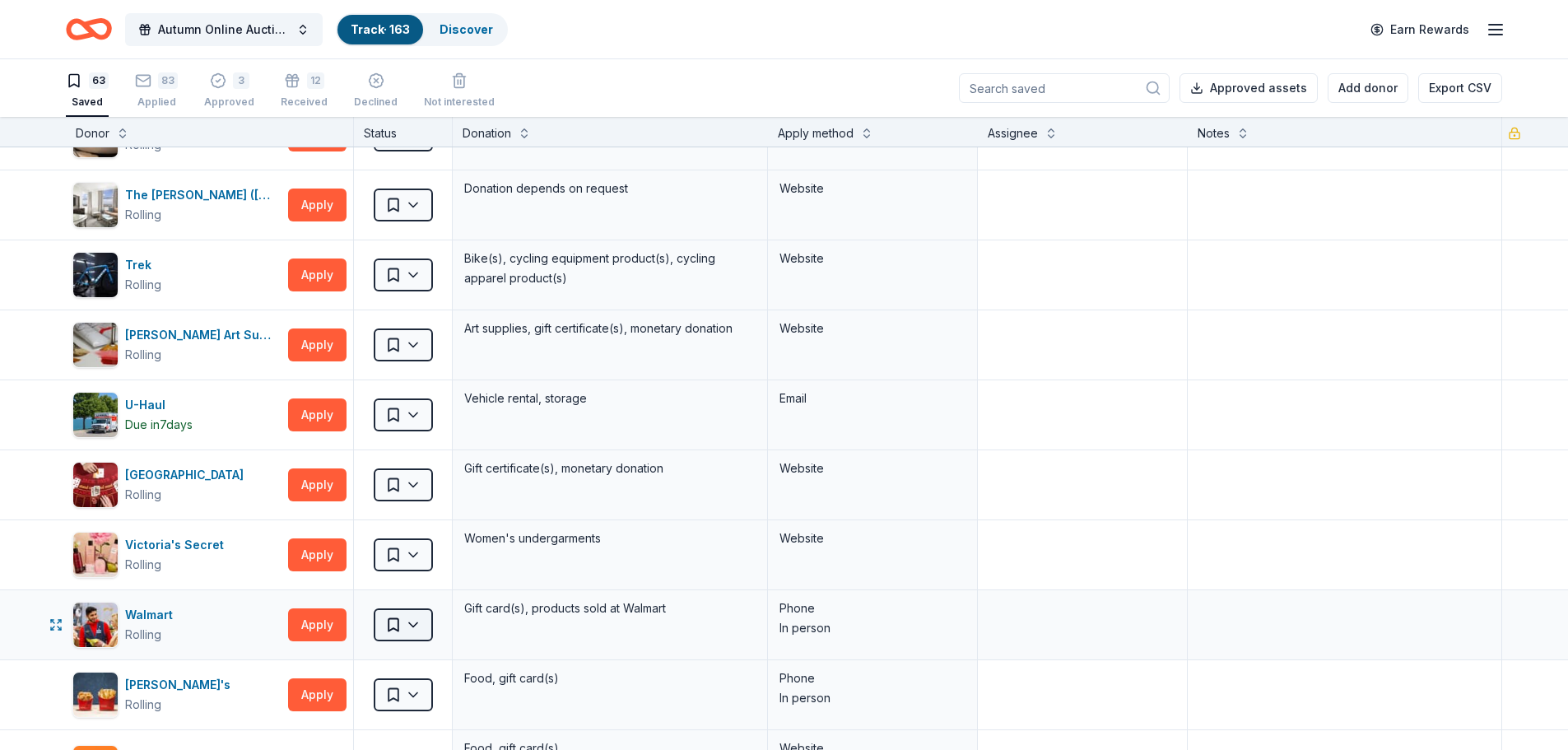
click at [402, 617] on html "Autumn Online Auction & Basket Social Track · 163 Discover Earn Rewards 63 Save…" at bounding box center [784, 375] width 1568 height 750
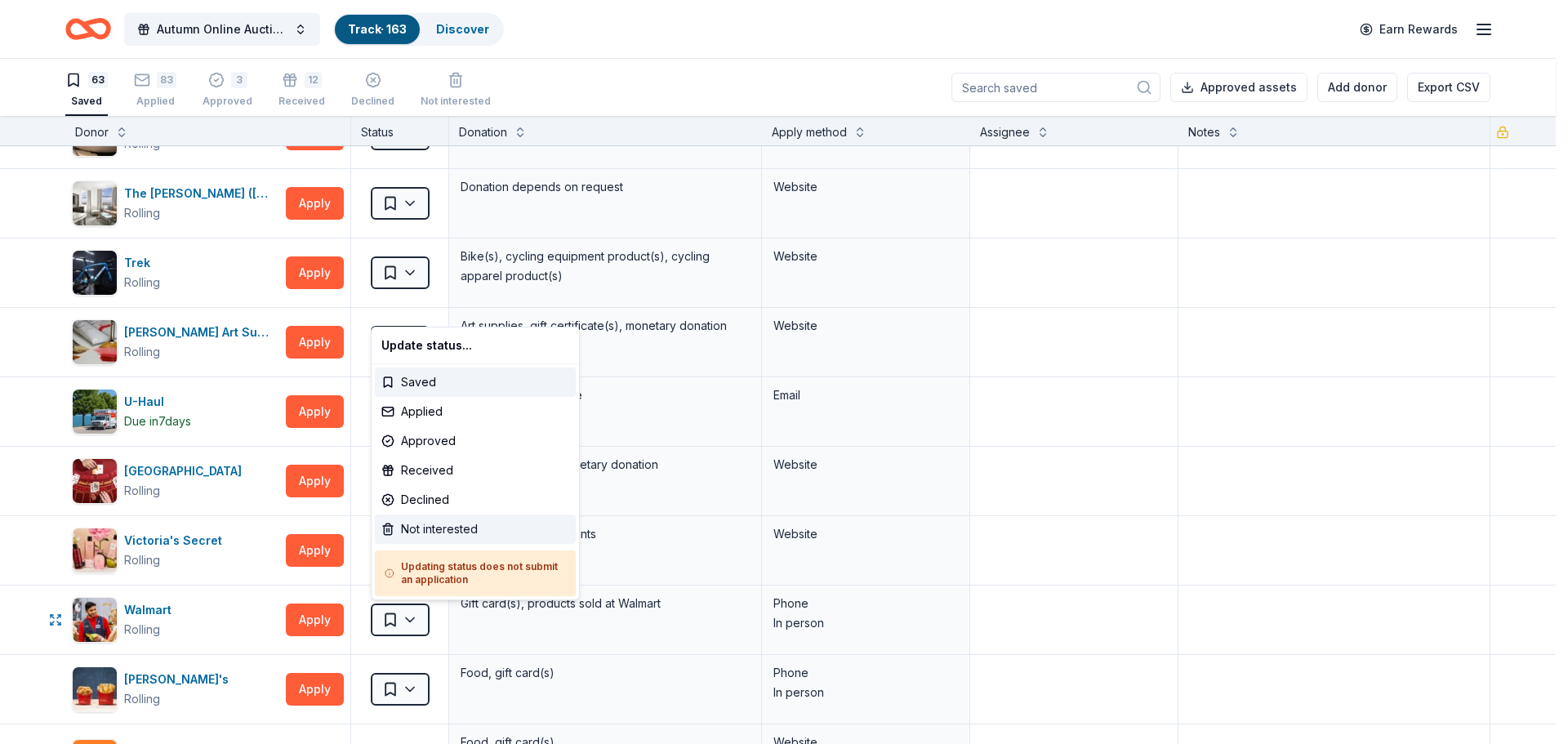
click at [432, 518] on div "Not interested" at bounding box center [475, 529] width 201 height 29
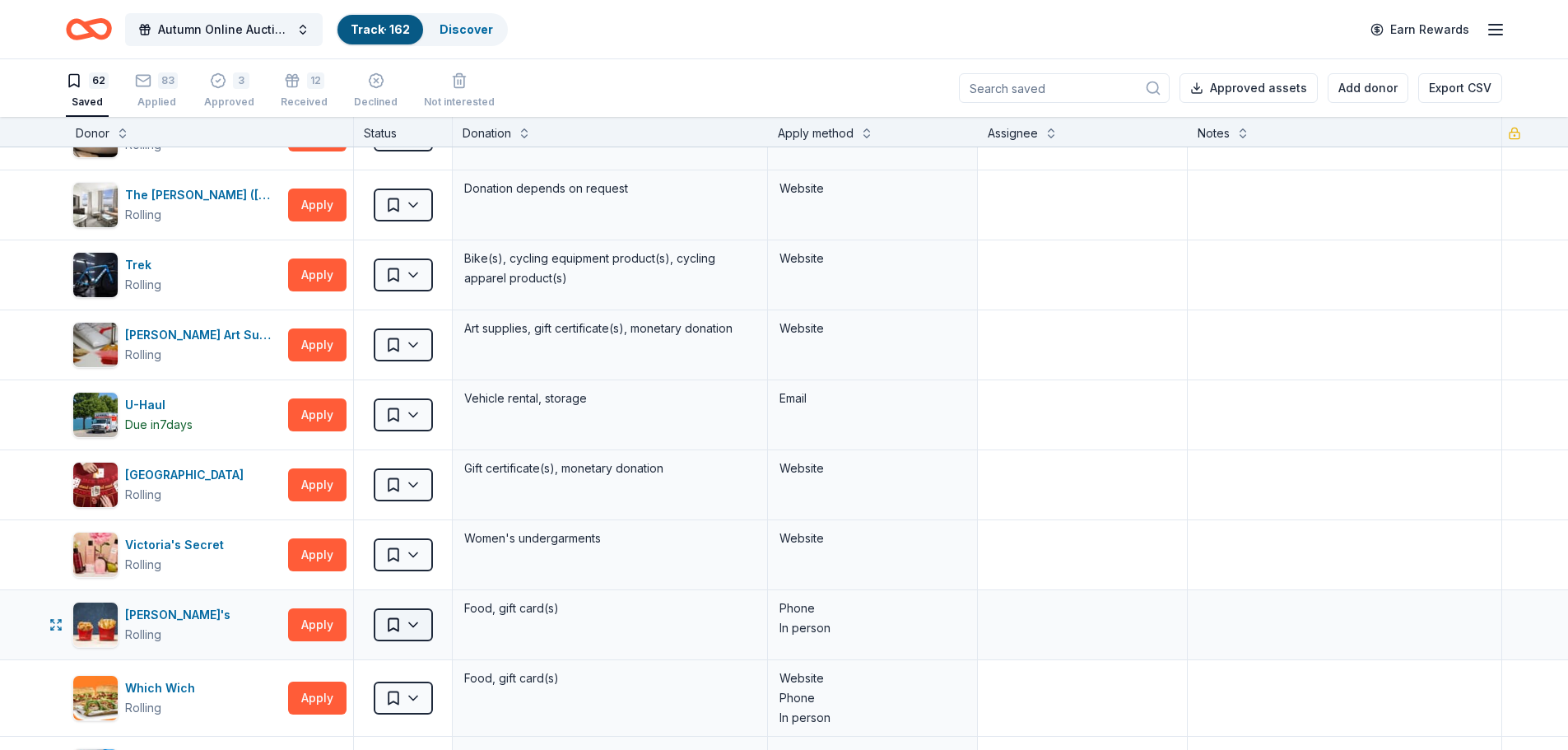
click at [425, 625] on html "Autumn Online Auction & Basket Social Track · 162 Discover Earn Rewards 62 Save…" at bounding box center [784, 375] width 1568 height 750
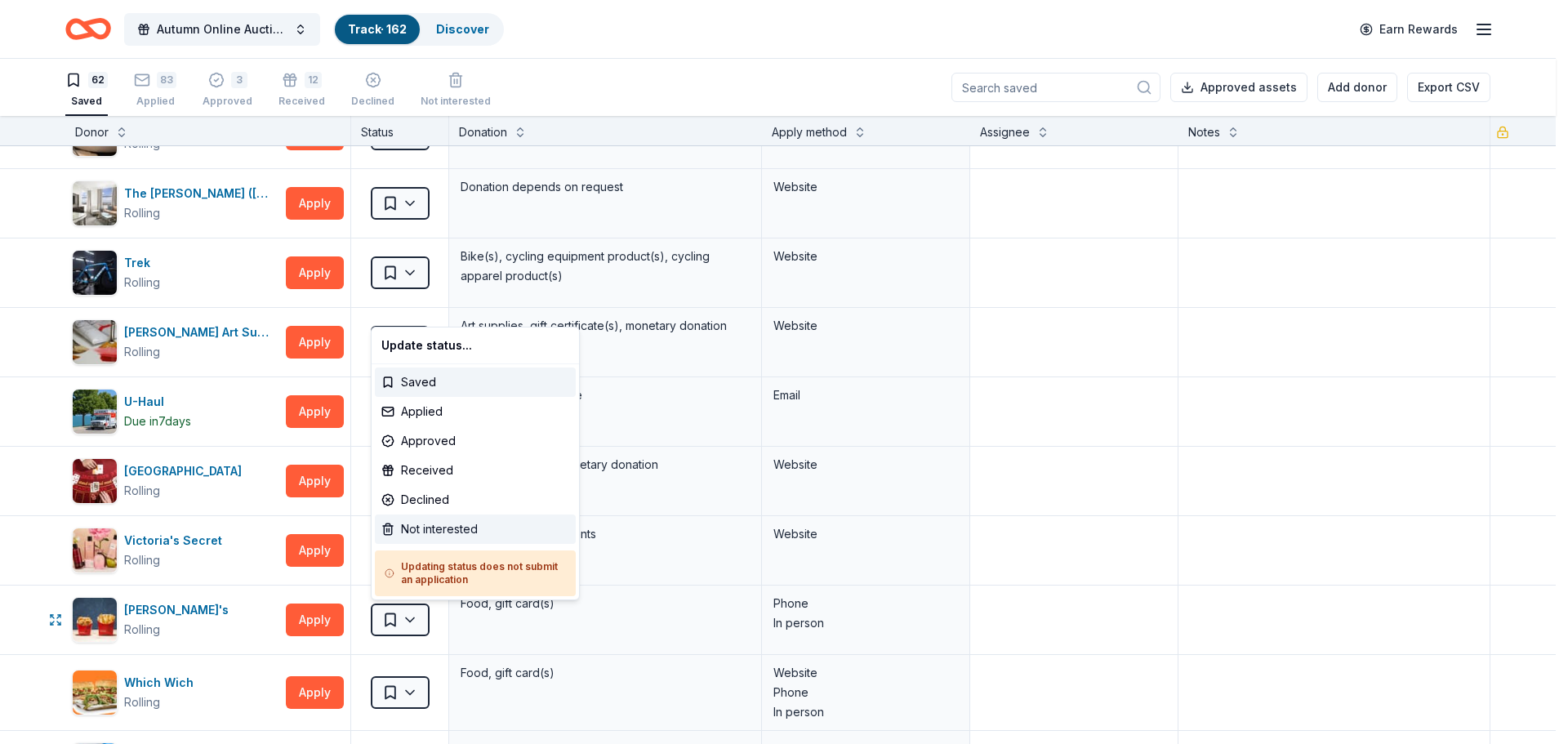
click at [438, 529] on div "Not interested" at bounding box center [475, 529] width 201 height 29
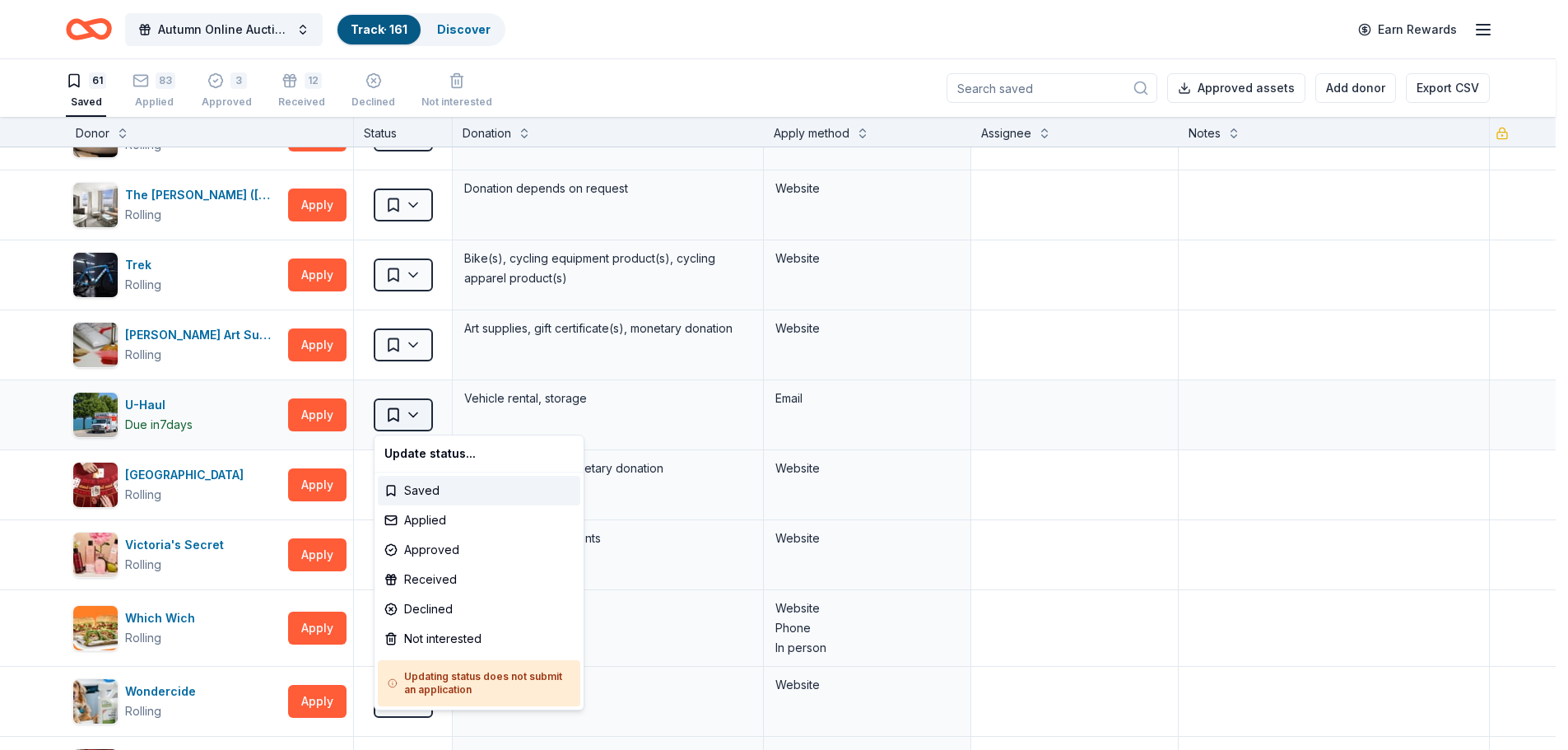
click at [423, 413] on html "Autumn Online Auction & Basket Social Track · 161 Discover Earn Rewards 61 Save…" at bounding box center [784, 375] width 1568 height 750
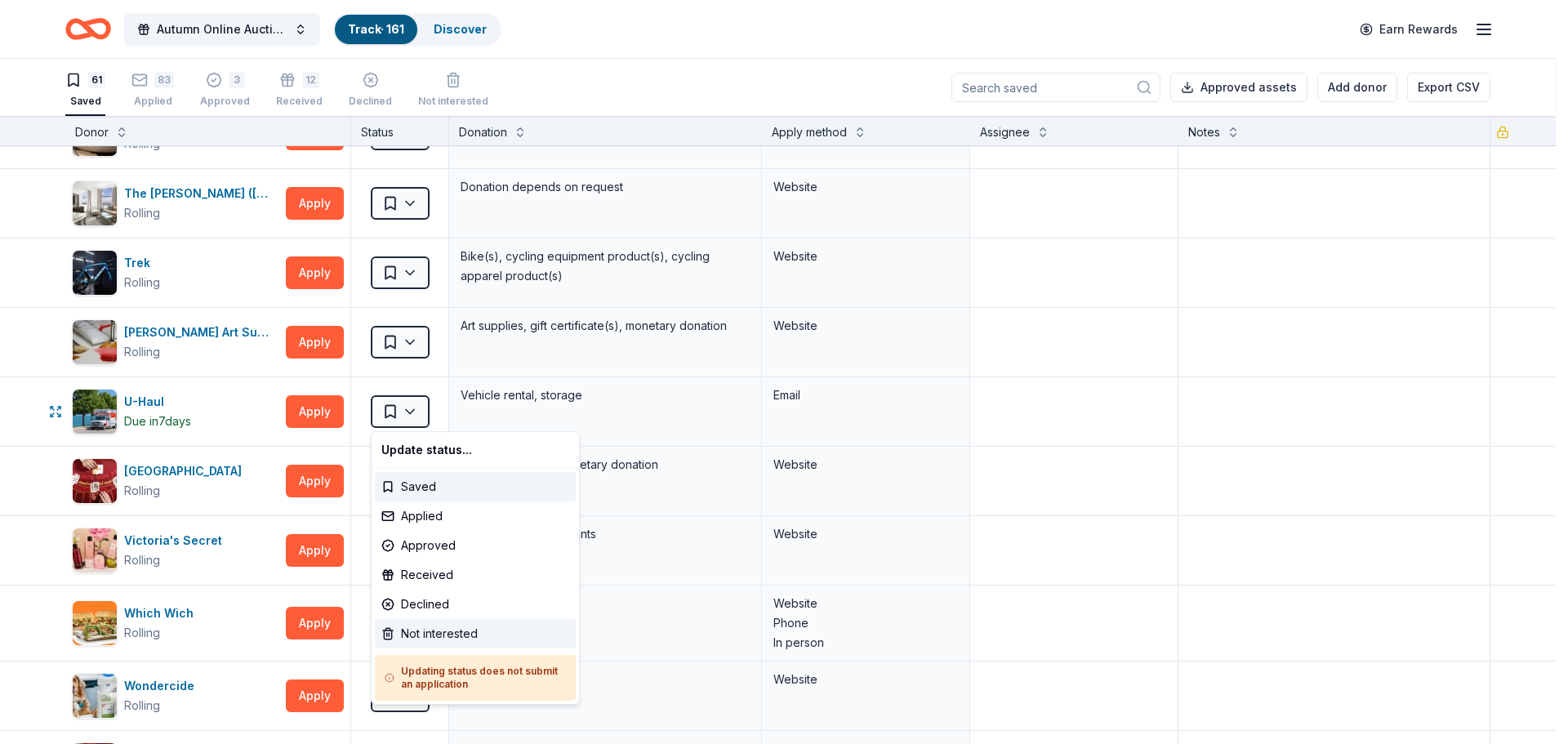
click at [431, 630] on div "Not interested" at bounding box center [475, 634] width 201 height 29
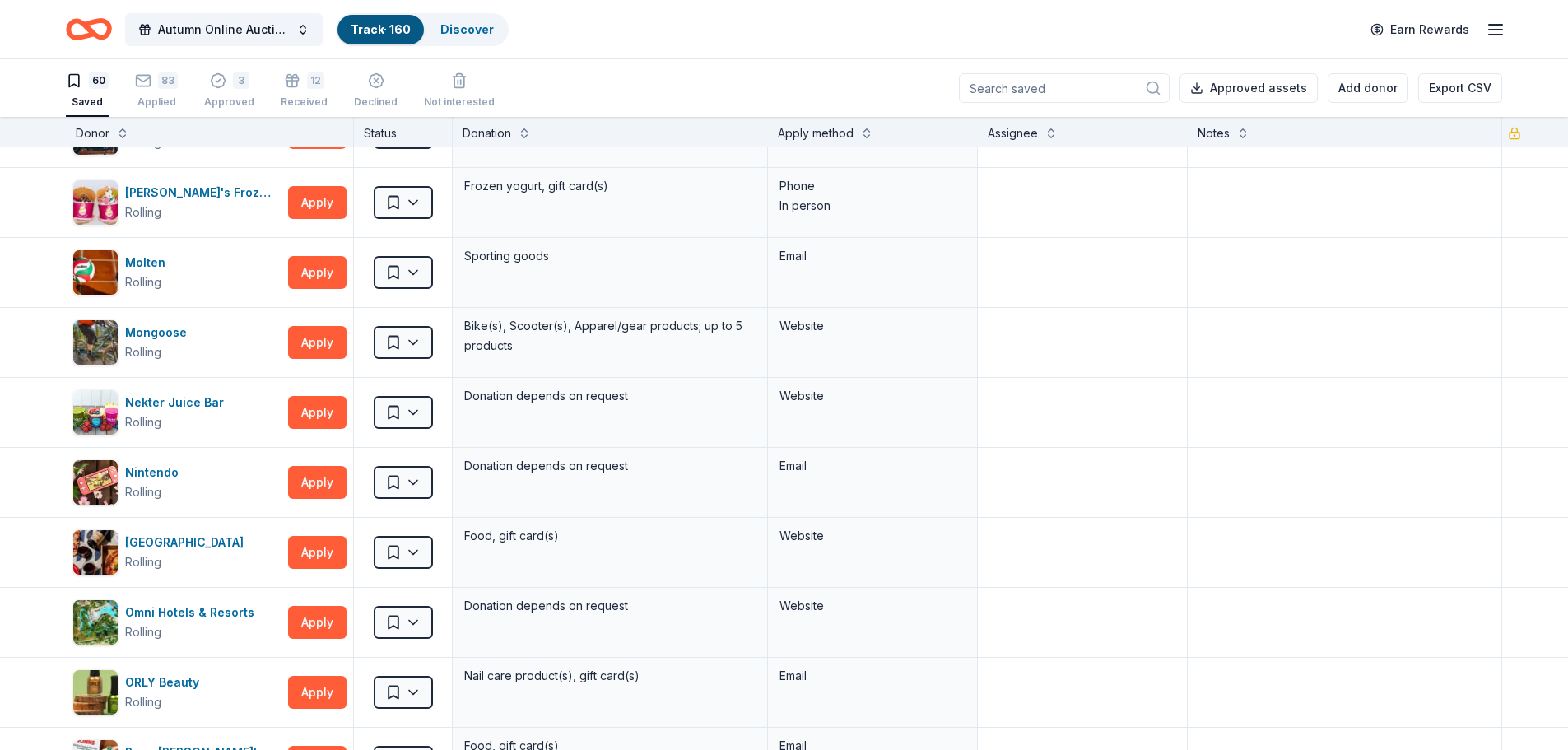
scroll to position [1153, 0]
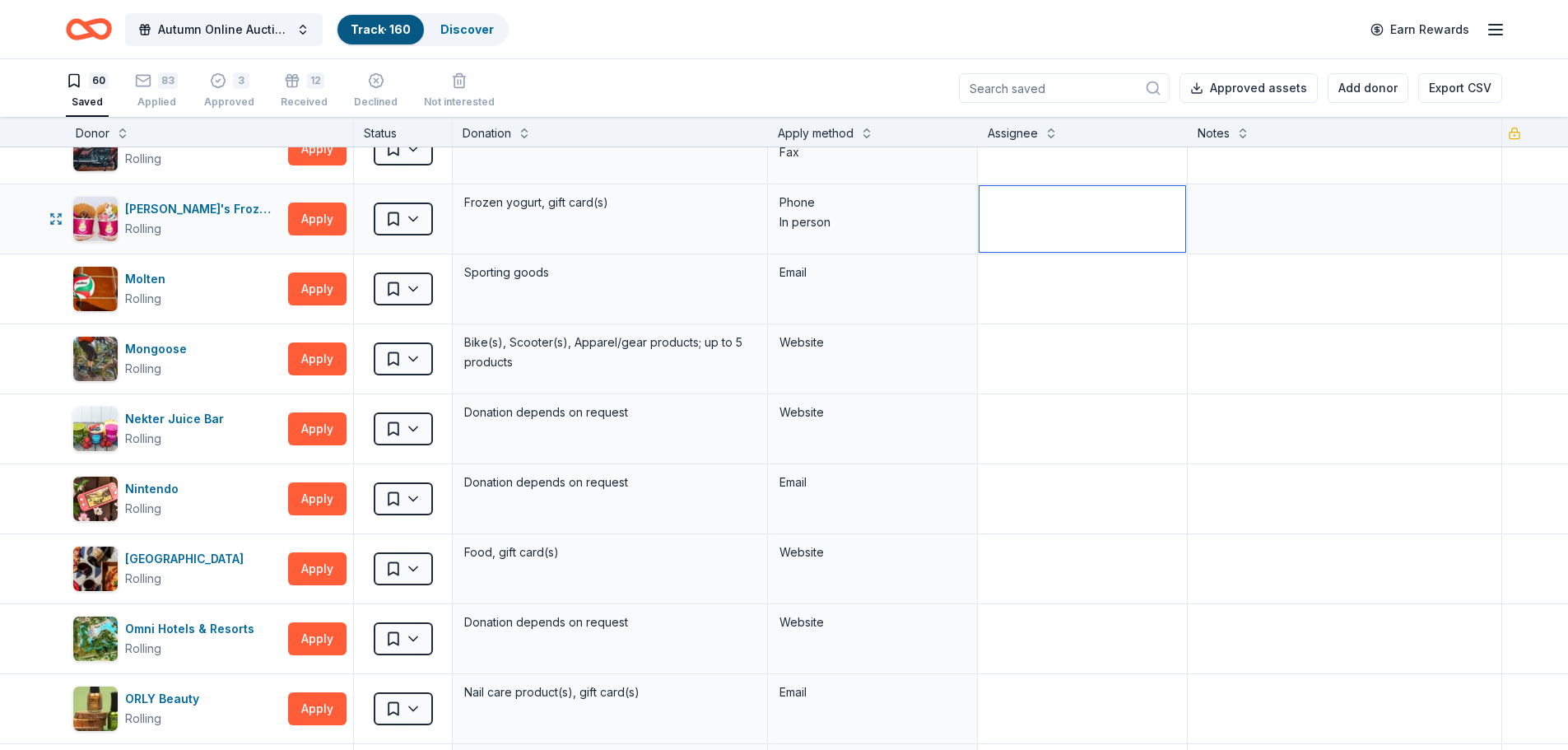
click at [1004, 196] on textarea at bounding box center [1083, 219] width 206 height 66
type textarea "TG"
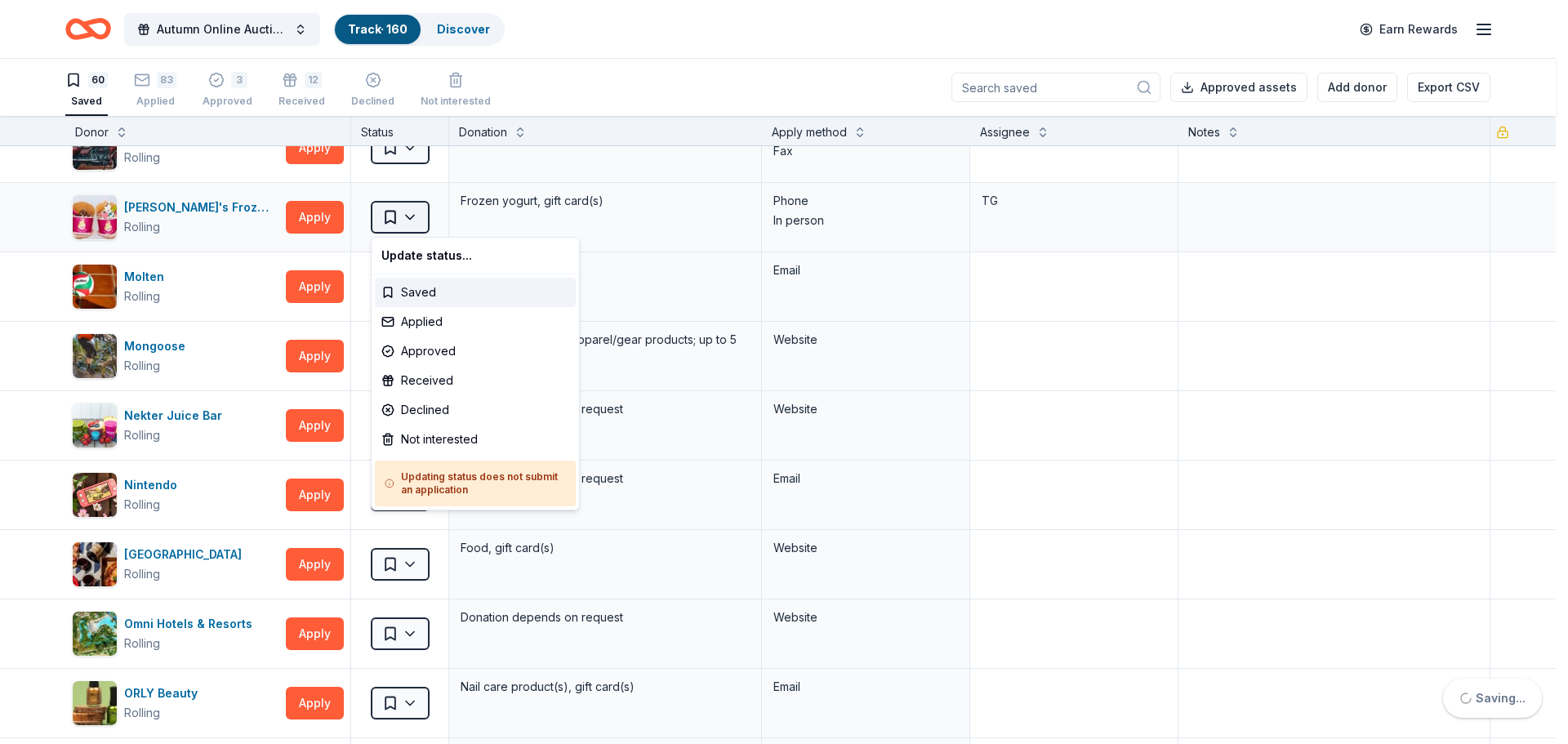
click at [412, 217] on html "Autumn Online Auction & Basket Social Track · 160 Discover Earn Rewards 60 Save…" at bounding box center [784, 372] width 1568 height 744
click at [425, 325] on div "Applied" at bounding box center [475, 322] width 201 height 29
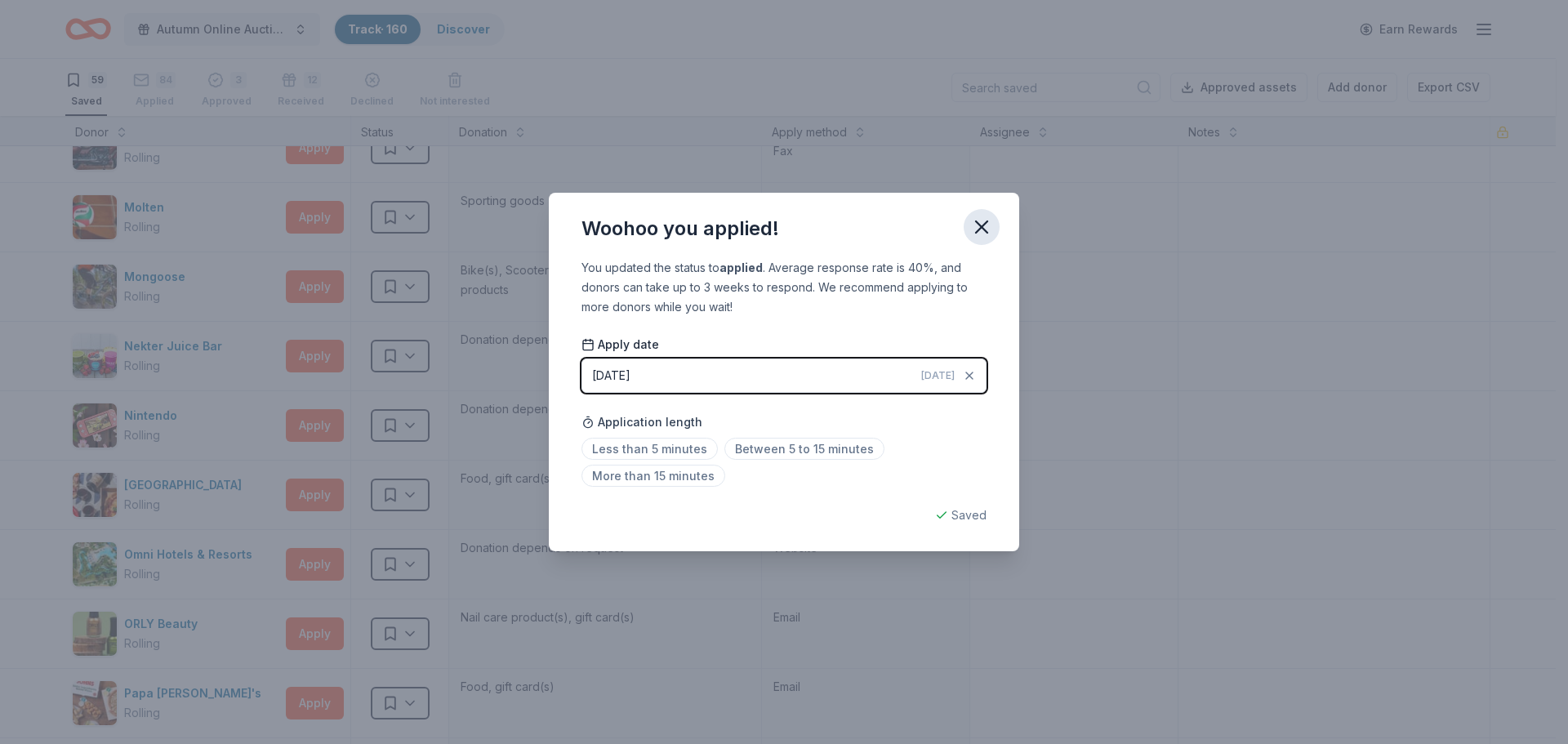
click at [984, 234] on icon "button" at bounding box center [982, 228] width 23 height 23
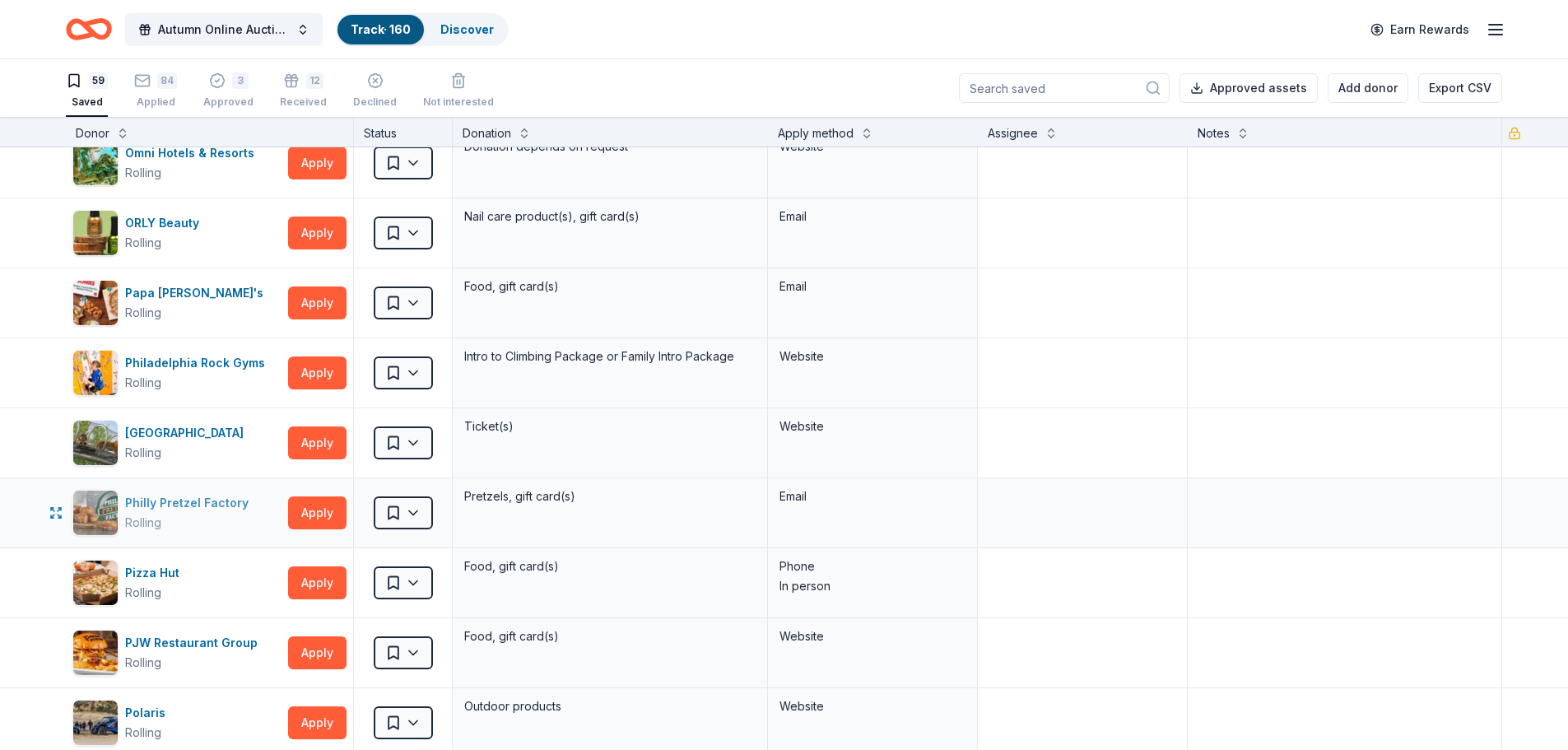
scroll to position [1565, 0]
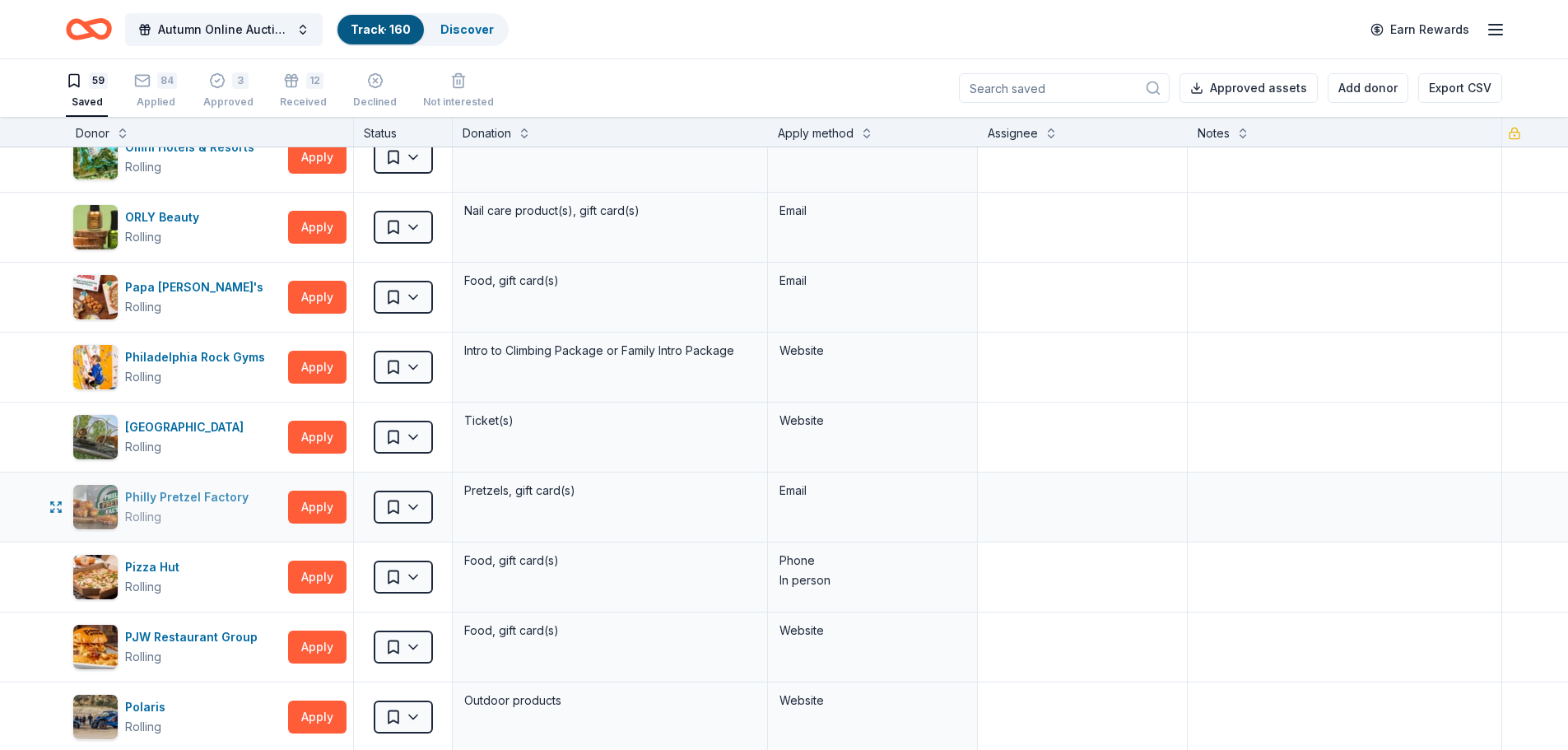
click at [219, 501] on div "Philly Pretzel Factory" at bounding box center [190, 497] width 130 height 20
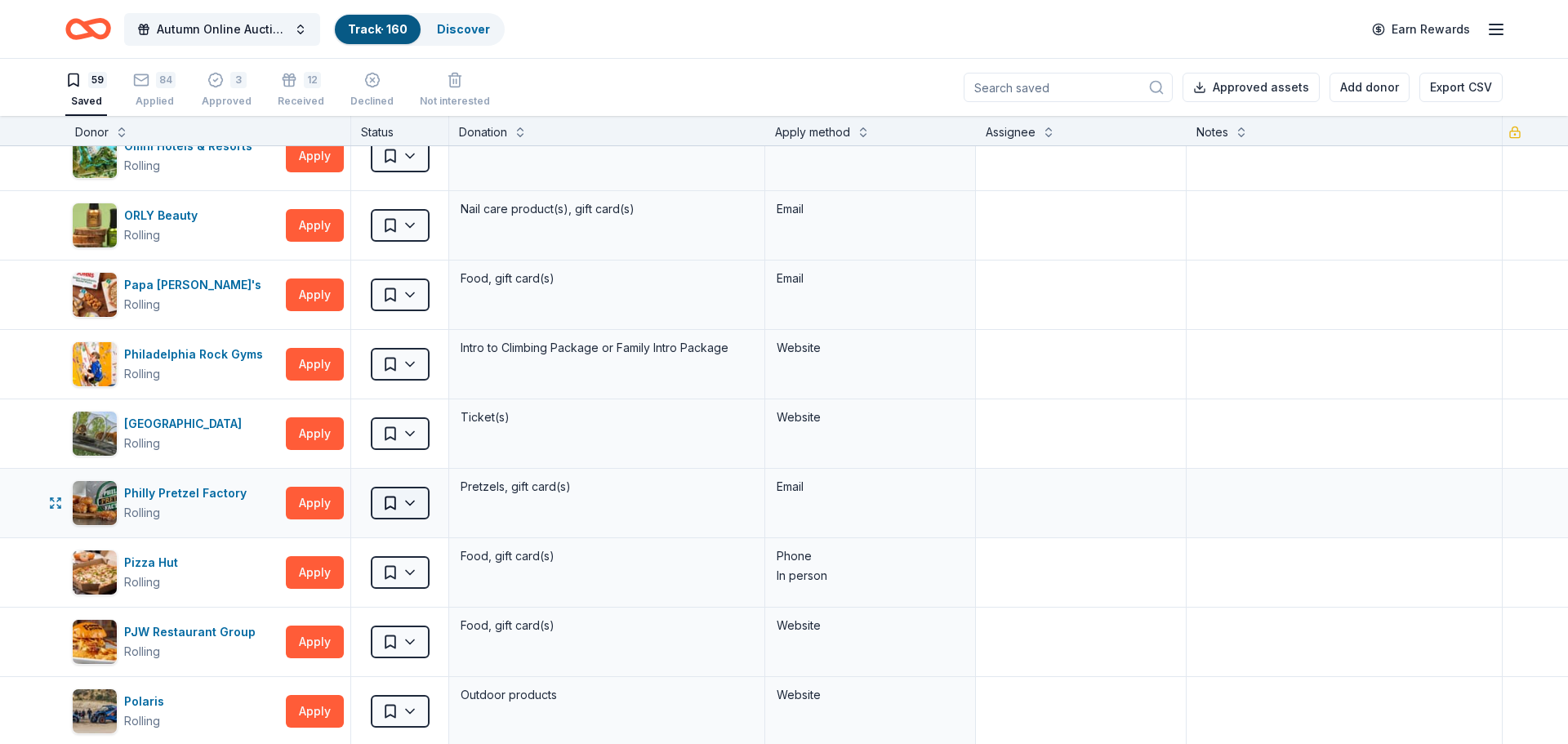
click at [413, 509] on html "Autumn Online Auction & Basket Social Track · 160 Discover Earn Rewards 59 Save…" at bounding box center [784, 372] width 1568 height 744
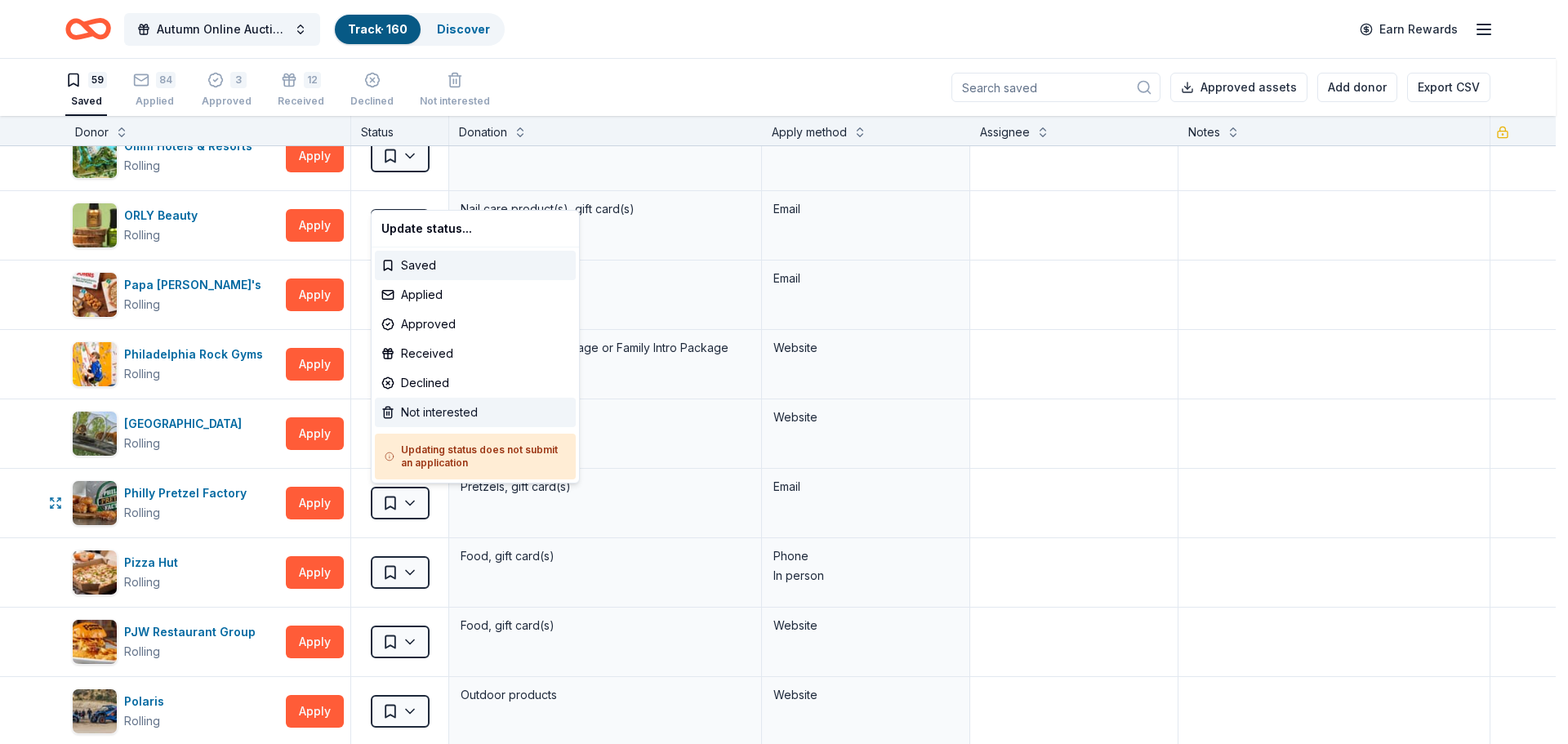
click at [405, 418] on div "Not interested" at bounding box center [475, 412] width 201 height 29
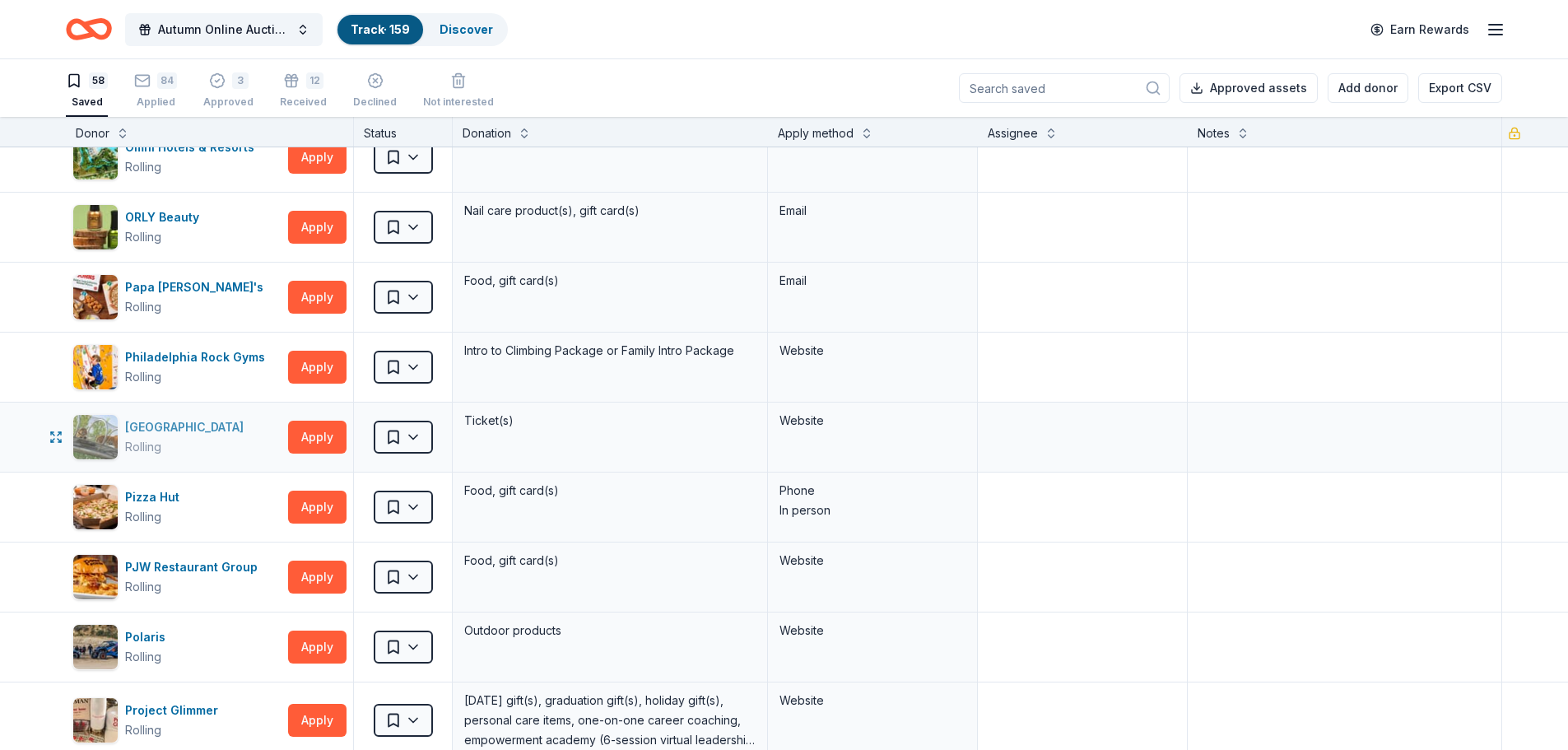
click at [183, 436] on div "Philadelphia Zoo Rolling" at bounding box center [188, 437] width 125 height 39
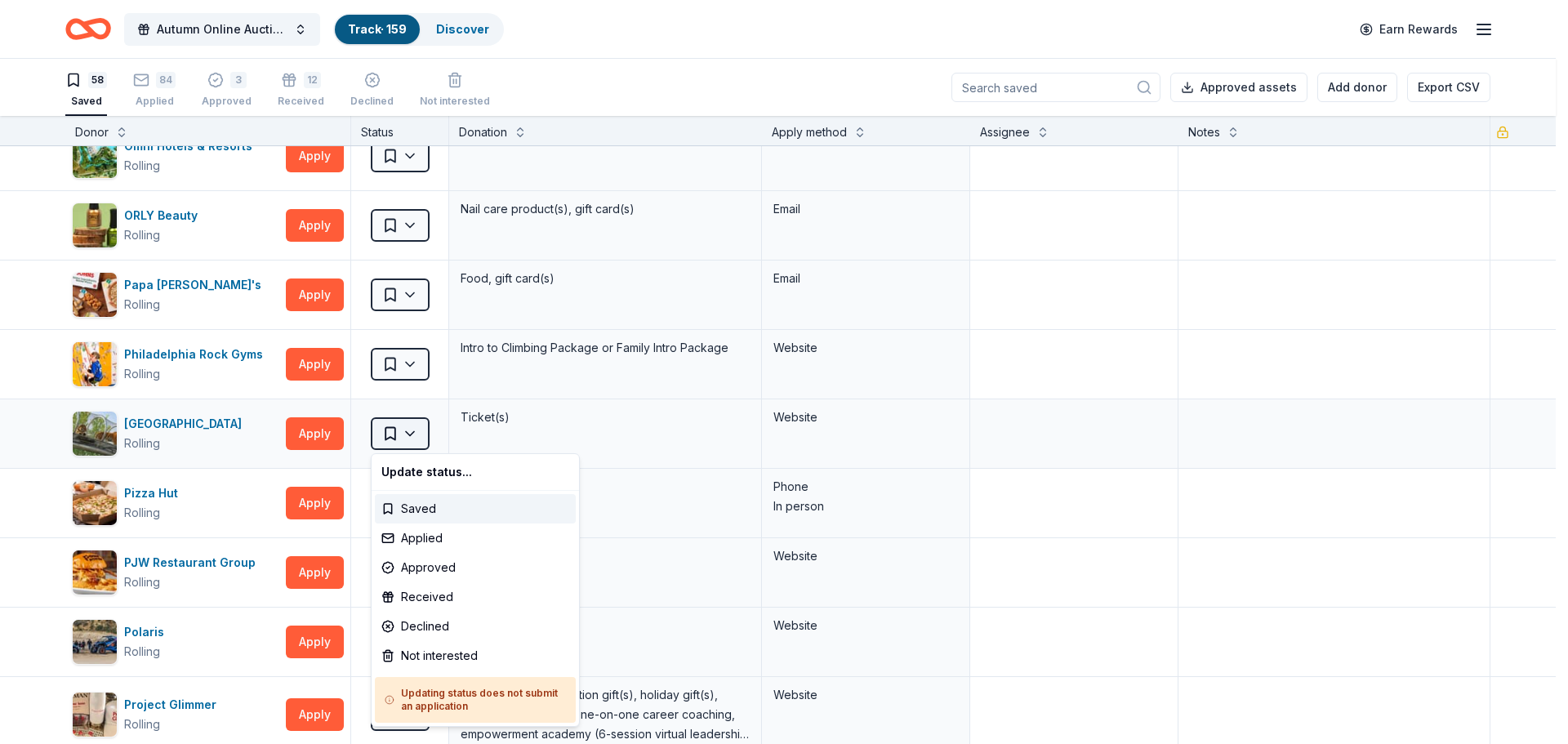
click at [401, 427] on html "Autumn Online Auction & Basket Social Track · 159 Discover Earn Rewards 58 Save…" at bounding box center [784, 372] width 1568 height 744
click at [420, 536] on div "Applied" at bounding box center [475, 539] width 201 height 29
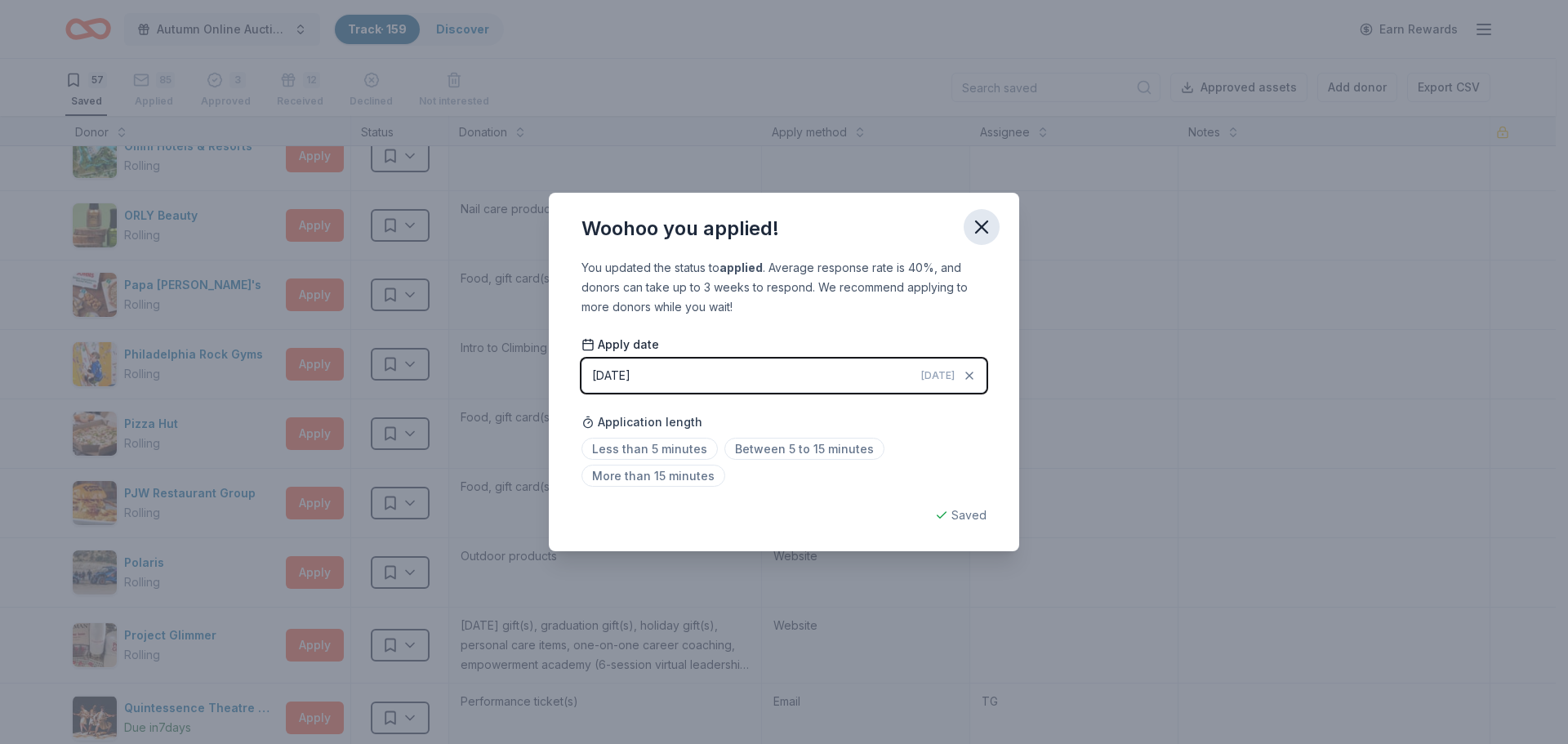
click at [981, 221] on icon "button" at bounding box center [982, 228] width 23 height 23
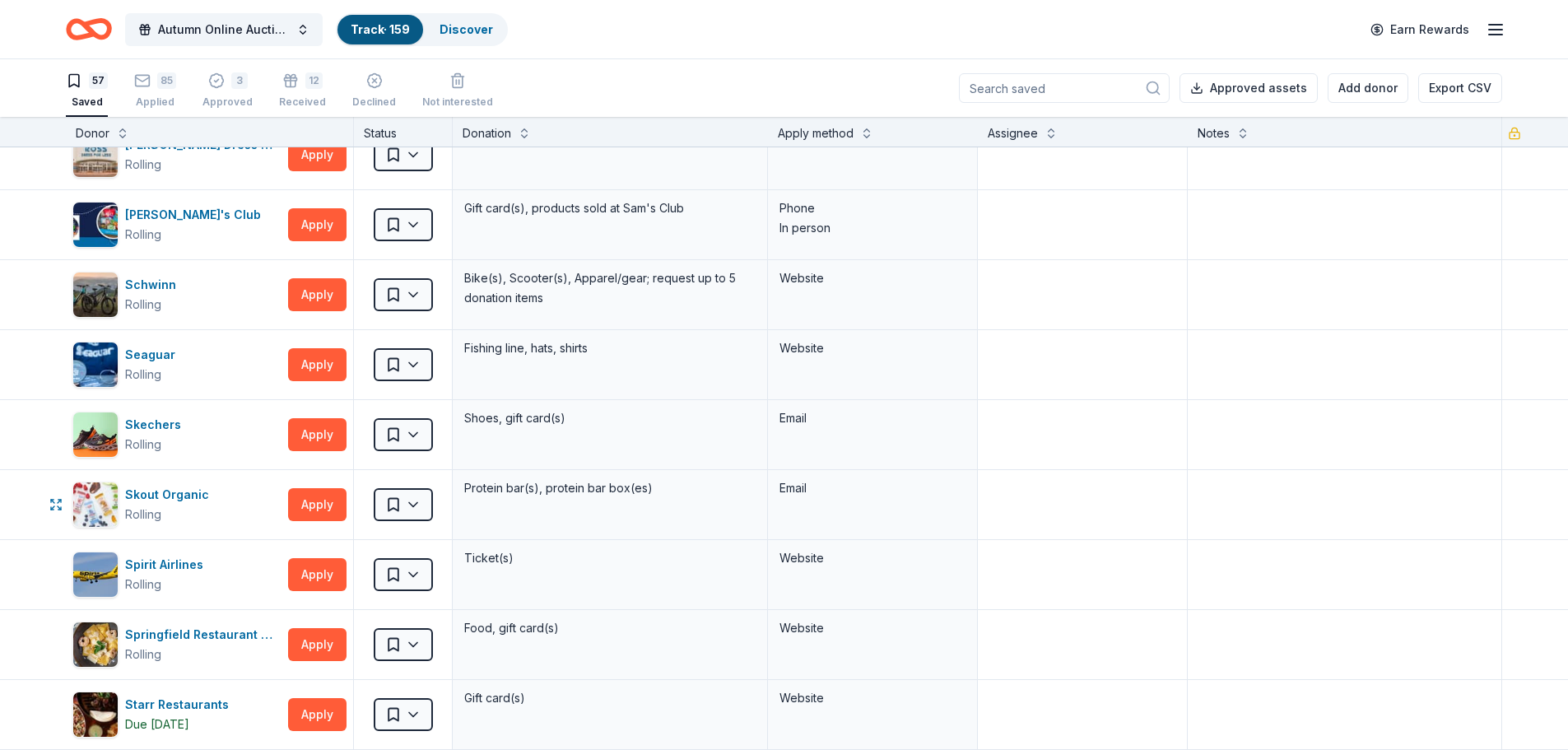
scroll to position [2388, 0]
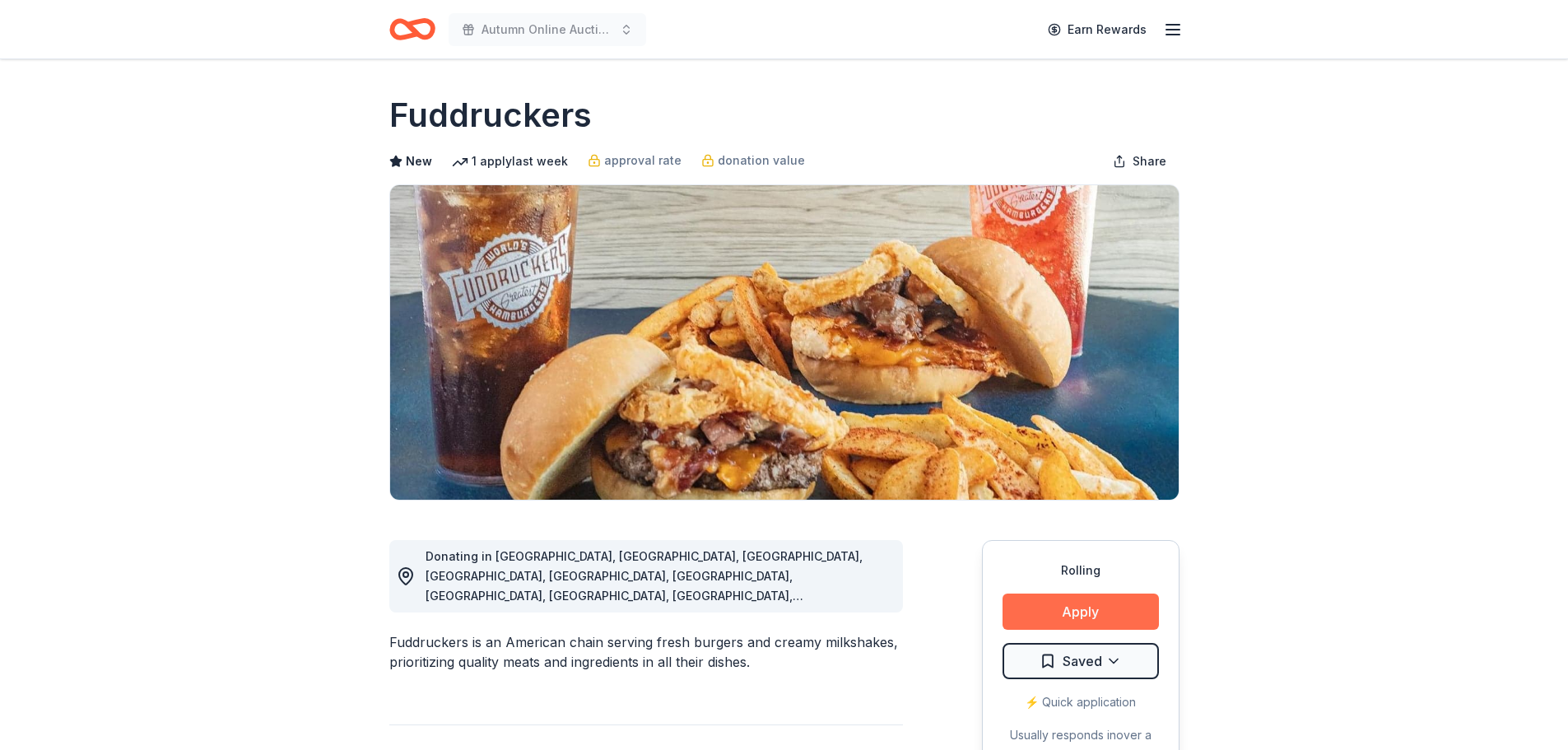
click at [1038, 602] on button "Apply" at bounding box center [1081, 612] width 157 height 36
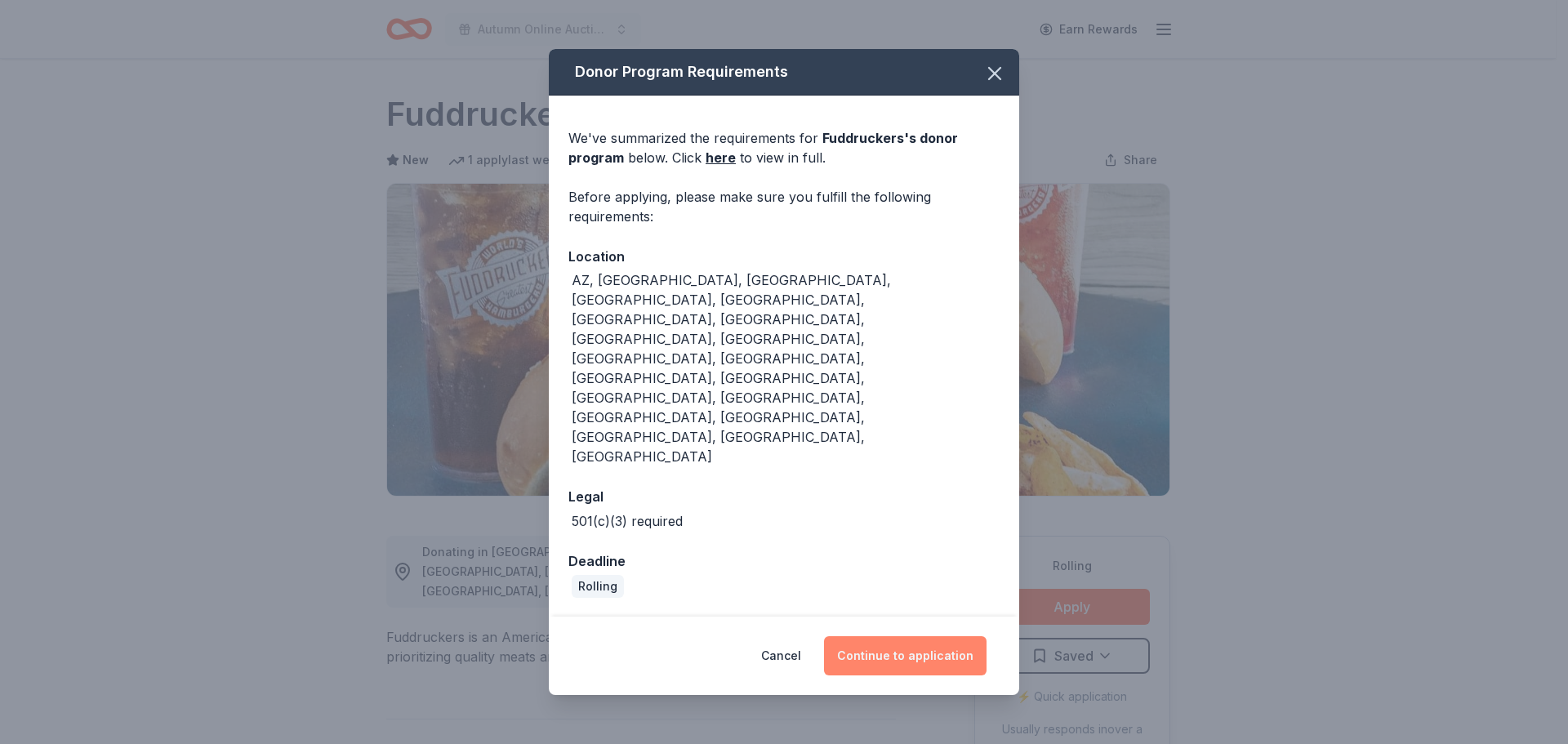
click at [887, 636] on button "Continue to application" at bounding box center [905, 655] width 162 height 39
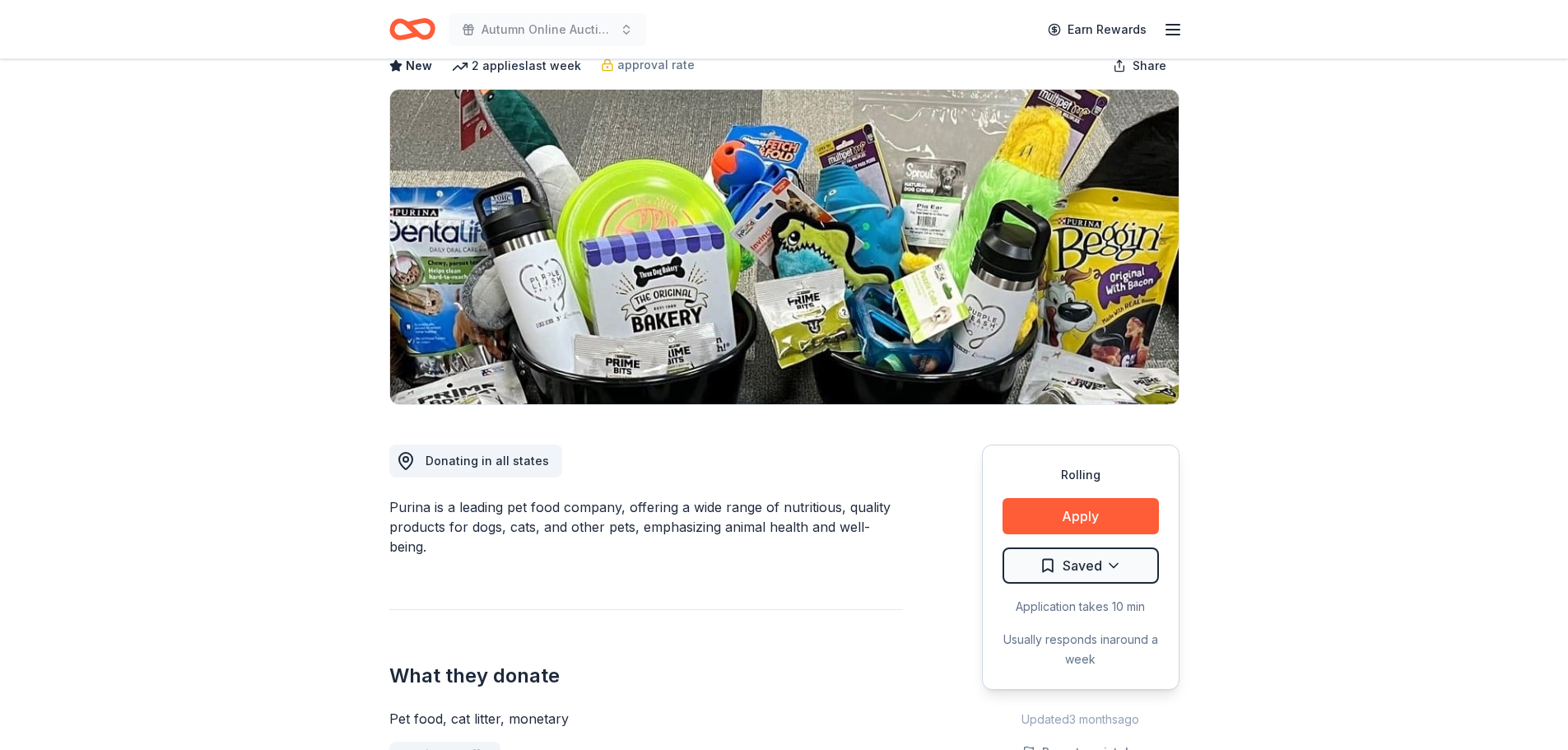
scroll to position [82, 0]
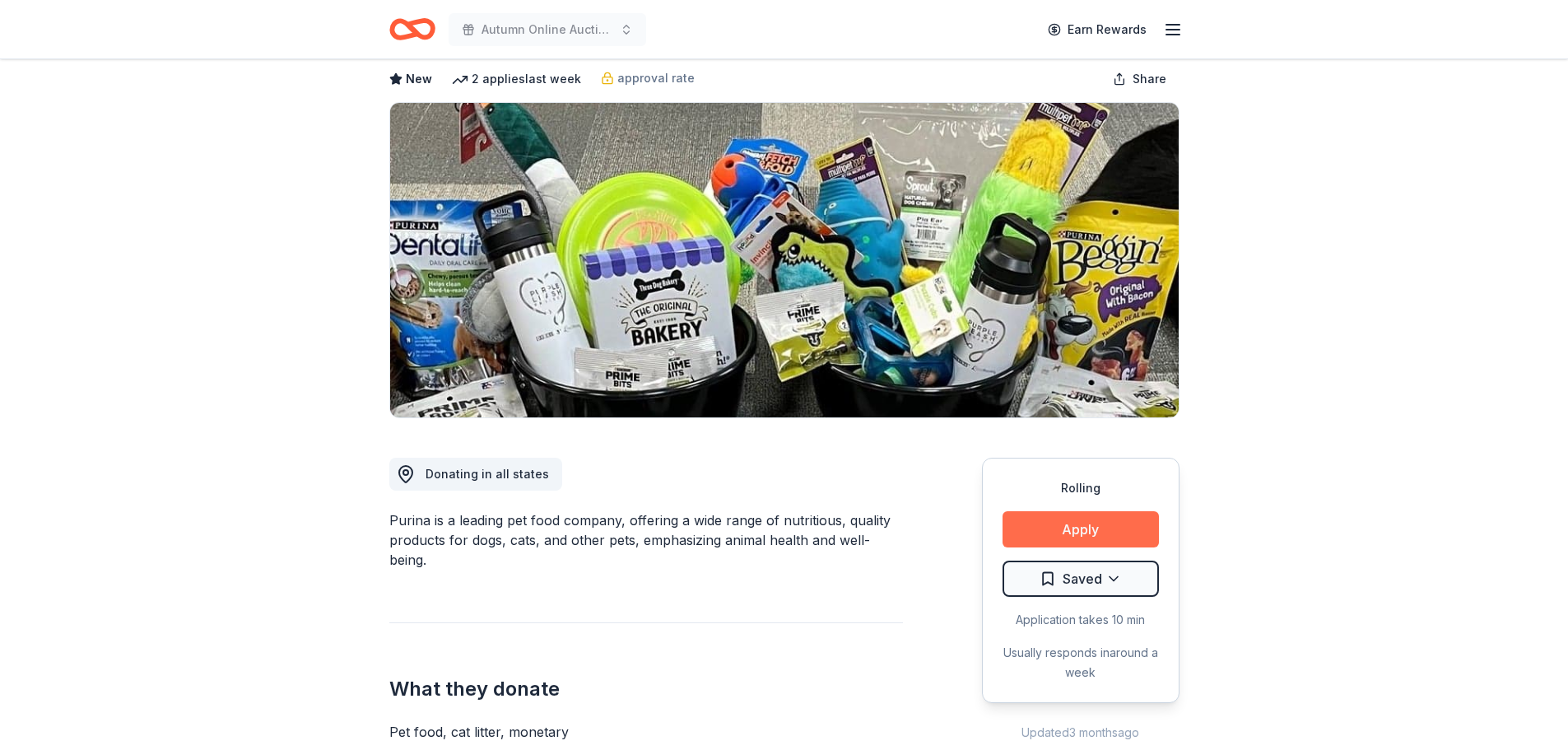
click at [1035, 526] on button "Apply" at bounding box center [1081, 529] width 157 height 36
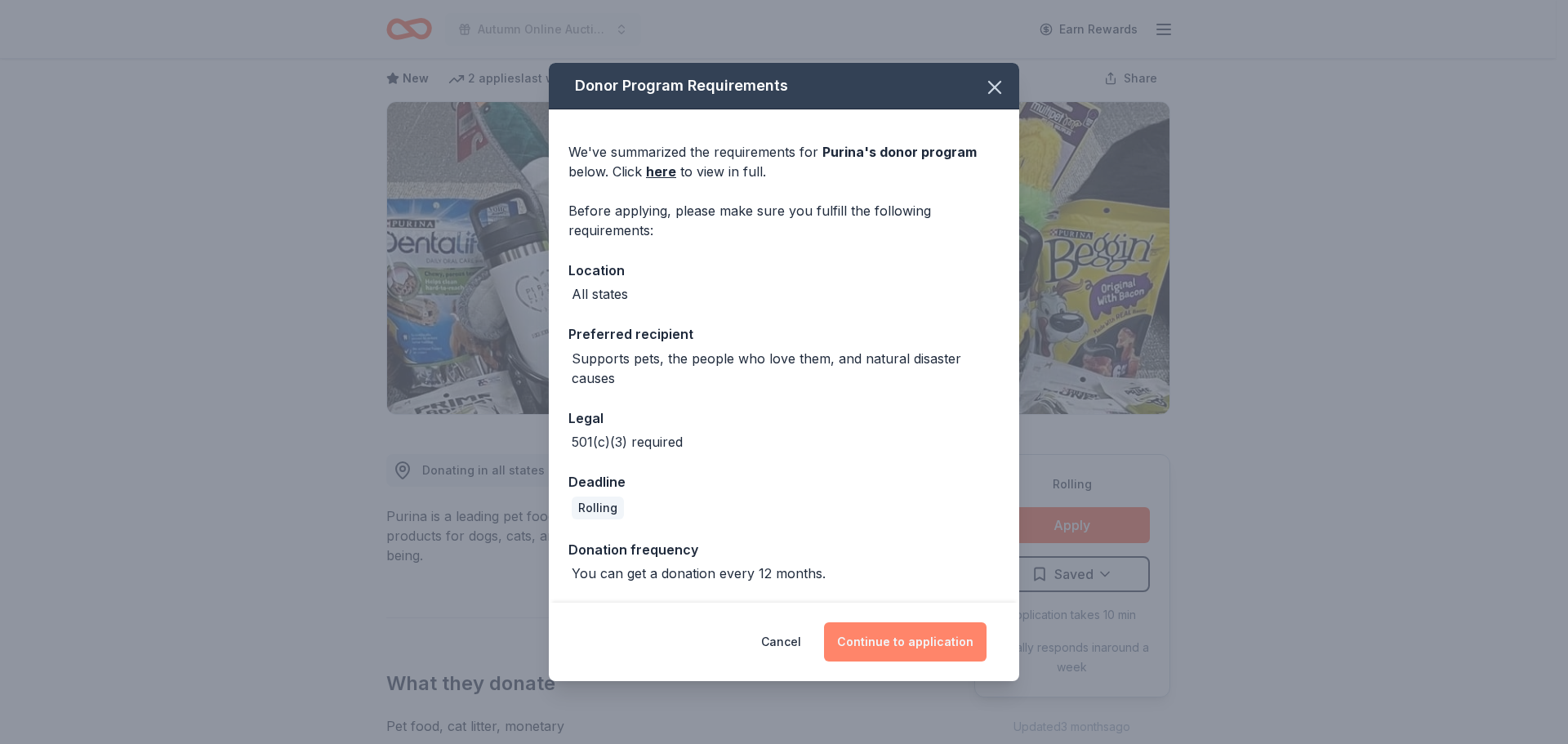
click at [922, 642] on button "Continue to application" at bounding box center [905, 642] width 162 height 39
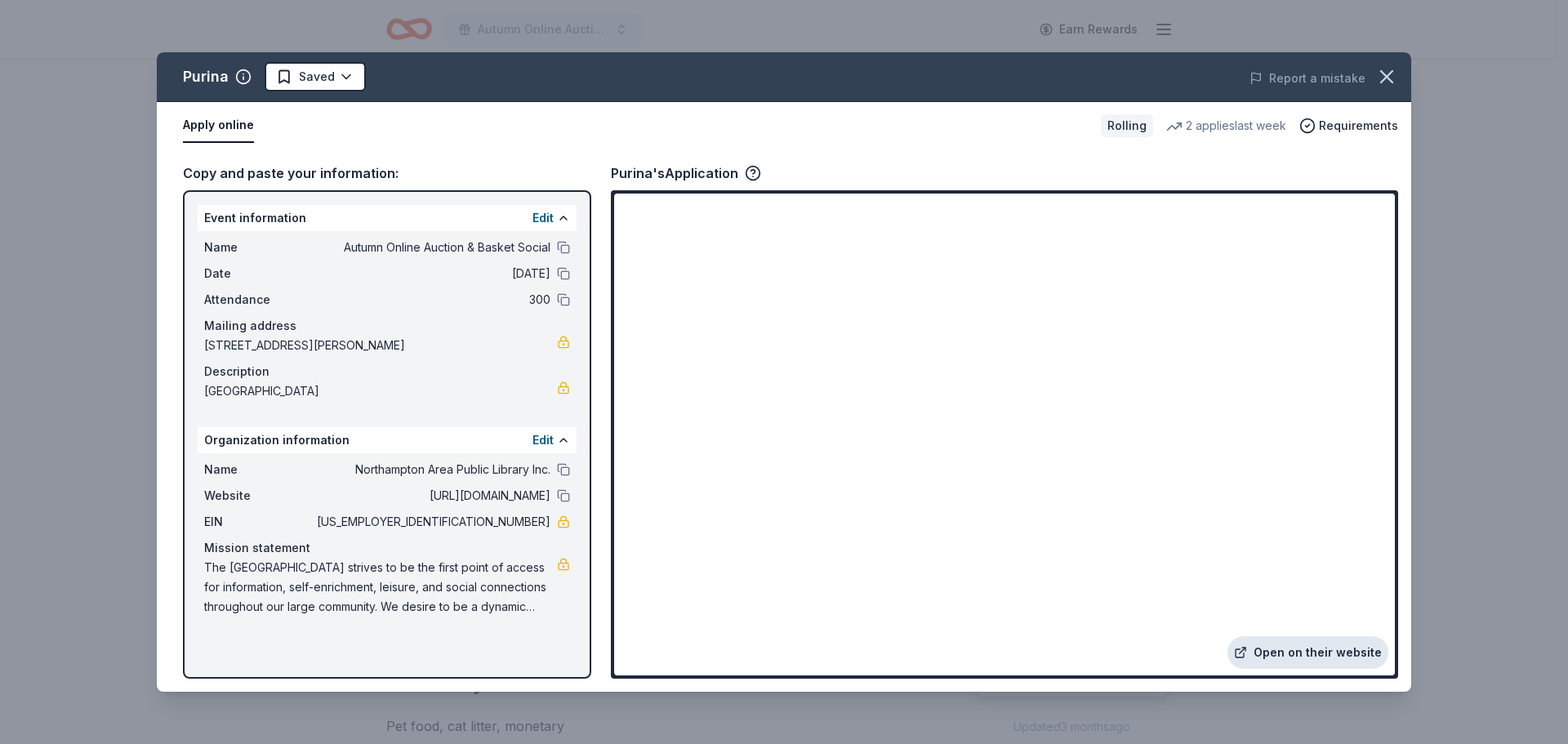
click at [1259, 655] on link "Open on their website" at bounding box center [1308, 653] width 161 height 33
click at [1392, 76] on icon "button" at bounding box center [1387, 77] width 23 height 23
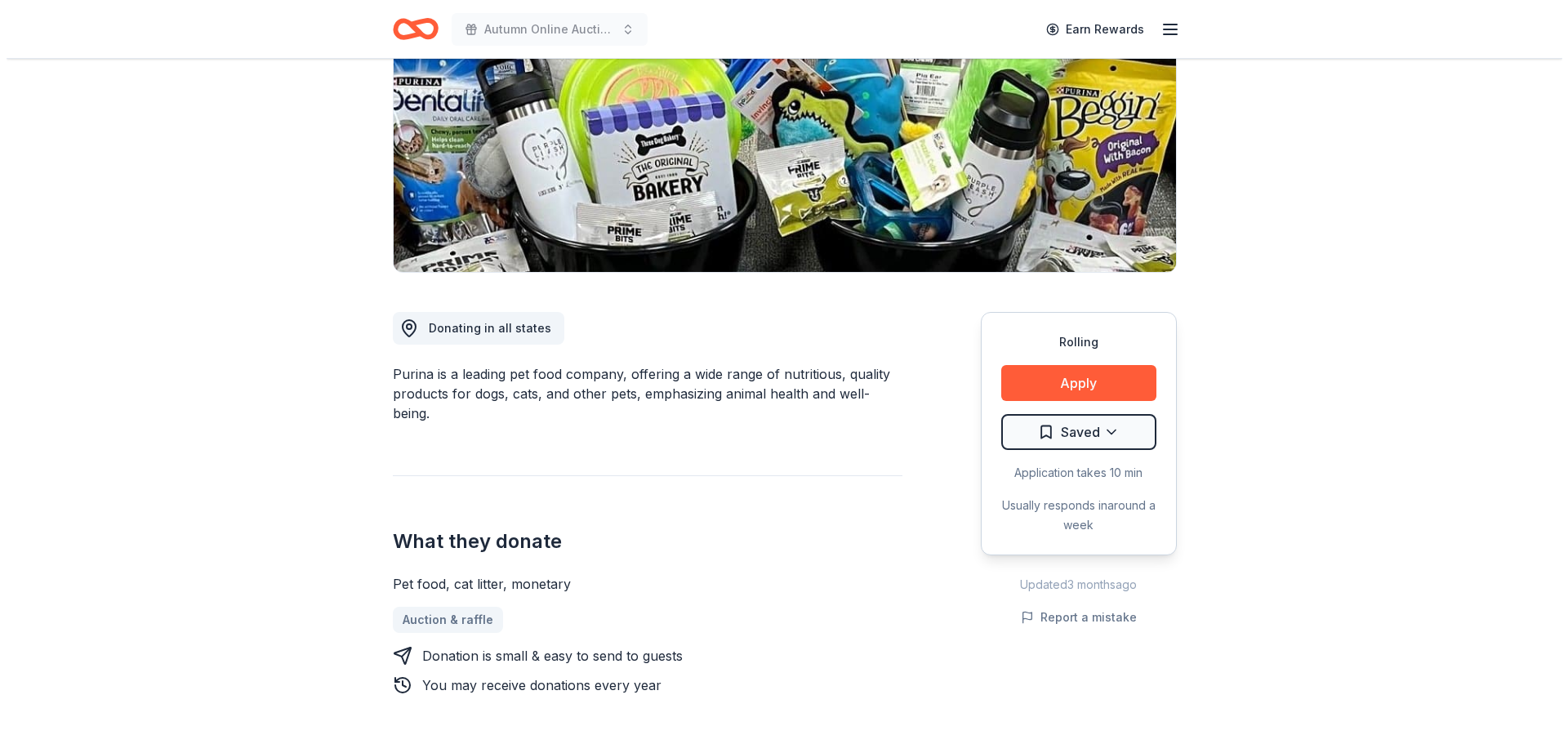
scroll to position [245, 0]
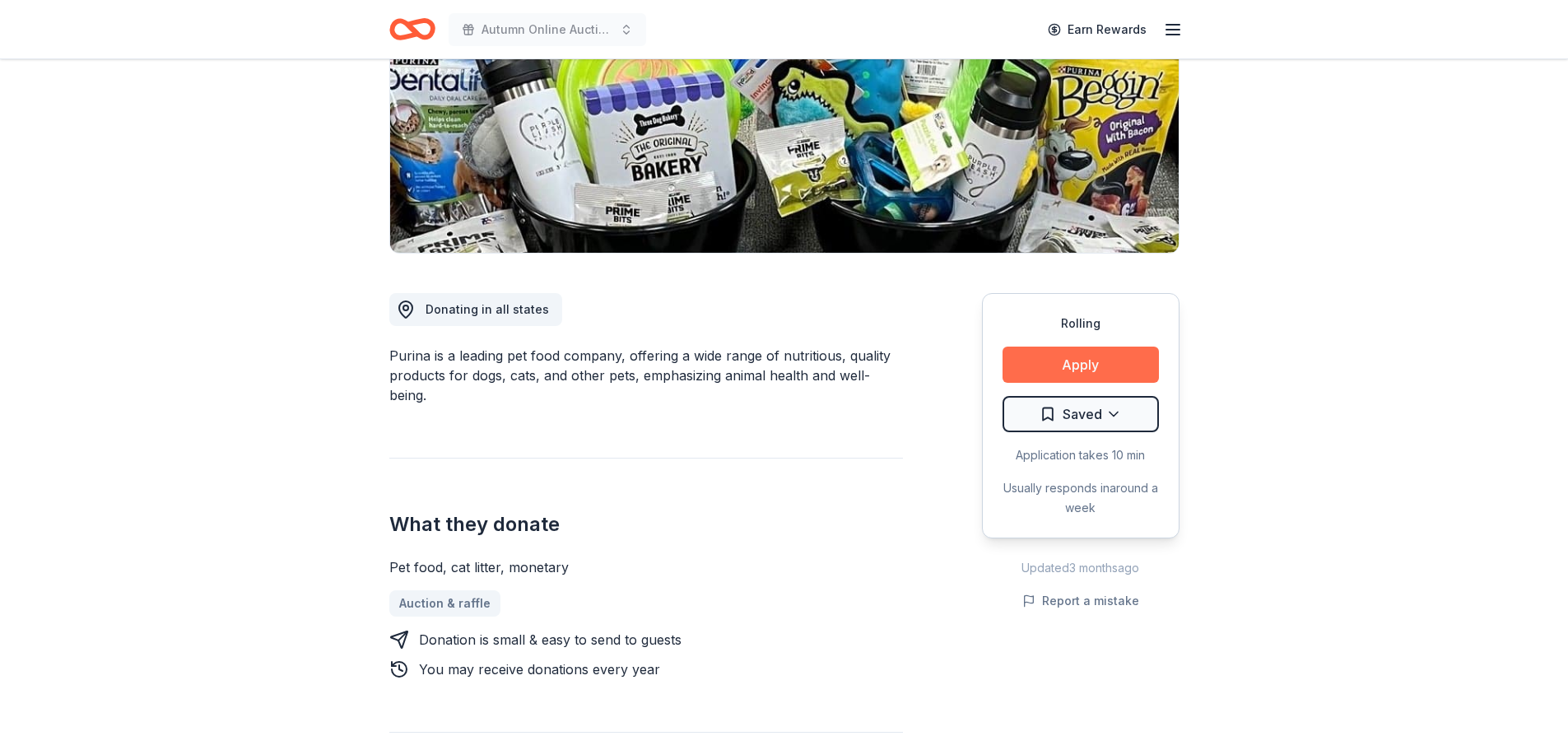
click at [1037, 361] on button "Apply" at bounding box center [1081, 365] width 157 height 36
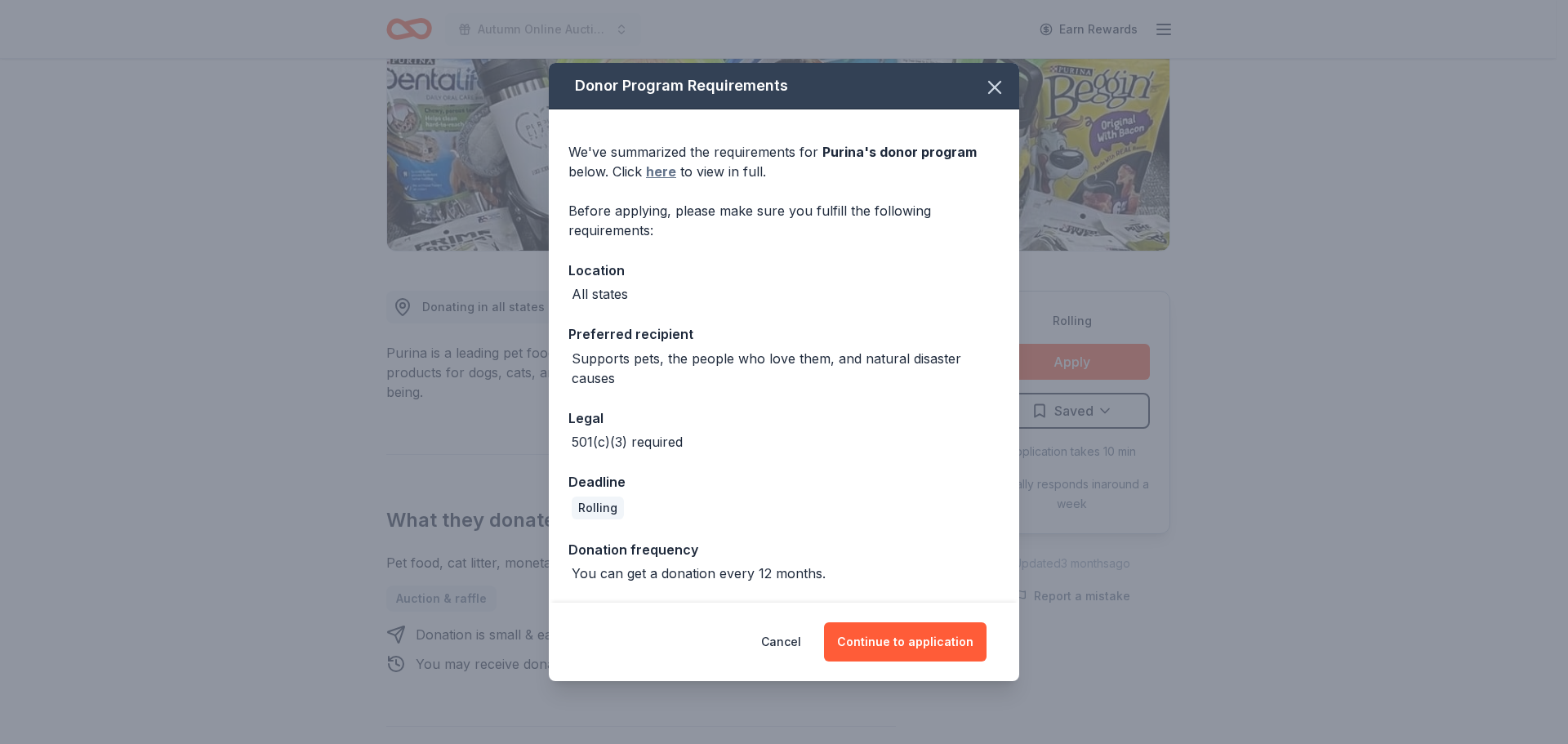
click at [664, 167] on link "here" at bounding box center [661, 171] width 30 height 19
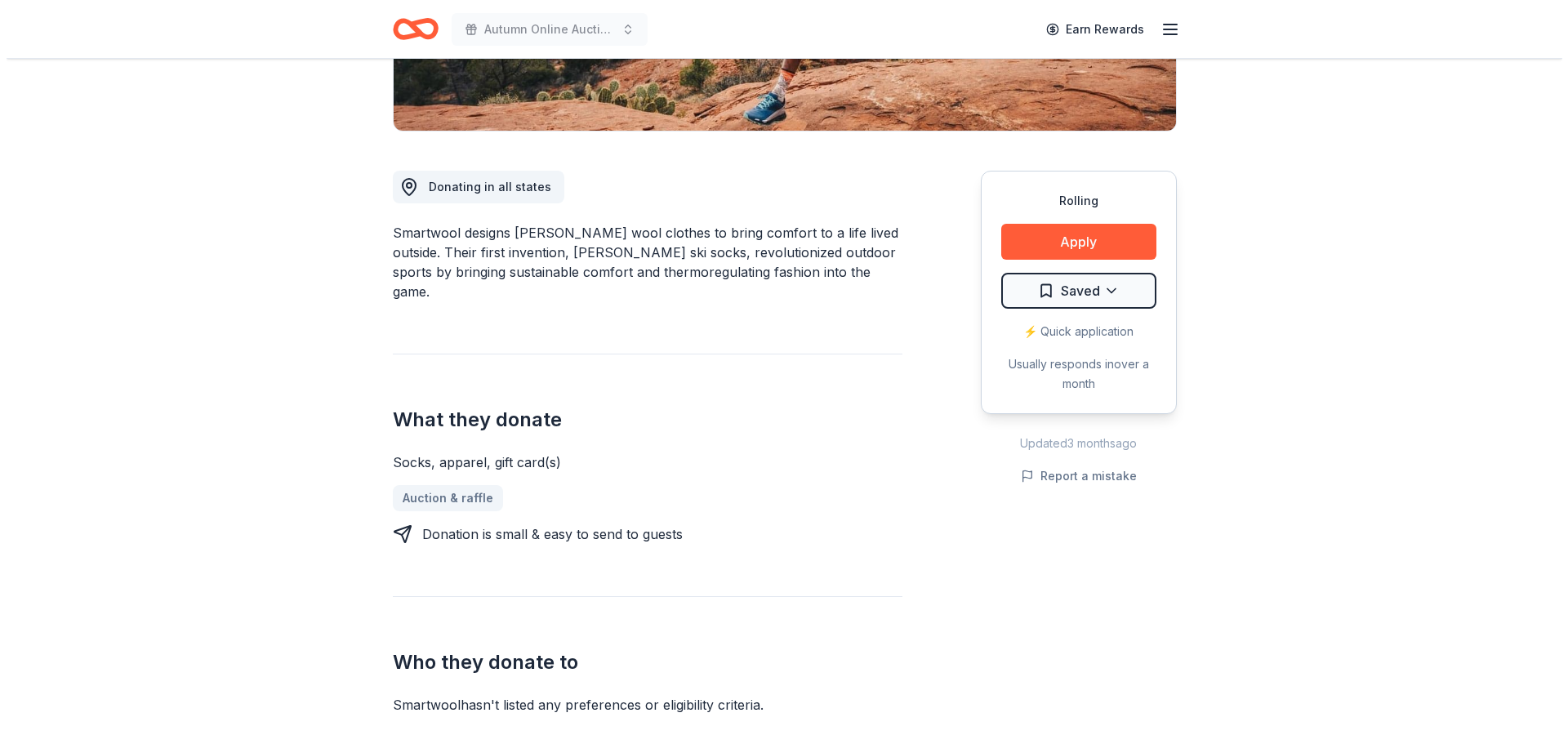
scroll to position [408, 0]
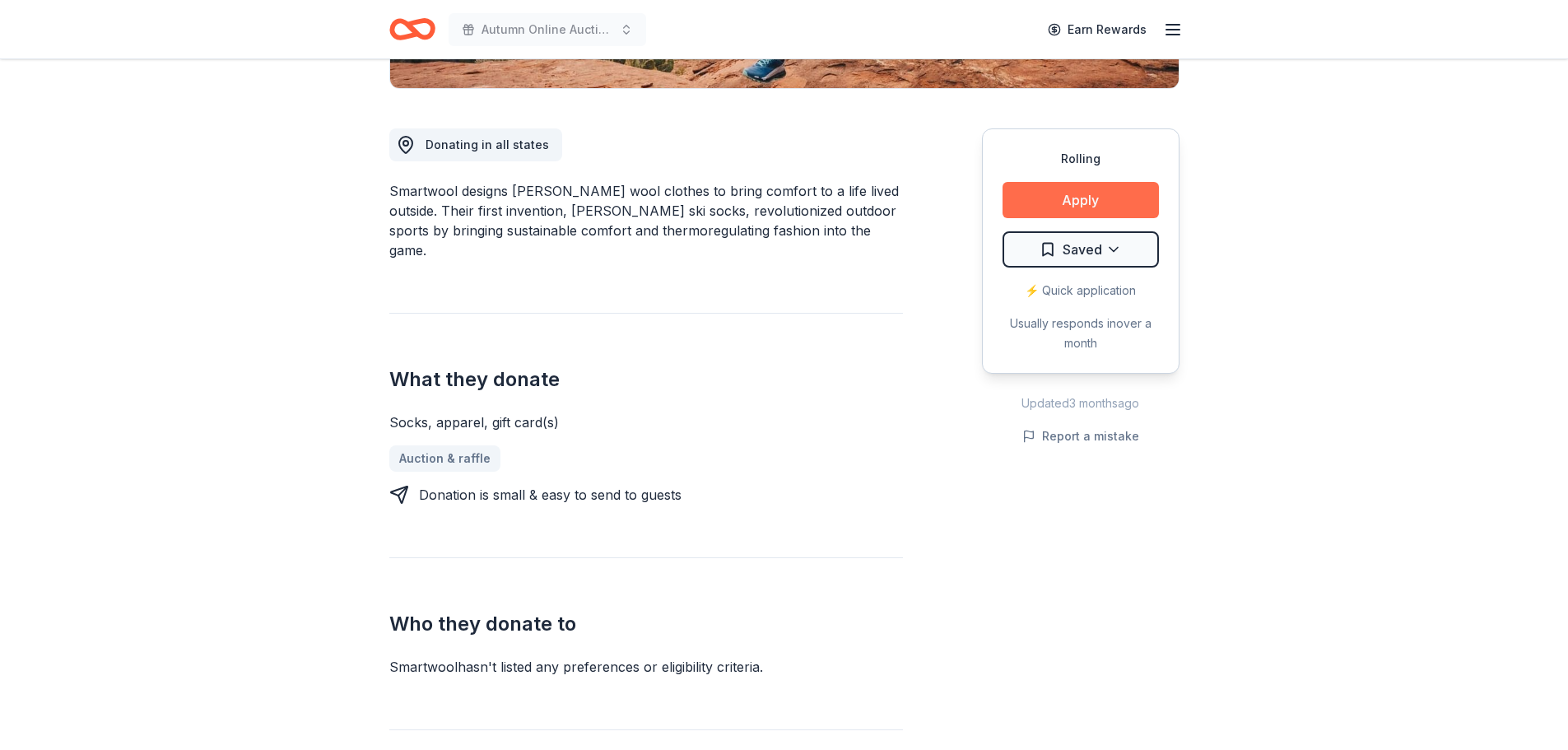
click at [1076, 199] on button "Apply" at bounding box center [1081, 200] width 157 height 36
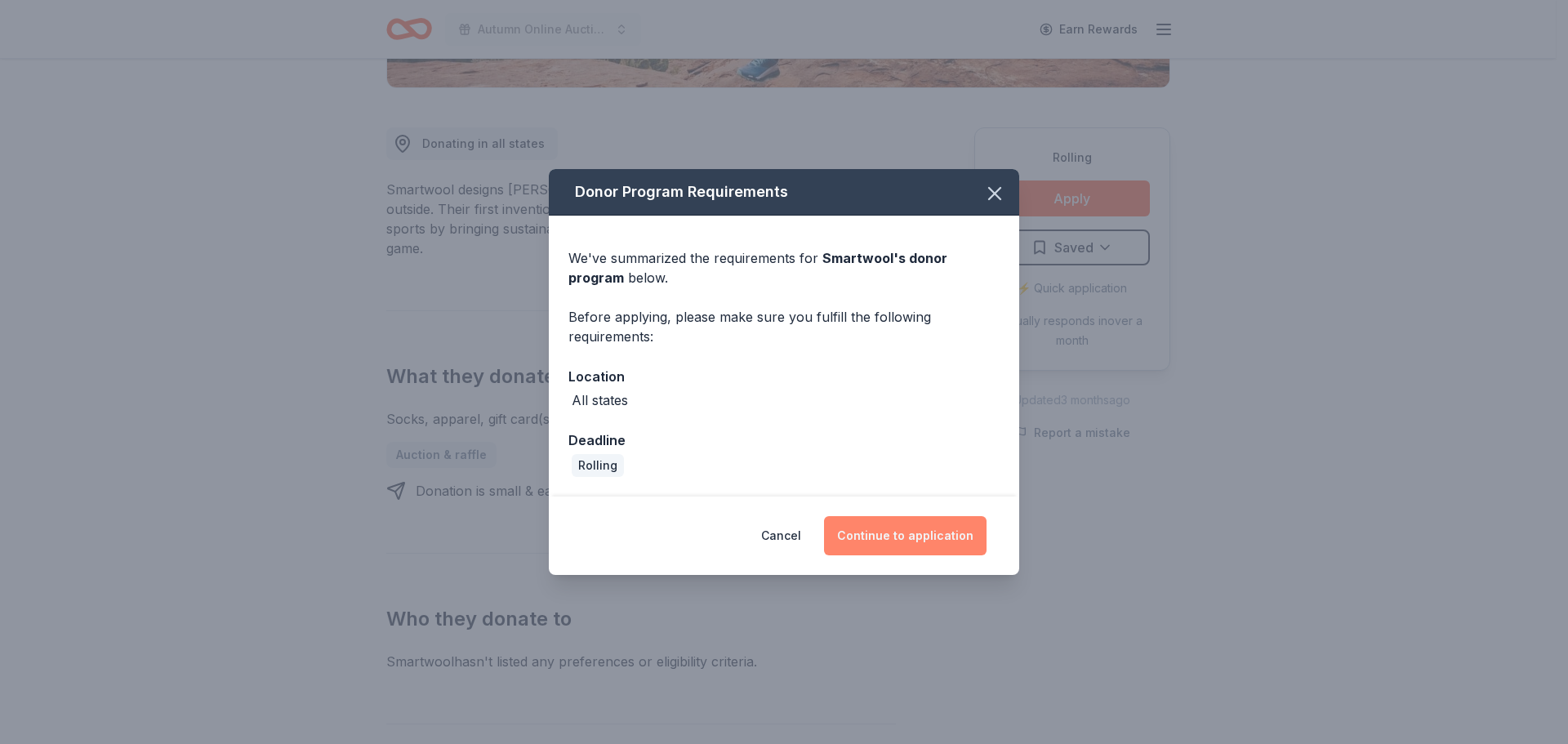
click at [932, 537] on button "Continue to application" at bounding box center [905, 536] width 162 height 39
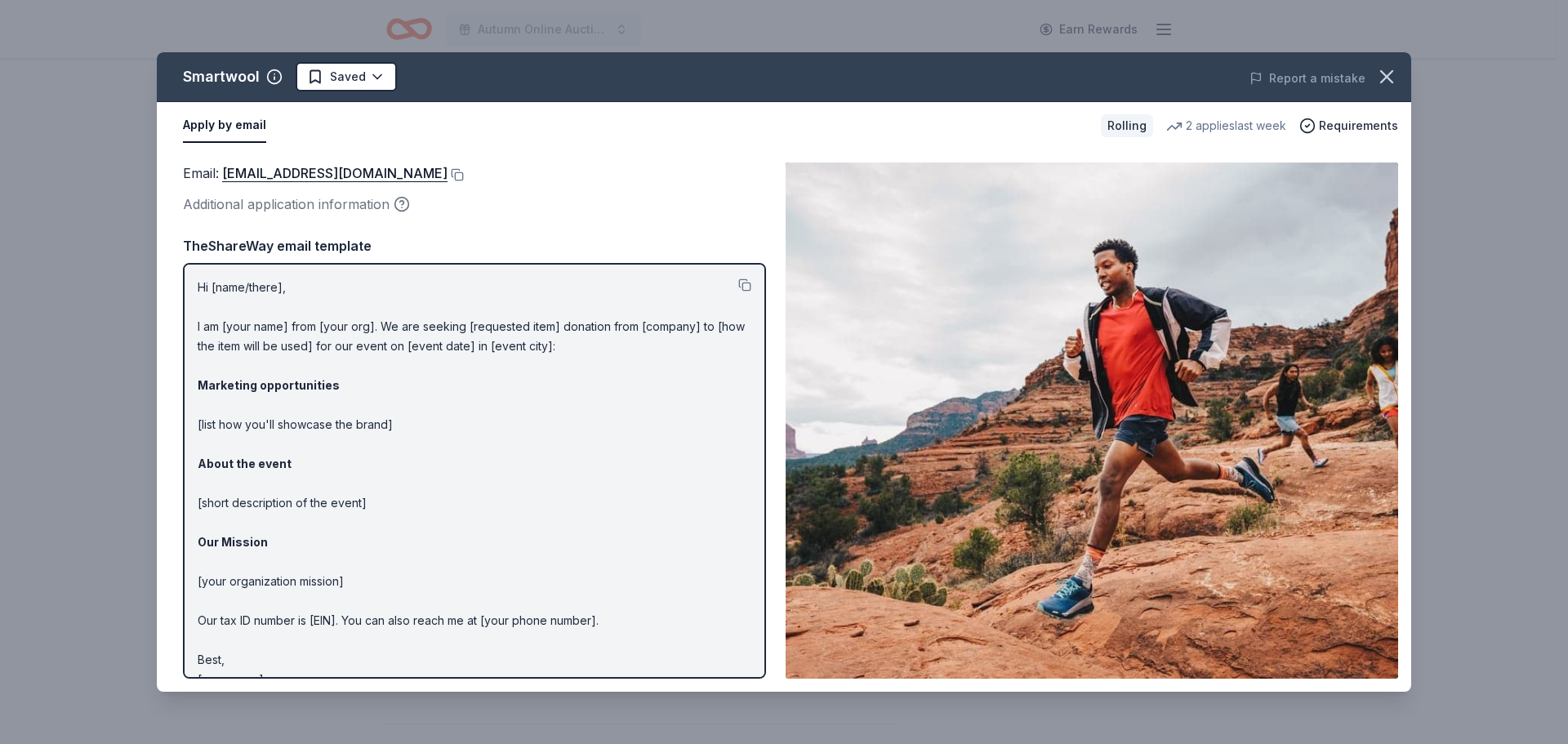
click at [452, 182] on div "Email : customerservice@smartwool.com" at bounding box center [474, 173] width 583 height 21
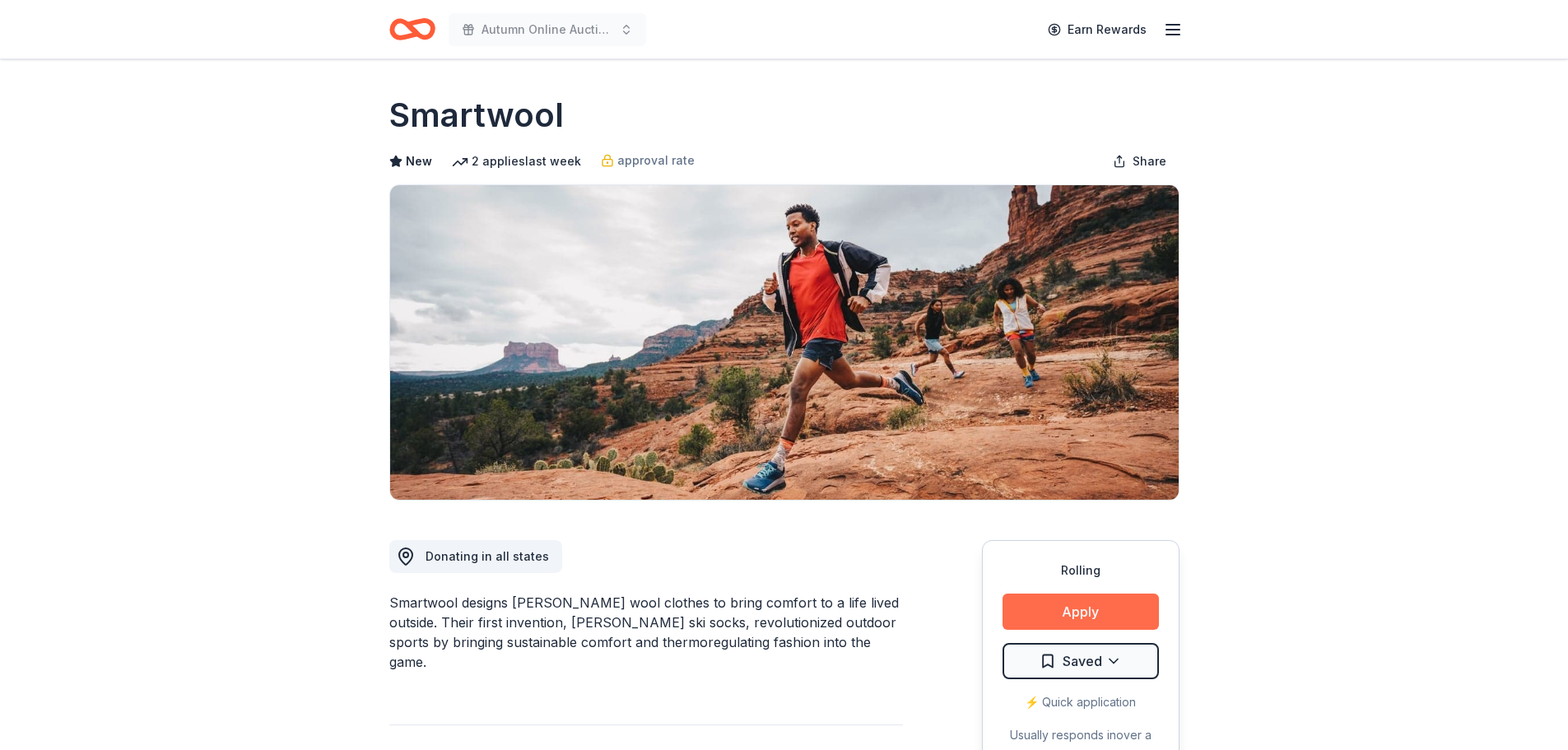
click at [1048, 617] on button "Apply" at bounding box center [1081, 612] width 157 height 36
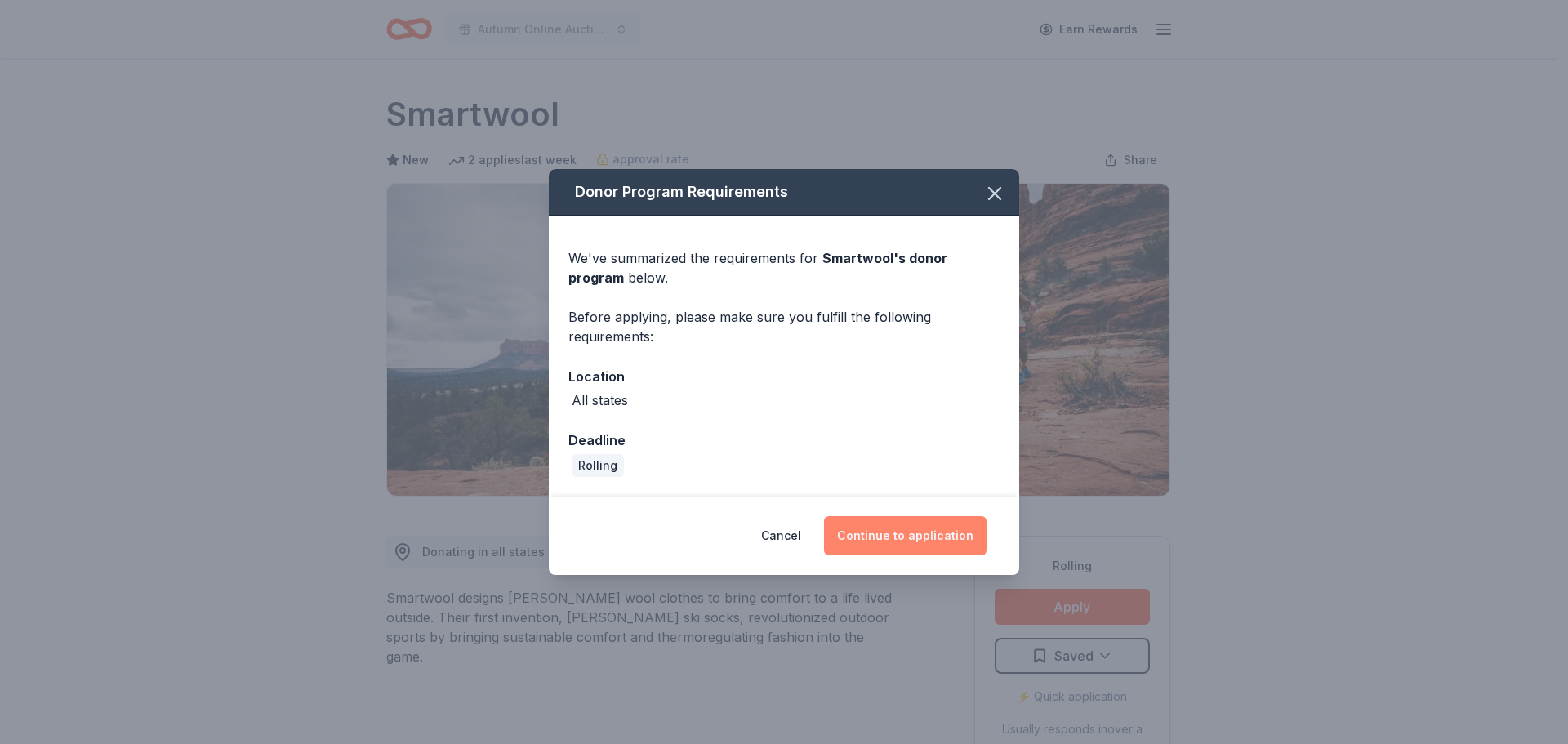
click at [904, 548] on button "Continue to application" at bounding box center [905, 536] width 162 height 39
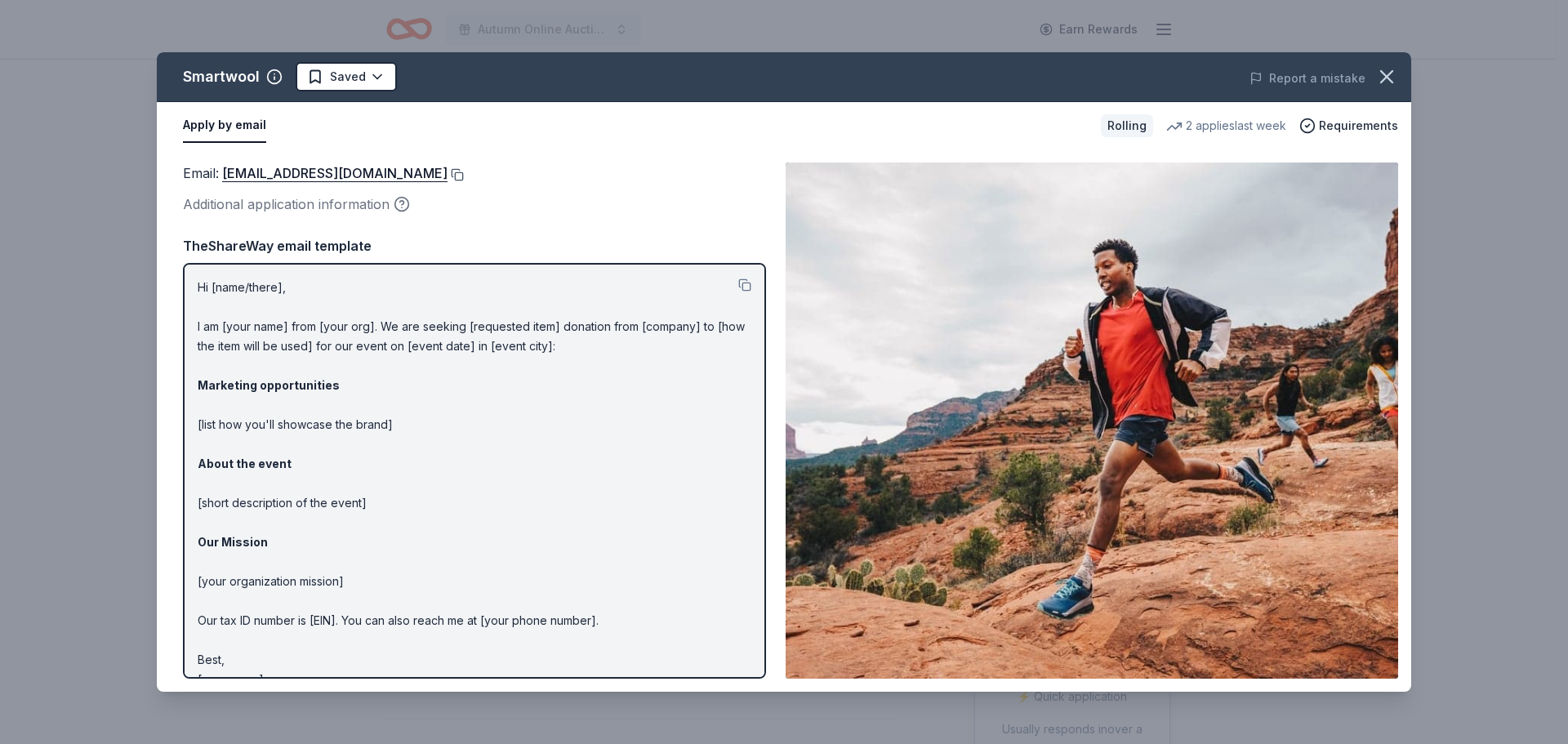
click at [453, 176] on button at bounding box center [455, 174] width 17 height 13
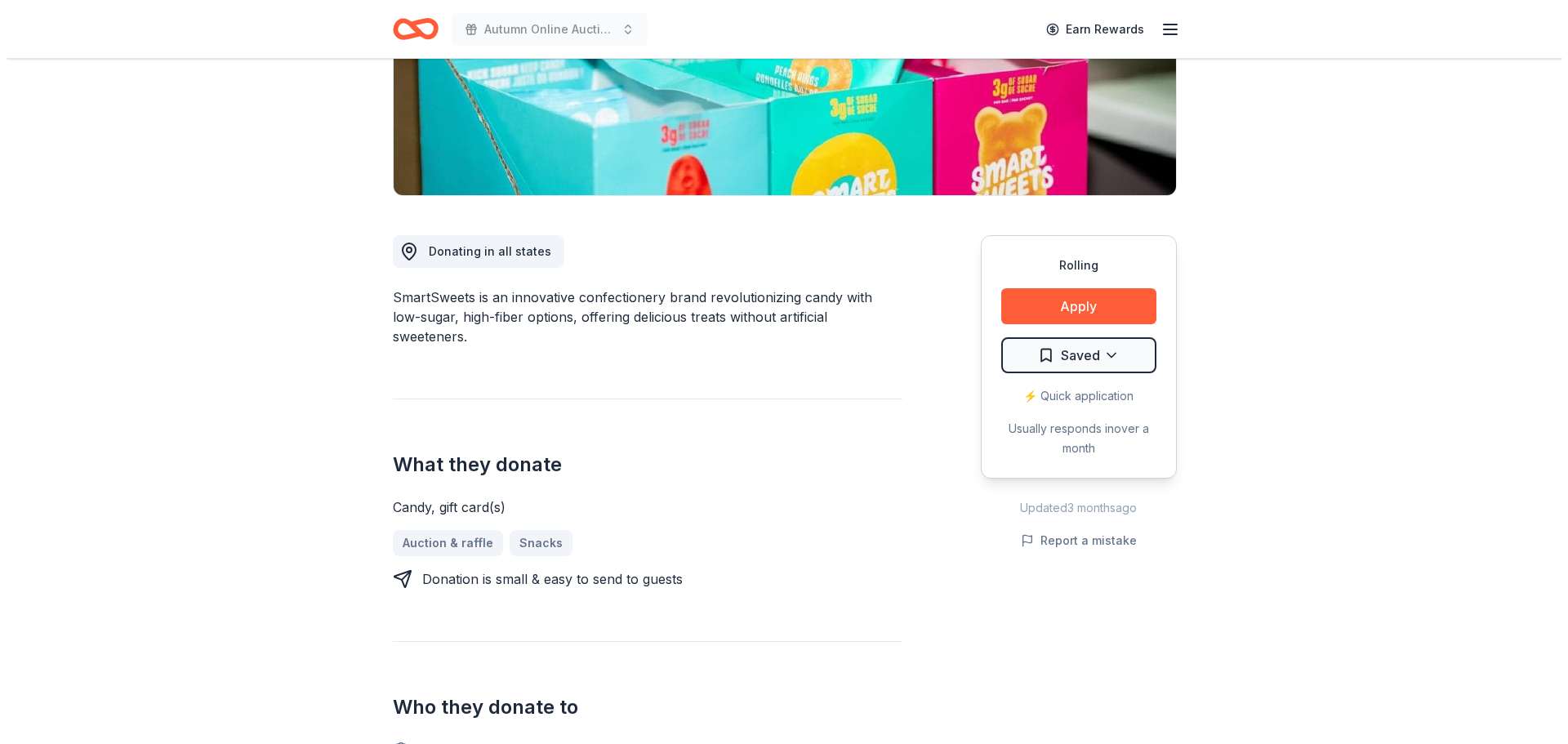
scroll to position [327, 0]
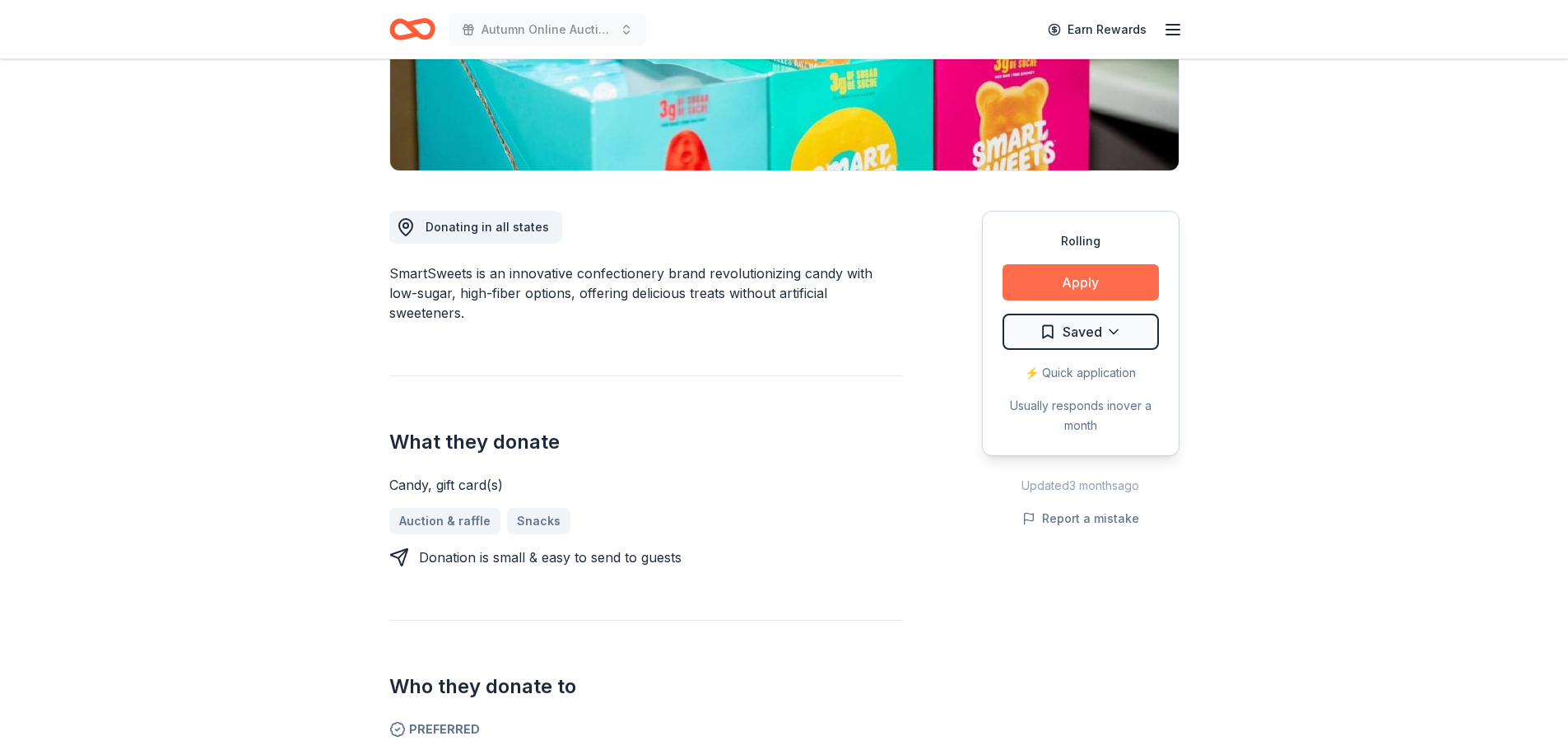
click at [1051, 280] on button "Apply" at bounding box center [1081, 282] width 157 height 36
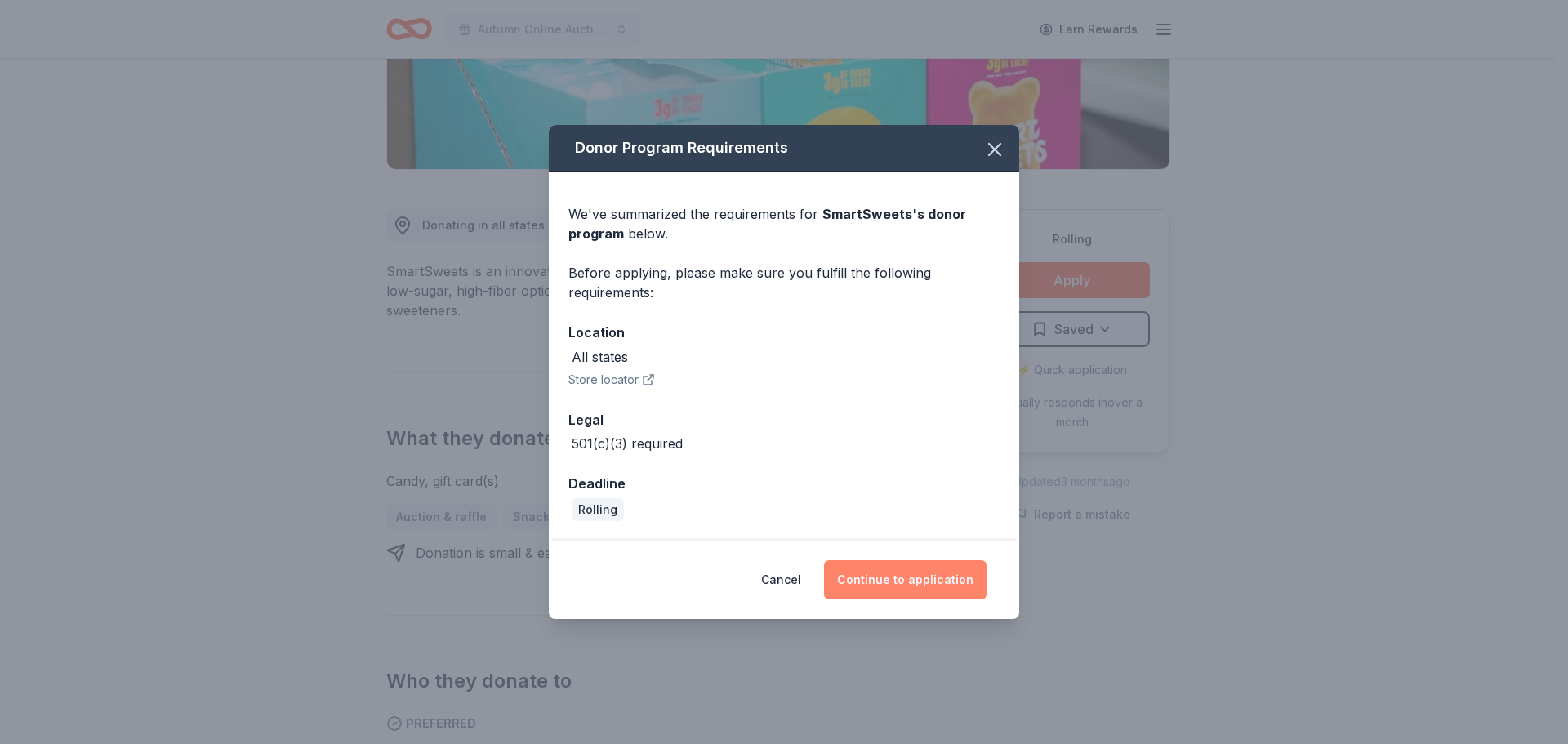
click at [883, 574] on button "Continue to application" at bounding box center [905, 580] width 162 height 39
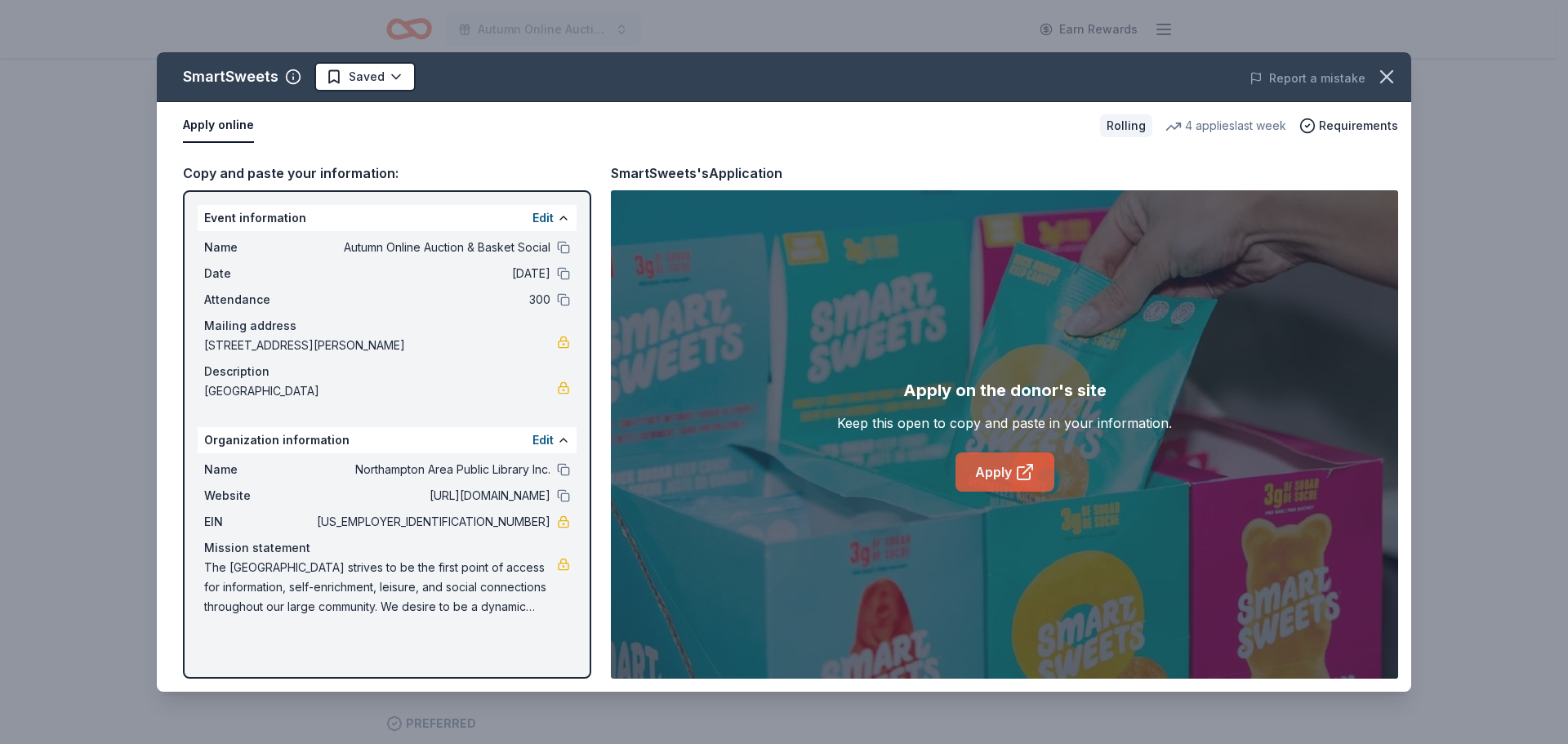
click at [1001, 479] on link "Apply" at bounding box center [1005, 472] width 99 height 39
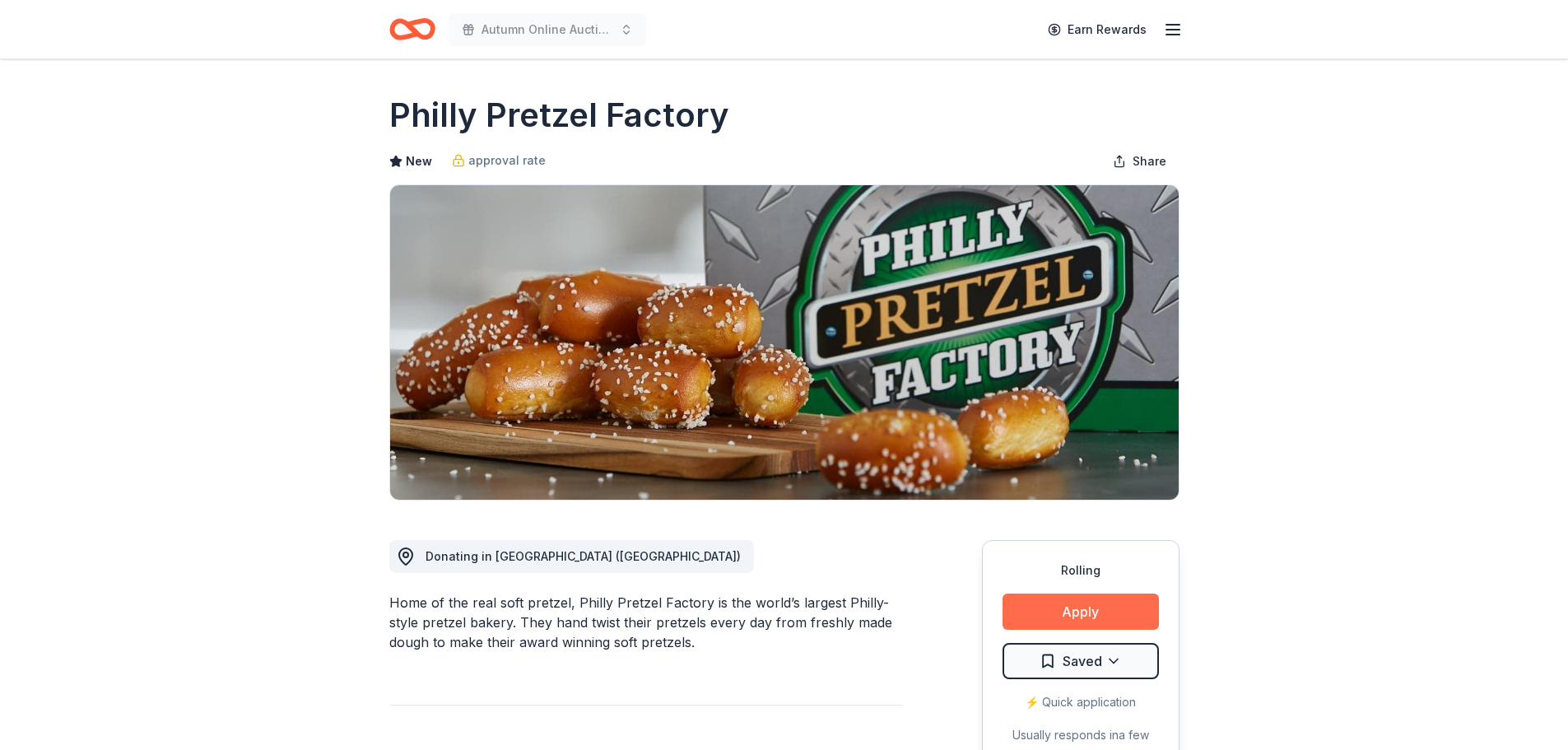
click at [1113, 605] on button "Apply" at bounding box center [1081, 612] width 157 height 36
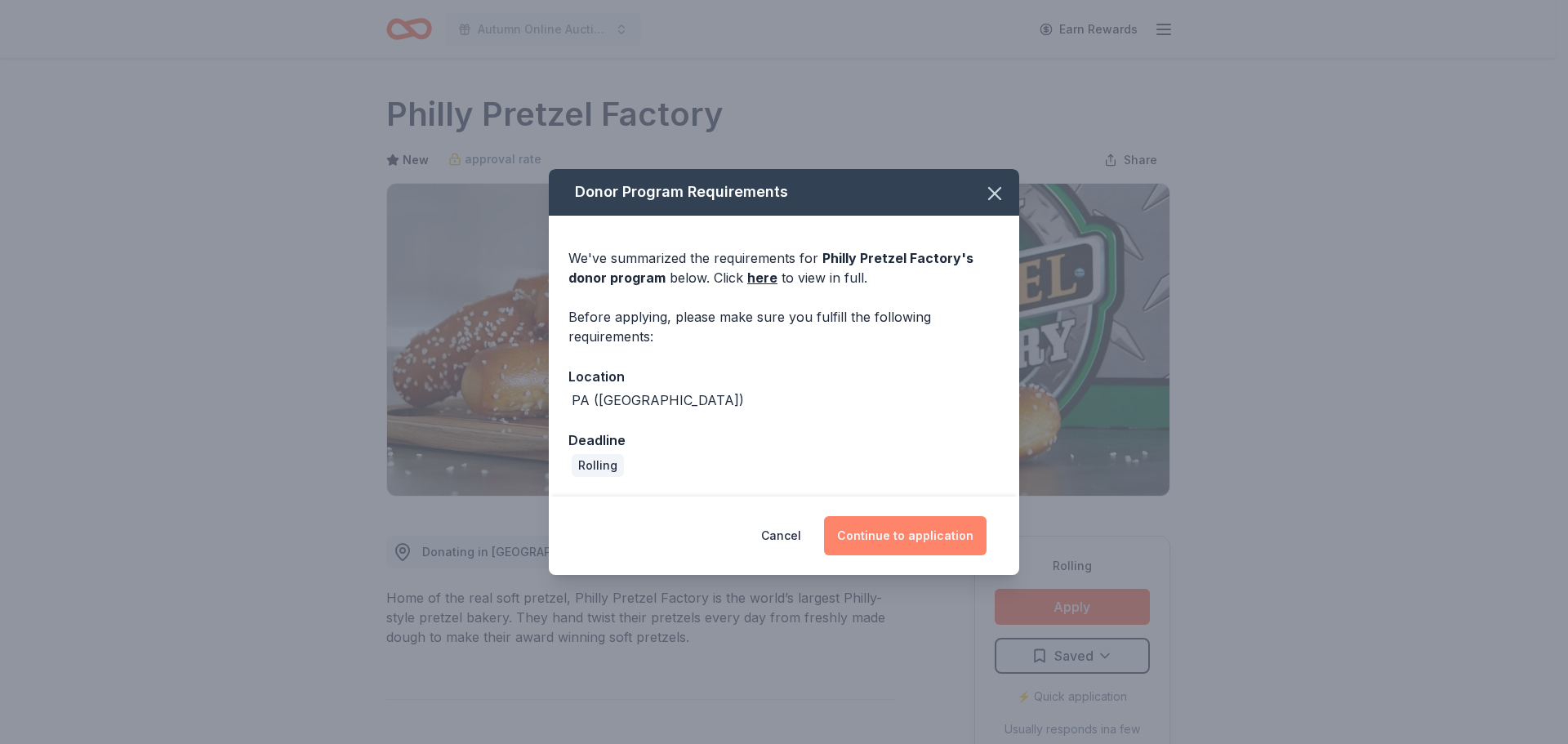
click at [907, 539] on button "Continue to application" at bounding box center [905, 536] width 162 height 39
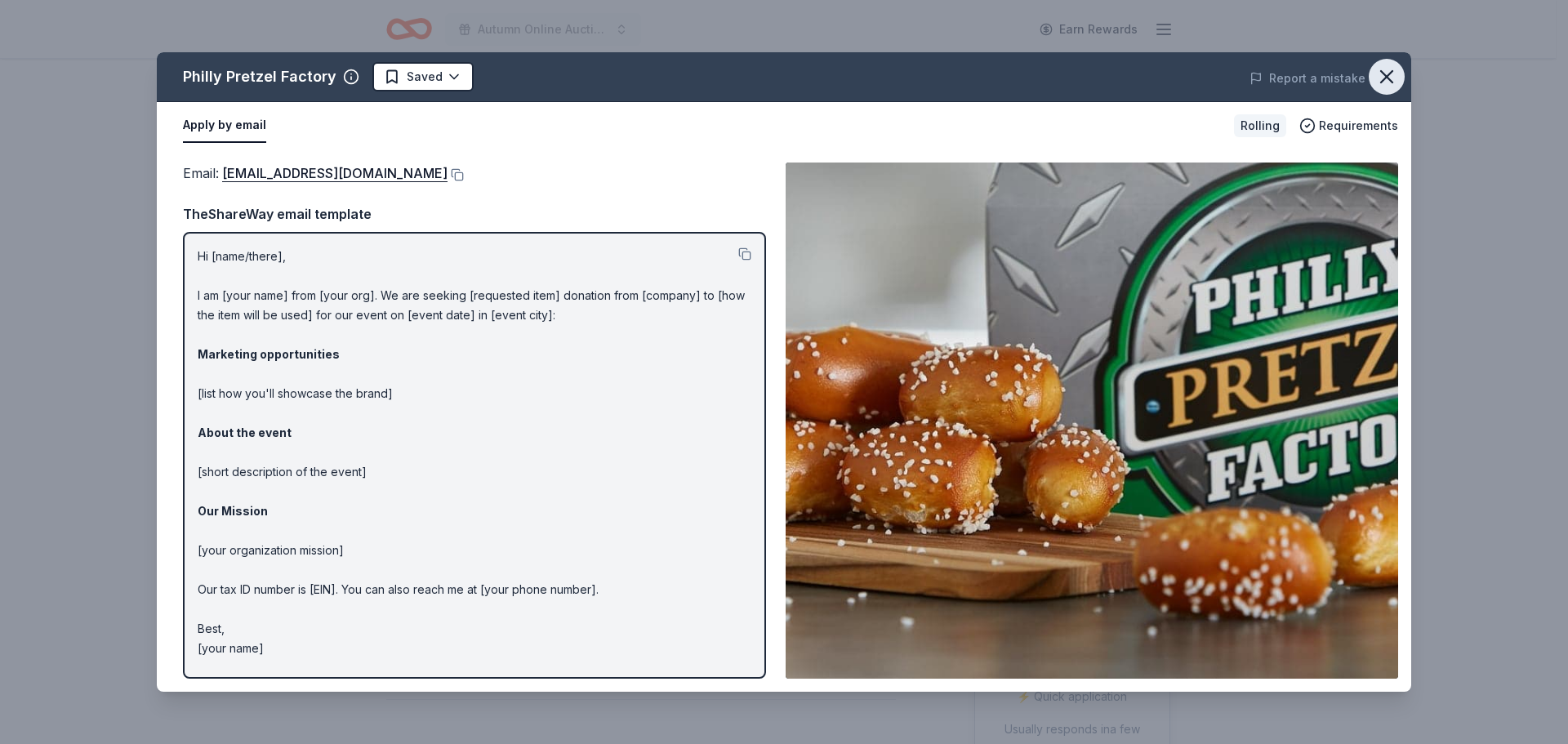
click at [1386, 76] on icon "button" at bounding box center [1387, 77] width 12 height 12
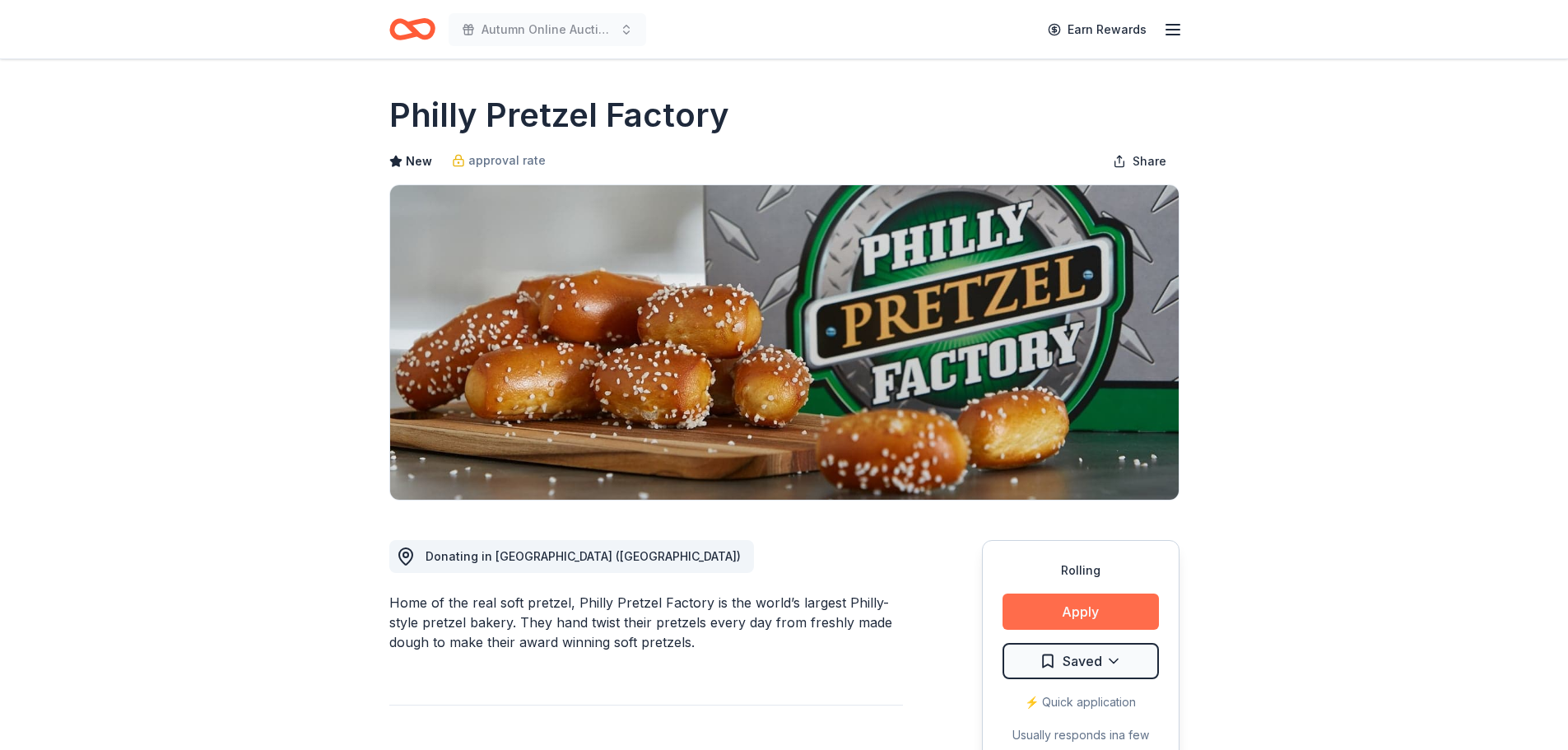
click at [1074, 610] on button "Apply" at bounding box center [1081, 612] width 157 height 36
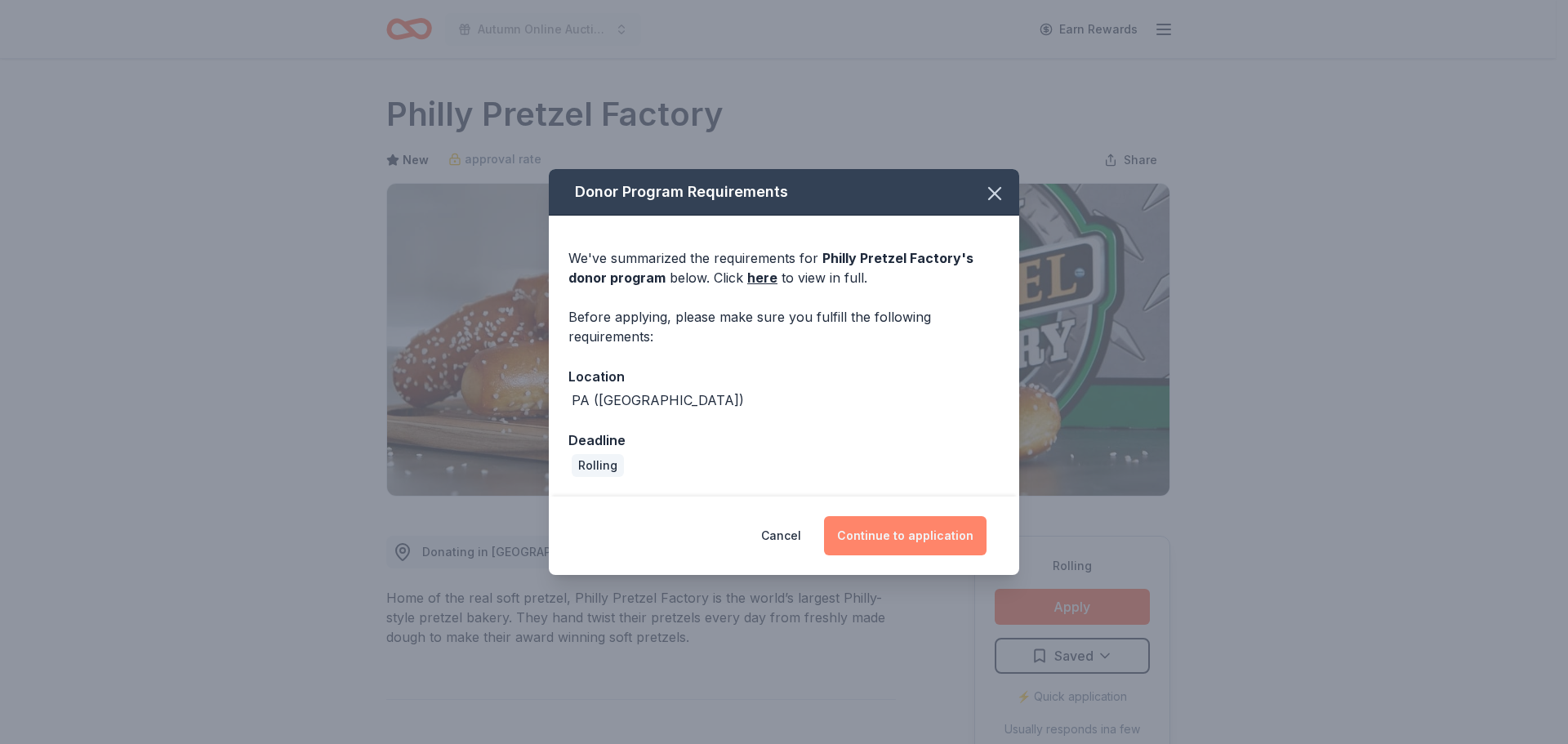
click at [880, 535] on button "Continue to application" at bounding box center [905, 536] width 162 height 39
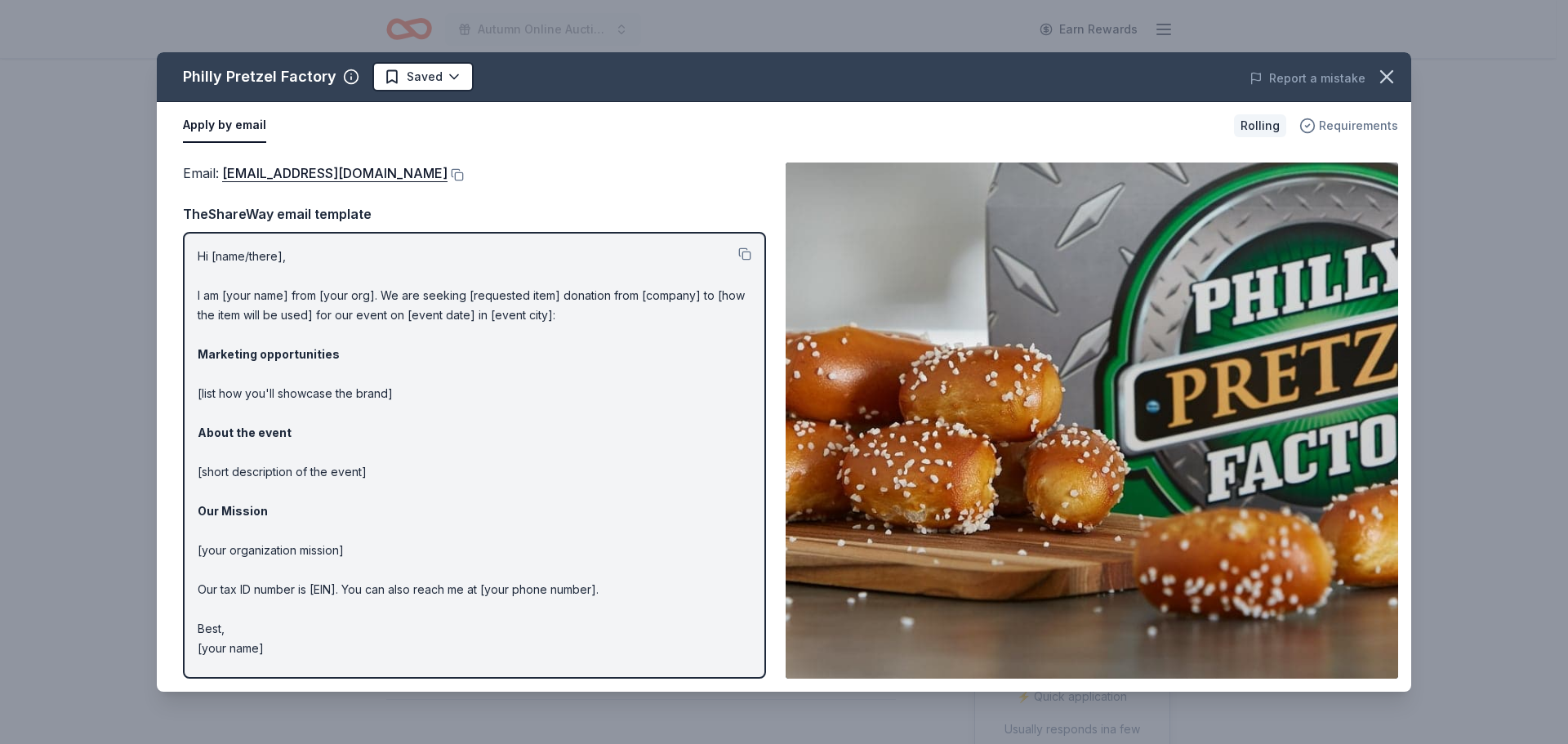
click at [1333, 128] on span "Requirements" at bounding box center [1358, 125] width 79 height 19
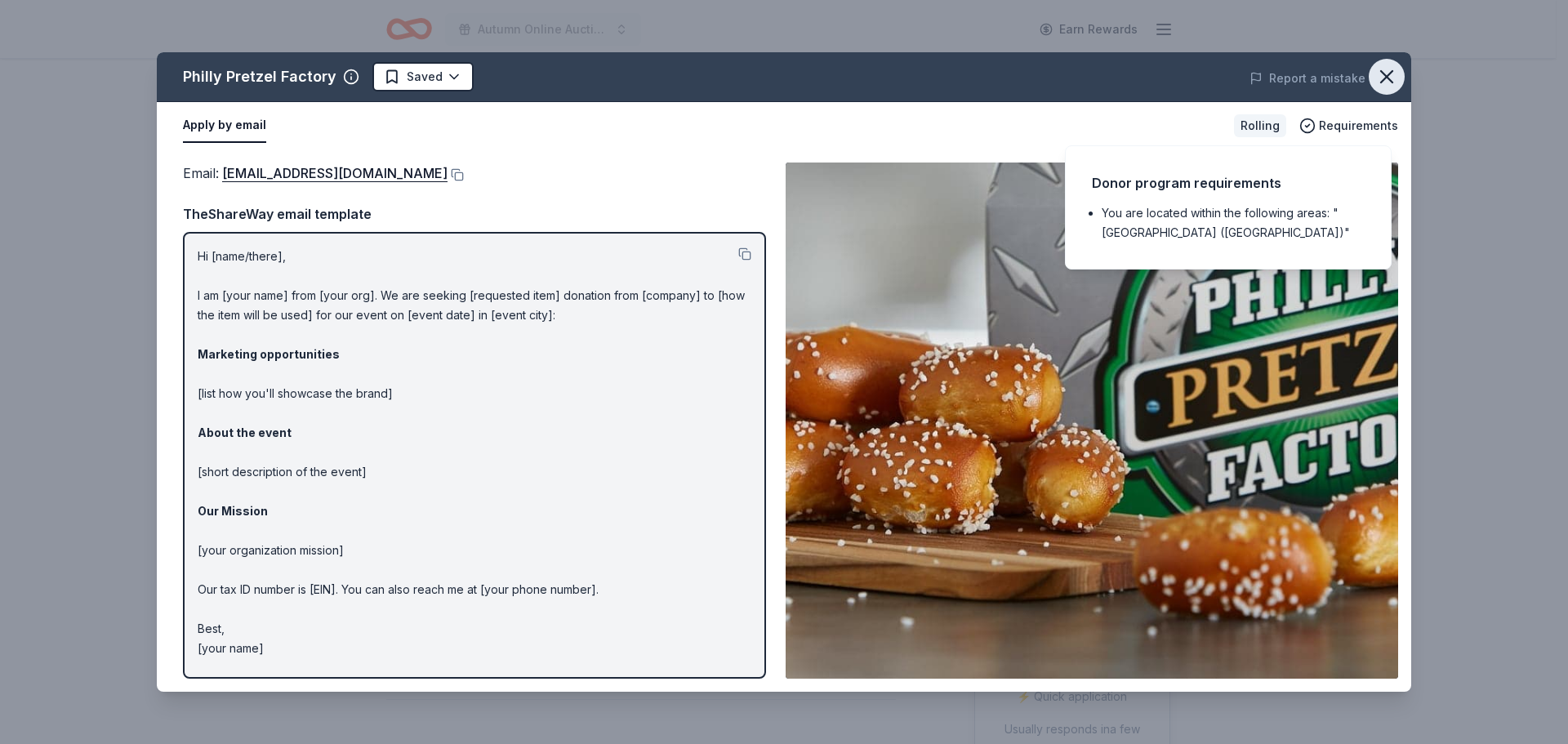
click at [1383, 78] on icon "button" at bounding box center [1387, 77] width 23 height 23
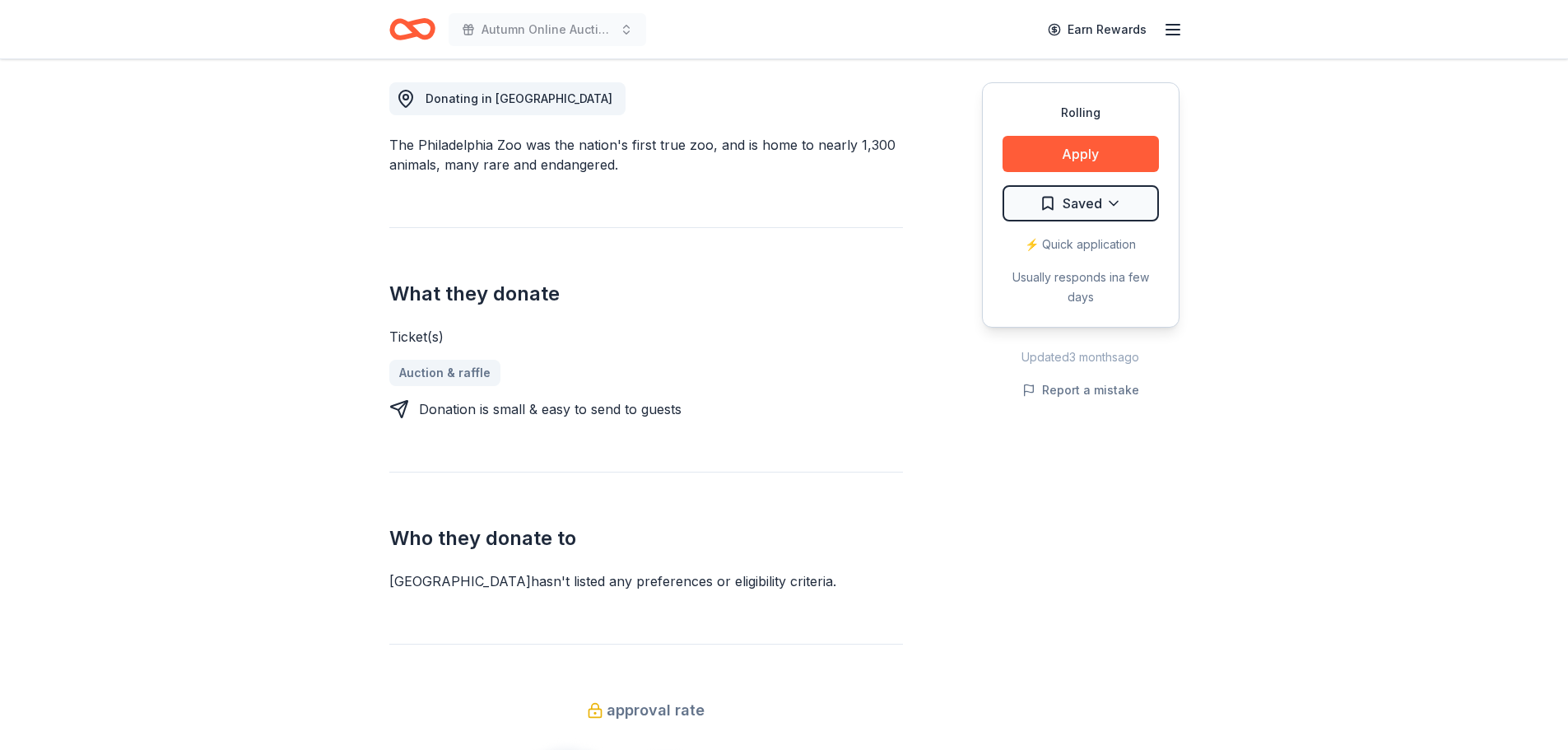
scroll to position [494, 0]
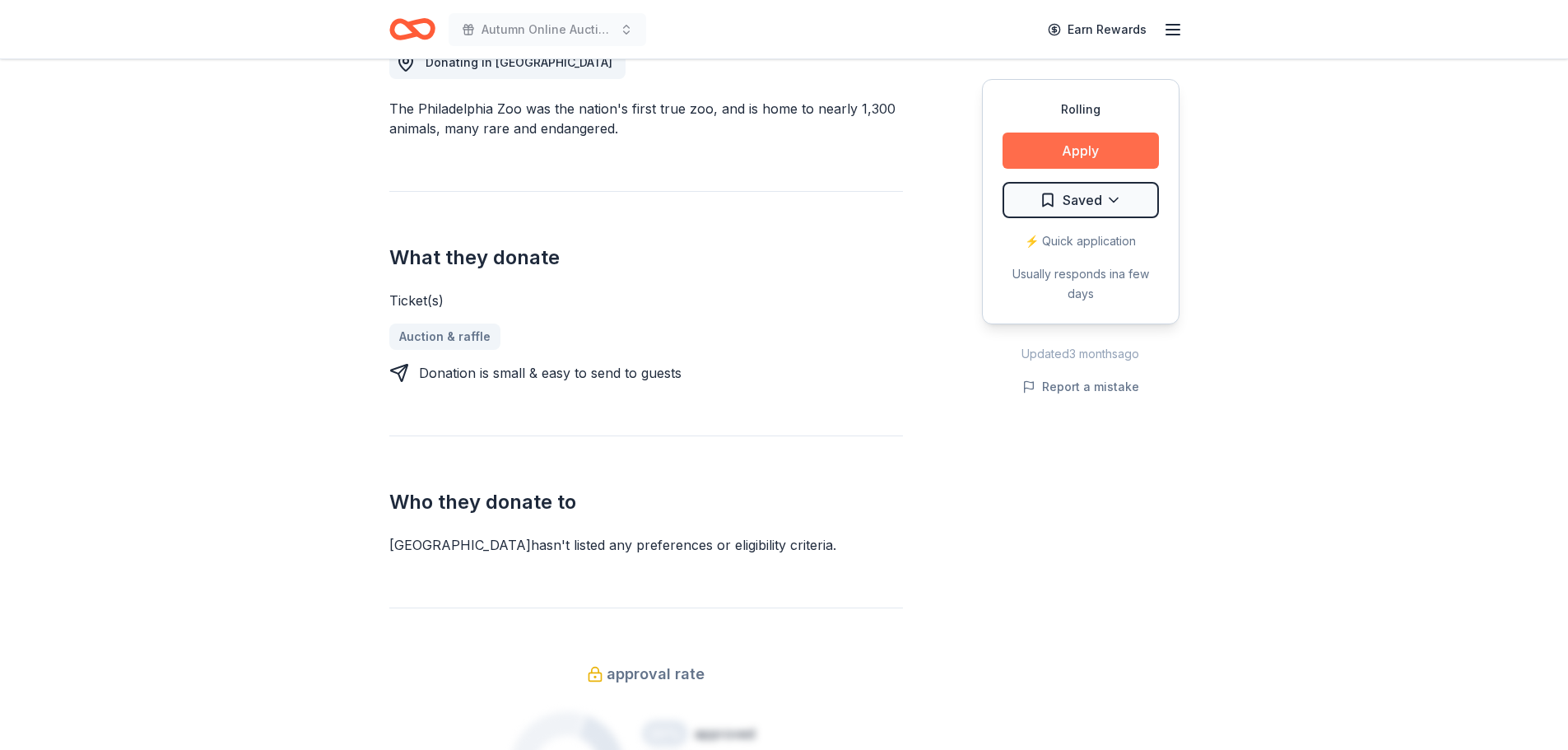
click at [1077, 145] on button "Apply" at bounding box center [1081, 150] width 157 height 36
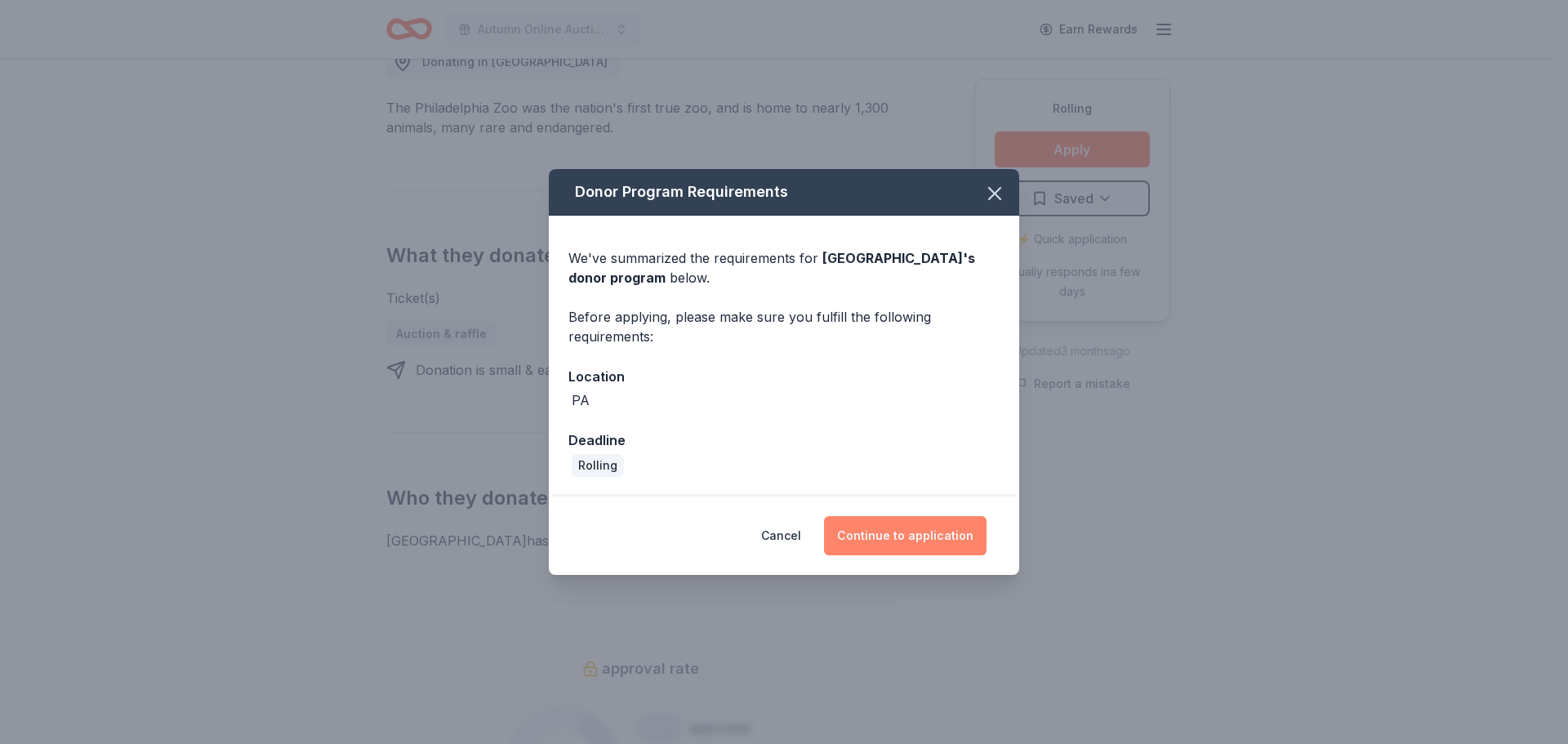
click at [894, 544] on button "Continue to application" at bounding box center [905, 536] width 162 height 39
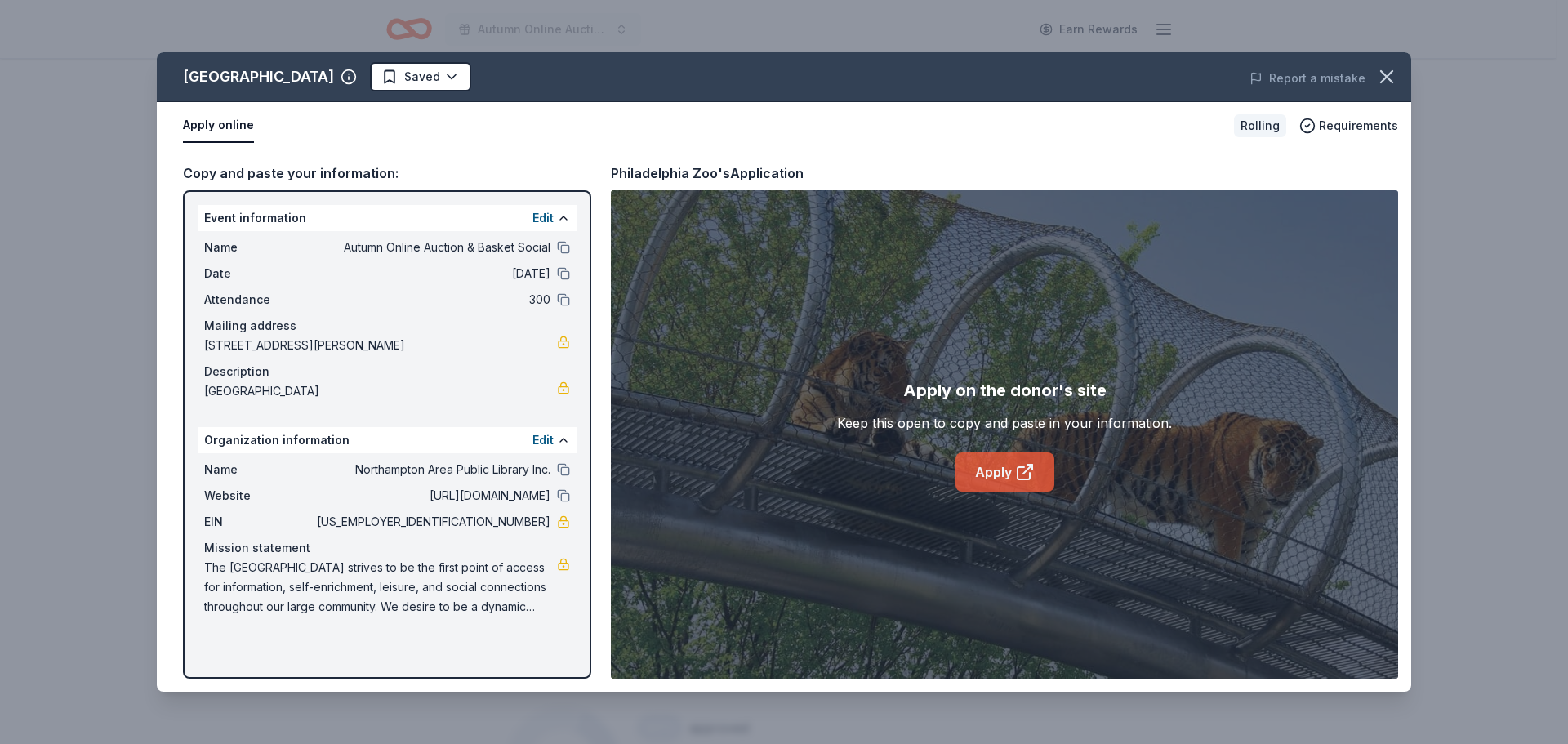
click at [978, 473] on link "Apply" at bounding box center [1005, 472] width 99 height 39
click at [1396, 79] on icon "button" at bounding box center [1387, 77] width 23 height 23
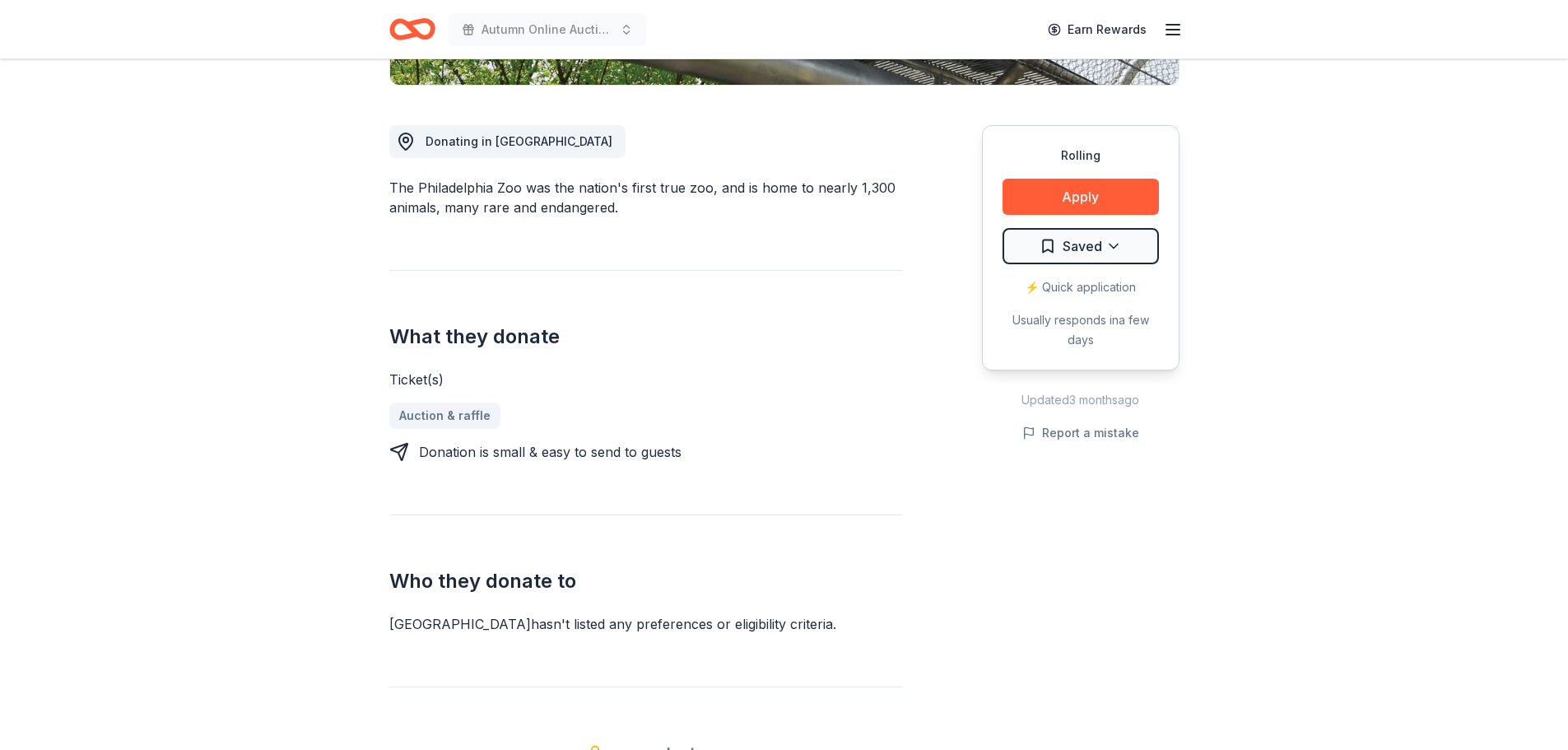
scroll to position [247, 0]
